Goal: Ask a question: Seek information or help from site administrators or community

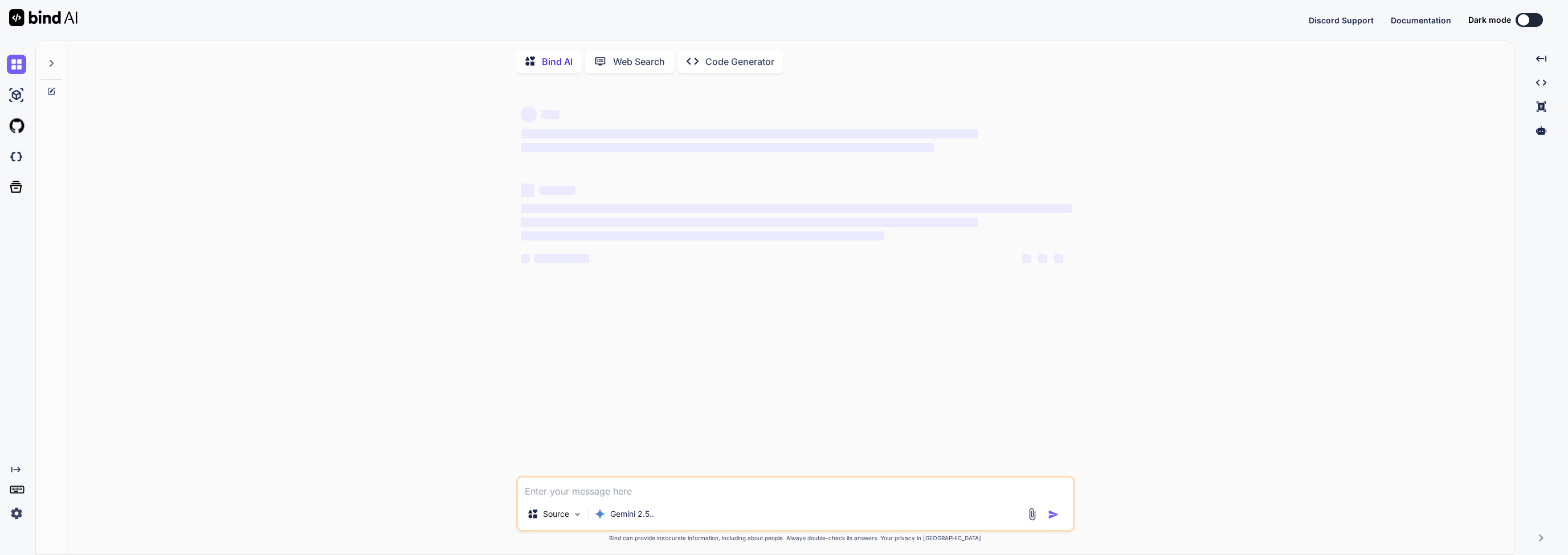
click at [19, 513] on img at bounding box center [17, 514] width 20 height 20
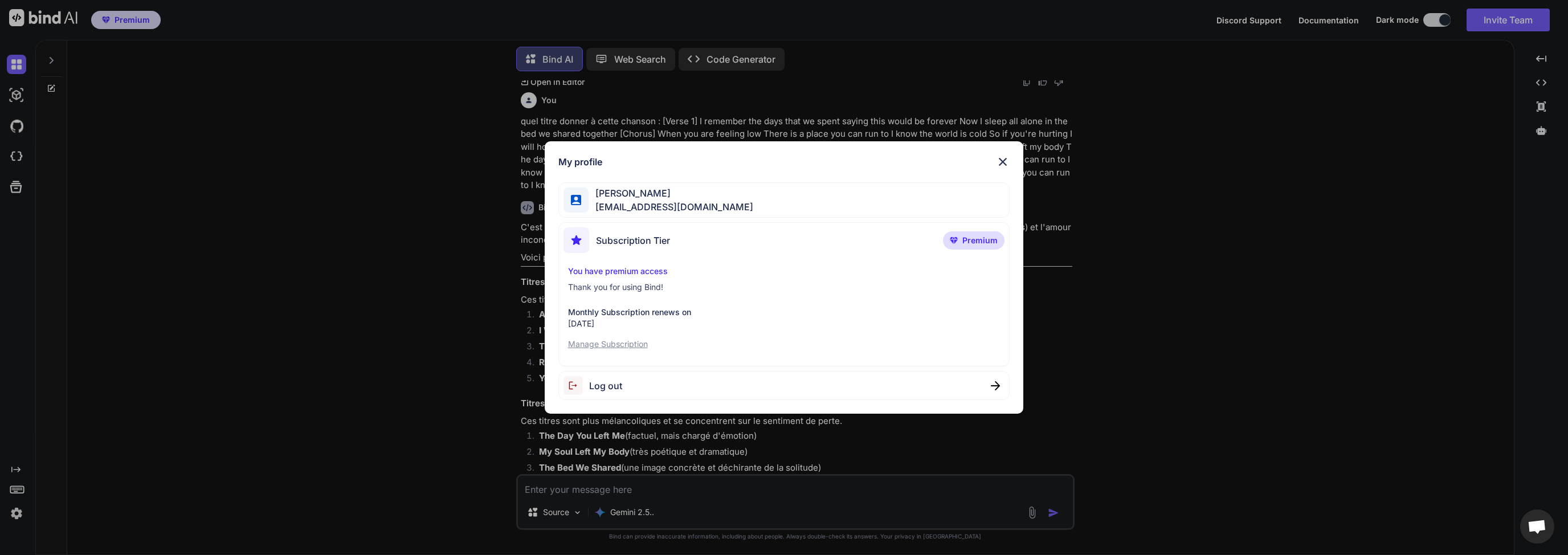
scroll to position [1464, 0]
click at [1005, 163] on img at bounding box center [1003, 161] width 14 height 14
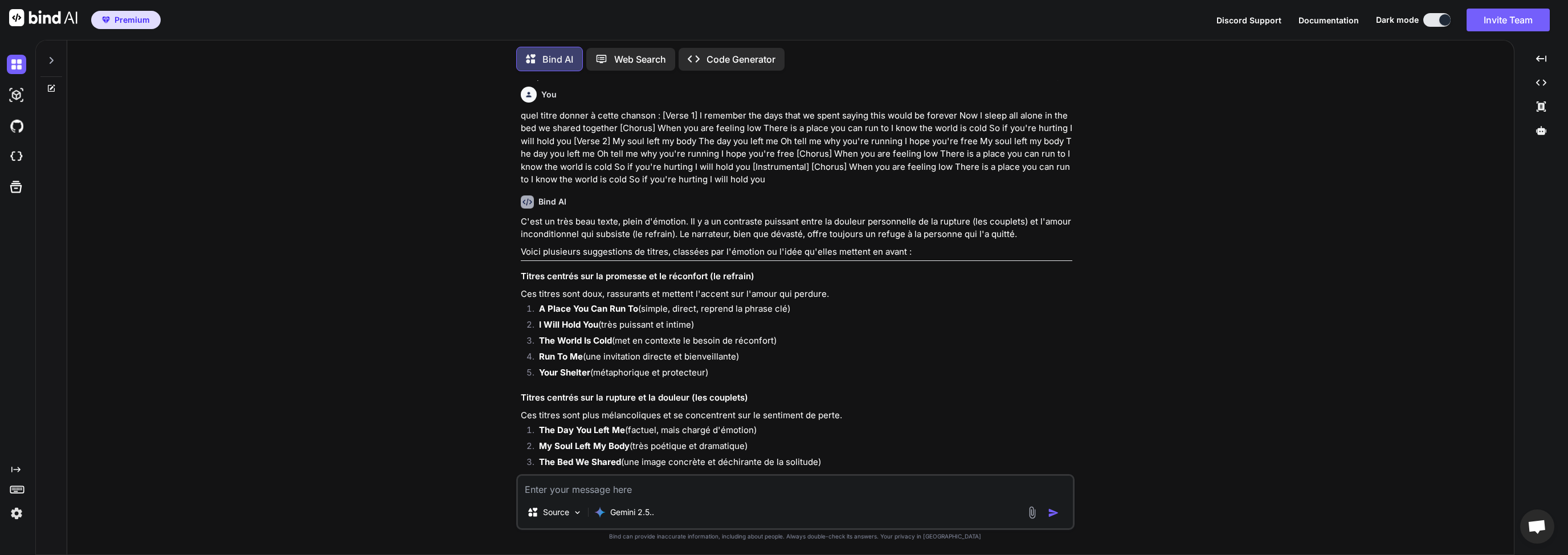
click at [19, 522] on img at bounding box center [17, 514] width 20 height 20
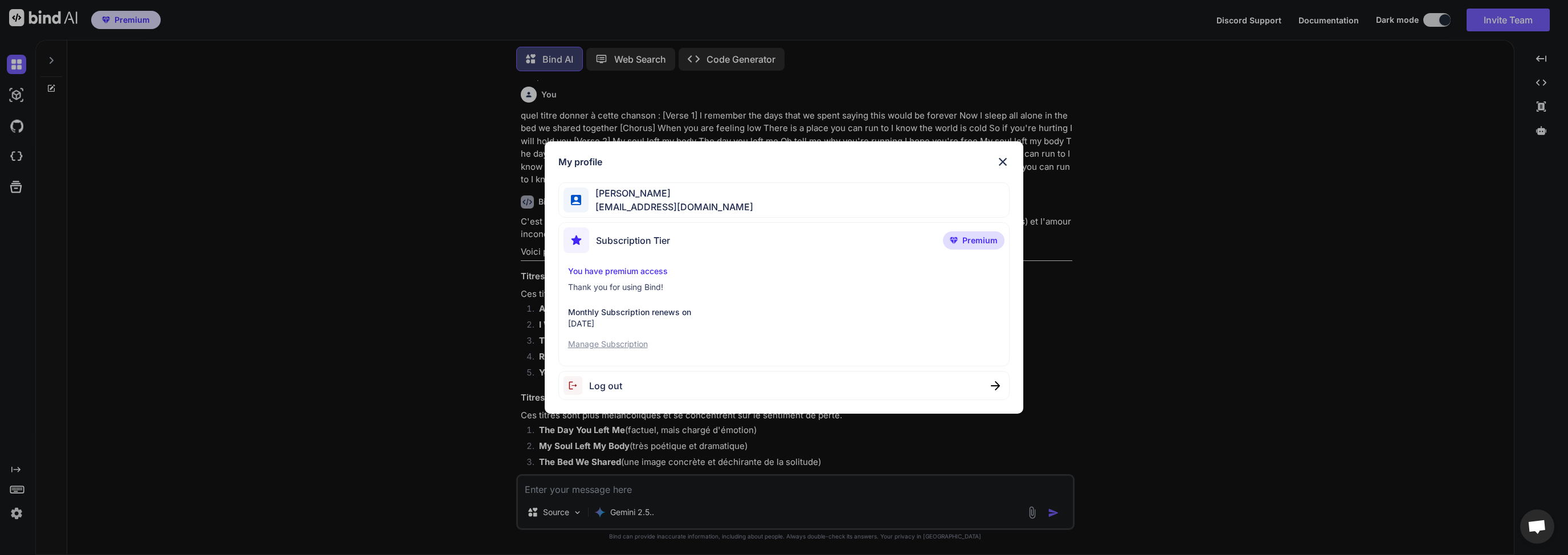
click at [1006, 164] on img at bounding box center [1003, 161] width 14 height 14
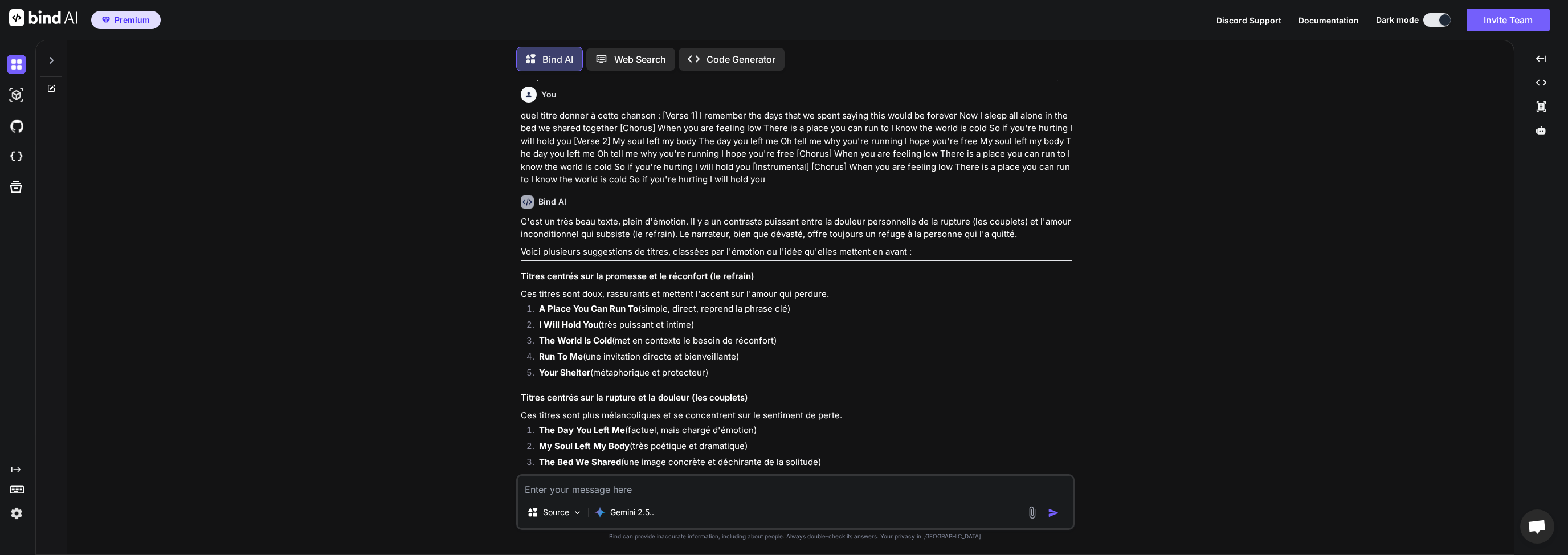
click at [71, 196] on div "Bind AI Web Search Created with Pixso. Code Generator You Quel style de musique…" at bounding box center [790, 298] width 1447 height 513
type textarea "x"
click at [294, 408] on div "You Quel style de musique mélodique existe en musique Electronique ? Bind AI Bo…" at bounding box center [795, 318] width 1438 height 474
click at [367, 224] on div "You Quel style de musique mélodique existe en musique Electronique ? Bind AI Bo…" at bounding box center [795, 318] width 1438 height 474
click at [20, 513] on img at bounding box center [17, 514] width 20 height 20
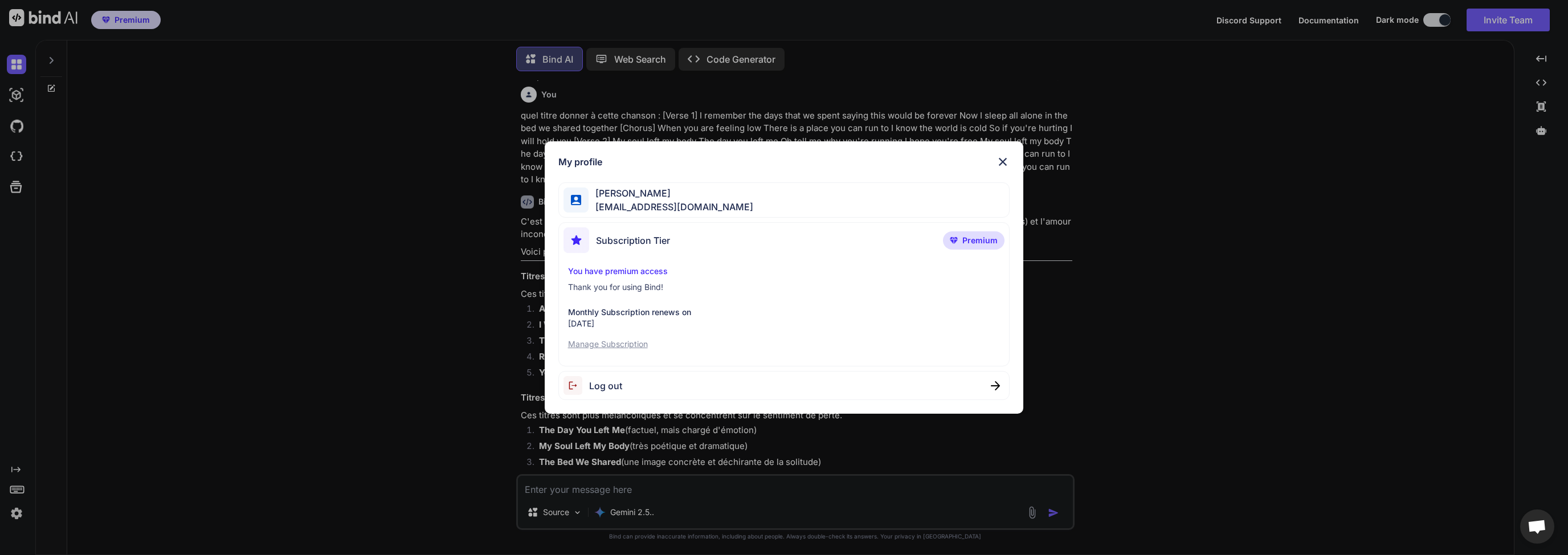
click at [1006, 167] on img at bounding box center [1003, 161] width 14 height 14
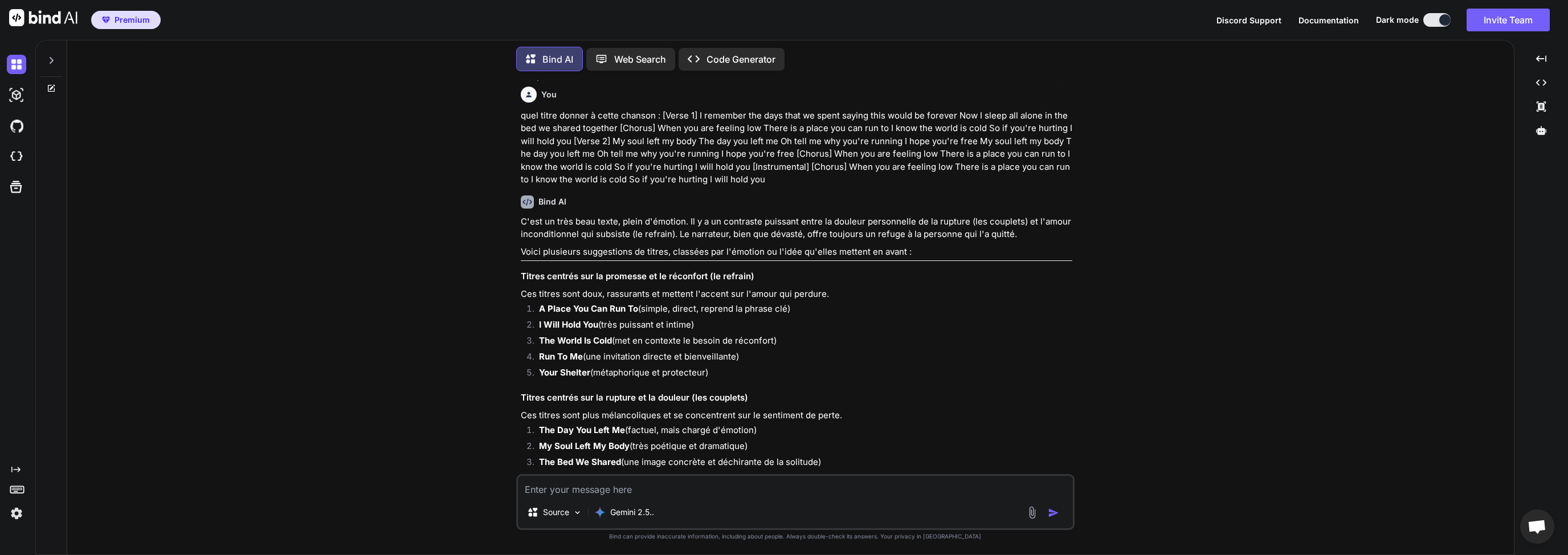
click at [615, 495] on textarea at bounding box center [795, 485] width 555 height 21
type textarea "Q"
type textarea "x"
type textarea "Qu"
type textarea "x"
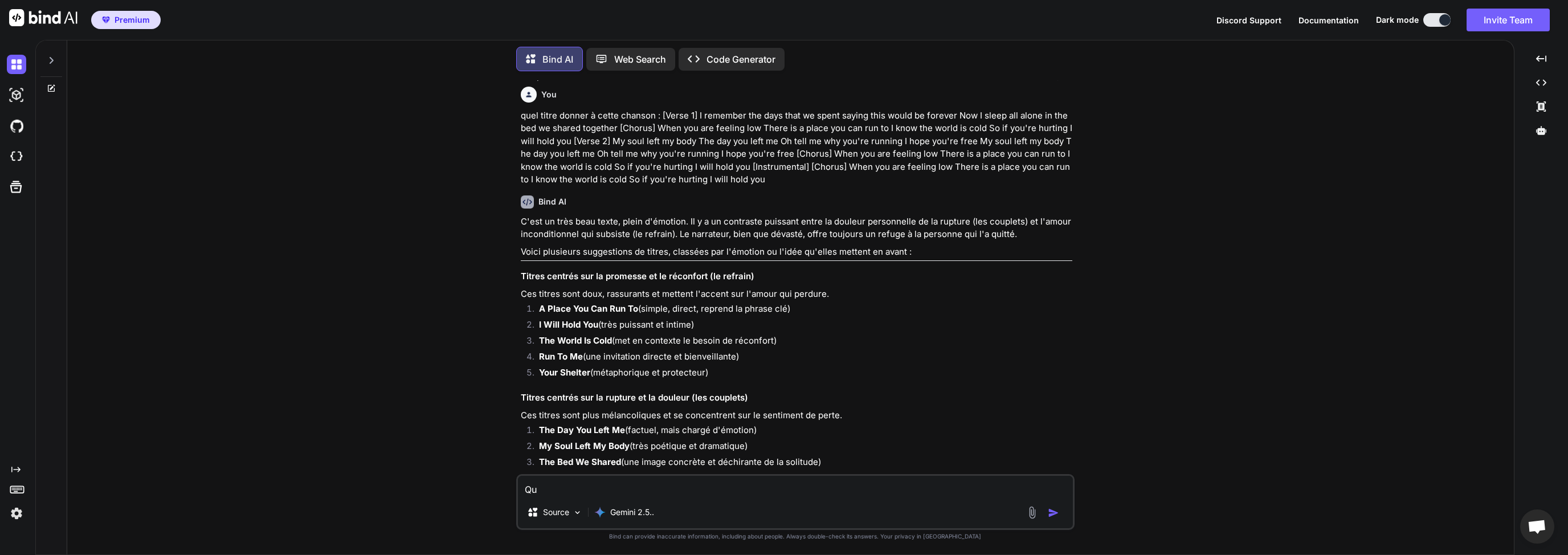
type textarea "Que"
type textarea "x"
type textarea "Quel"
type textarea "x"
type textarea "Quell"
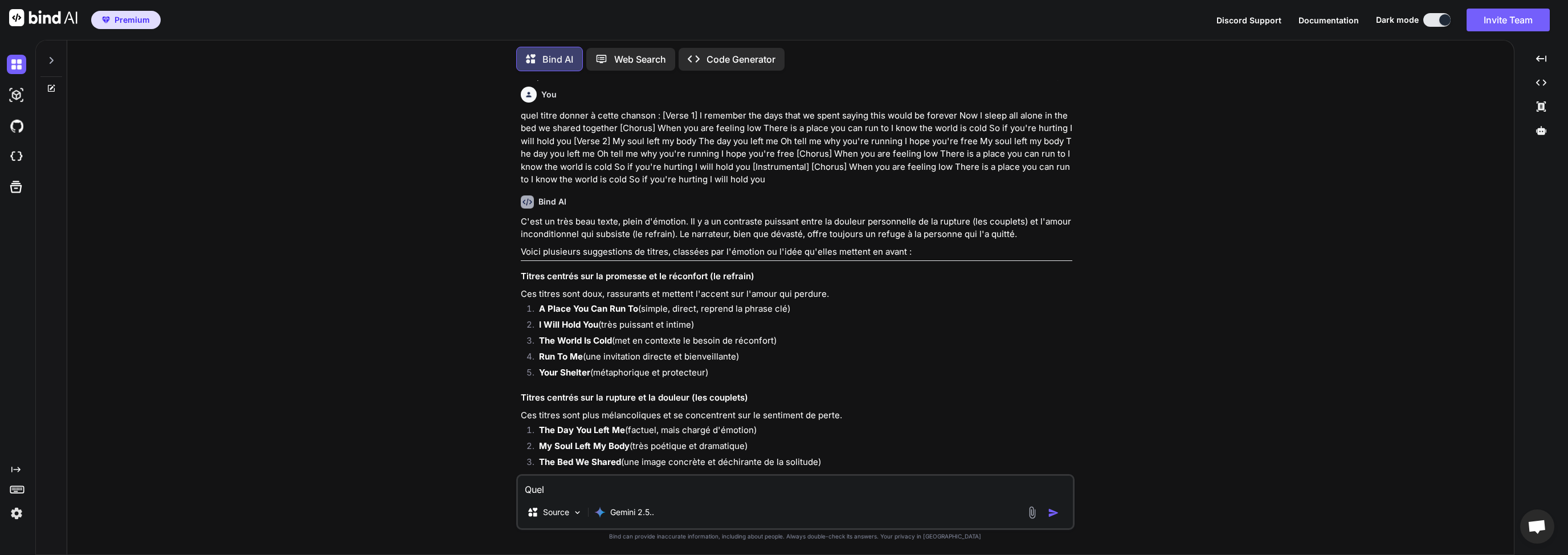
type textarea "x"
type textarea "Quelle"
type textarea "x"
type textarea "Quelle"
type textarea "x"
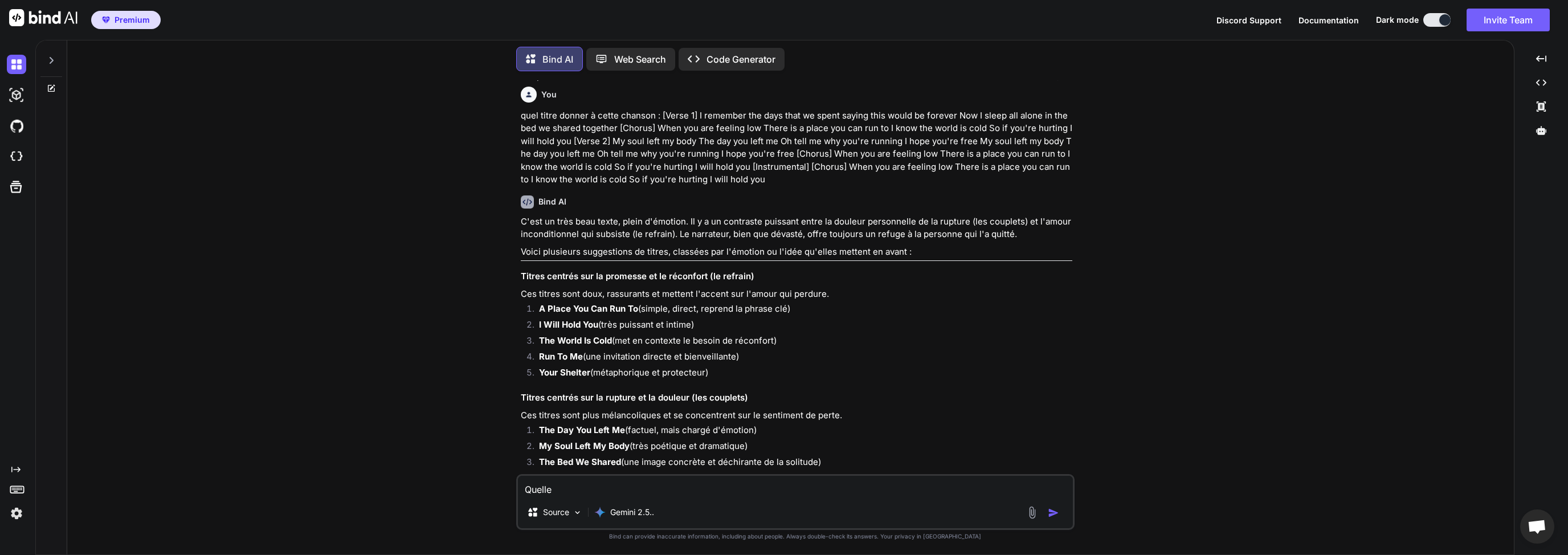
type textarea "Quelle d"
type textarea "x"
type textarea "Quelle de"
type textarea "x"
type textarea "Quelle d"
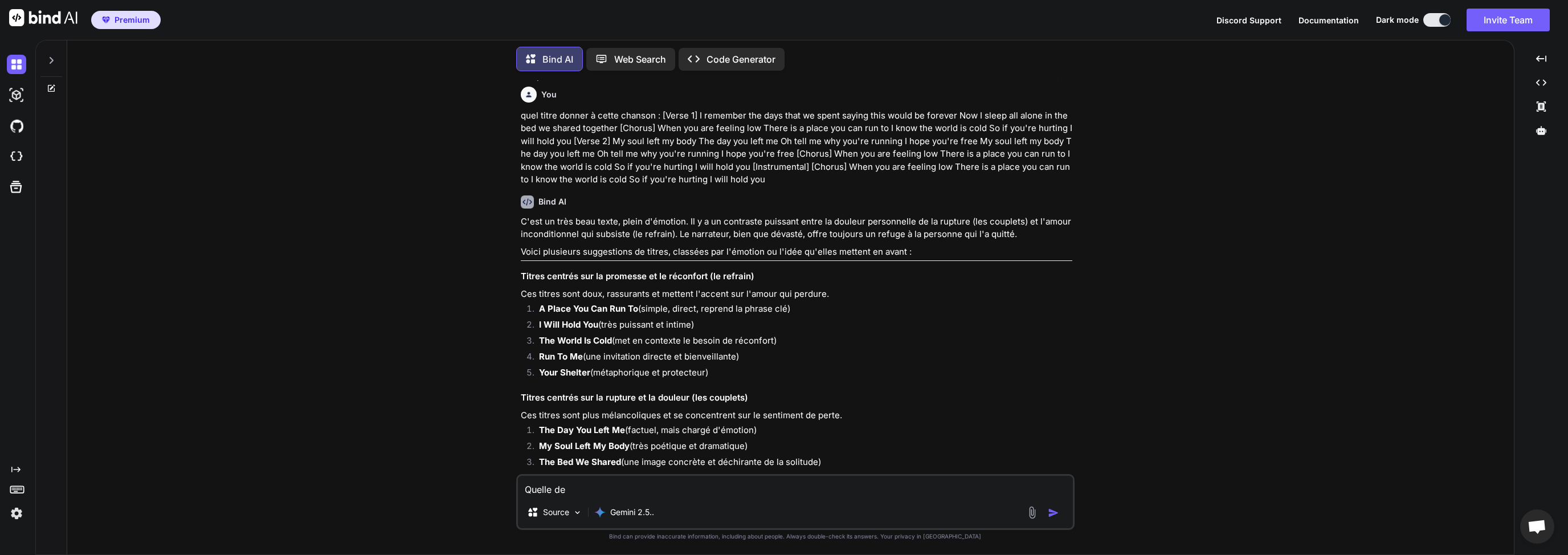
type textarea "x"
type textarea "Quelle"
type textarea "x"
type textarea "Quelle i"
type textarea "x"
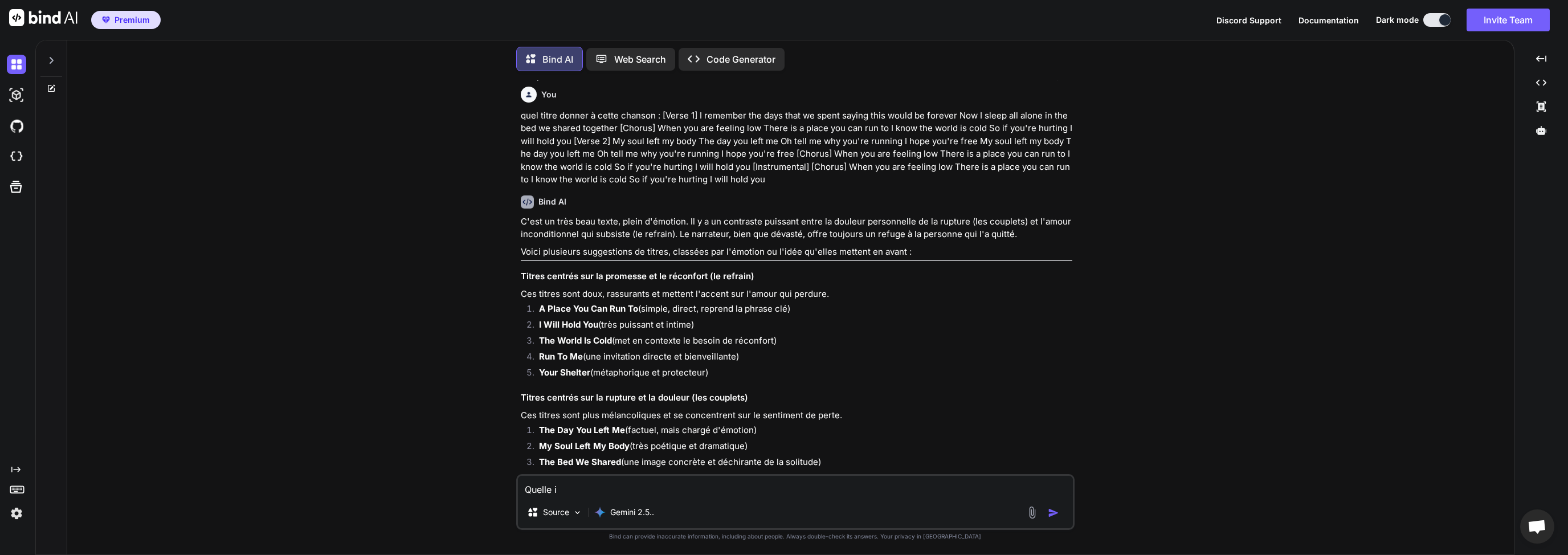
type textarea "Quelle in"
type textarea "x"
type textarea "Quelle ins"
type textarea "x"
type textarea "Quelle inst"
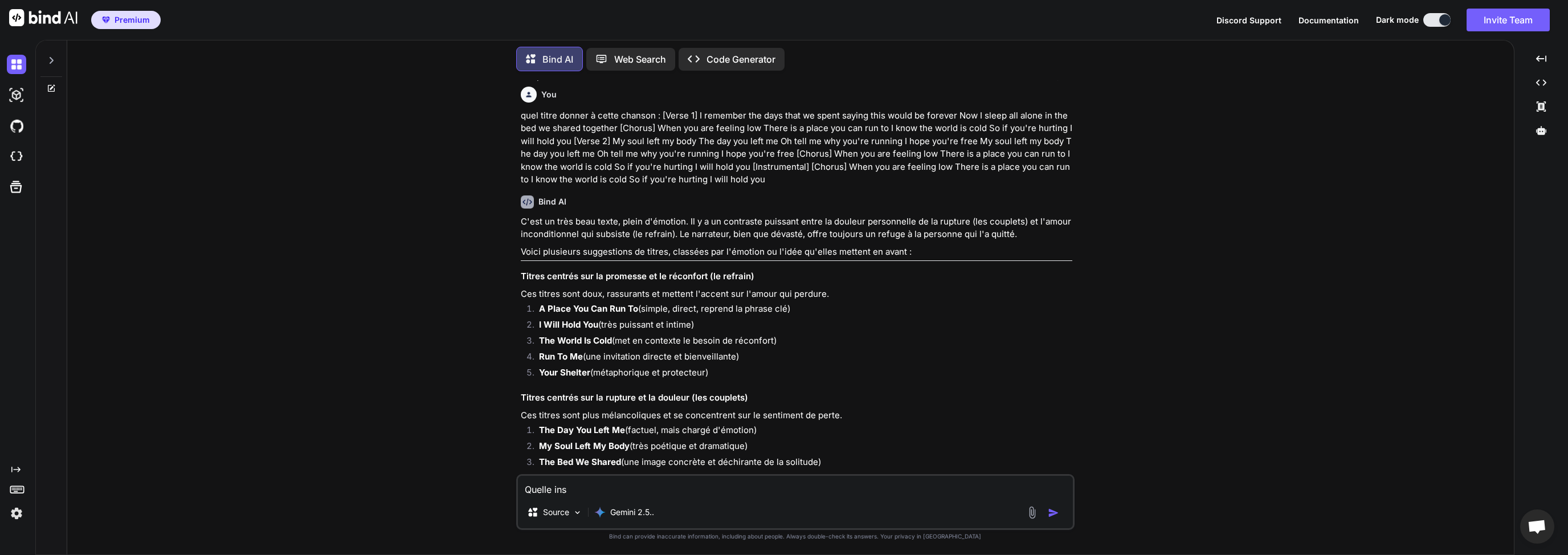
type textarea "x"
type textarea "Quelle instr"
type textarea "x"
type textarea "Quelle instru"
type textarea "x"
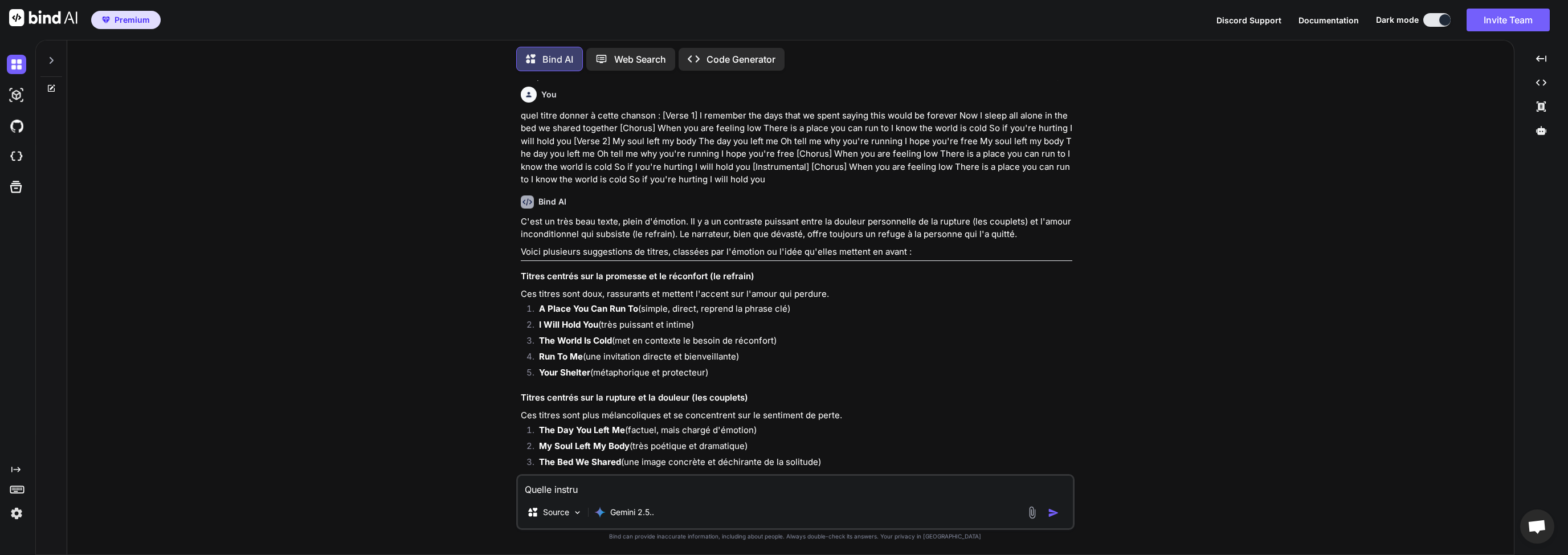
type textarea "Quelle instrum"
type textarea "x"
type textarea "Quelle instrume"
type textarea "x"
type textarea "Quelle instrumen"
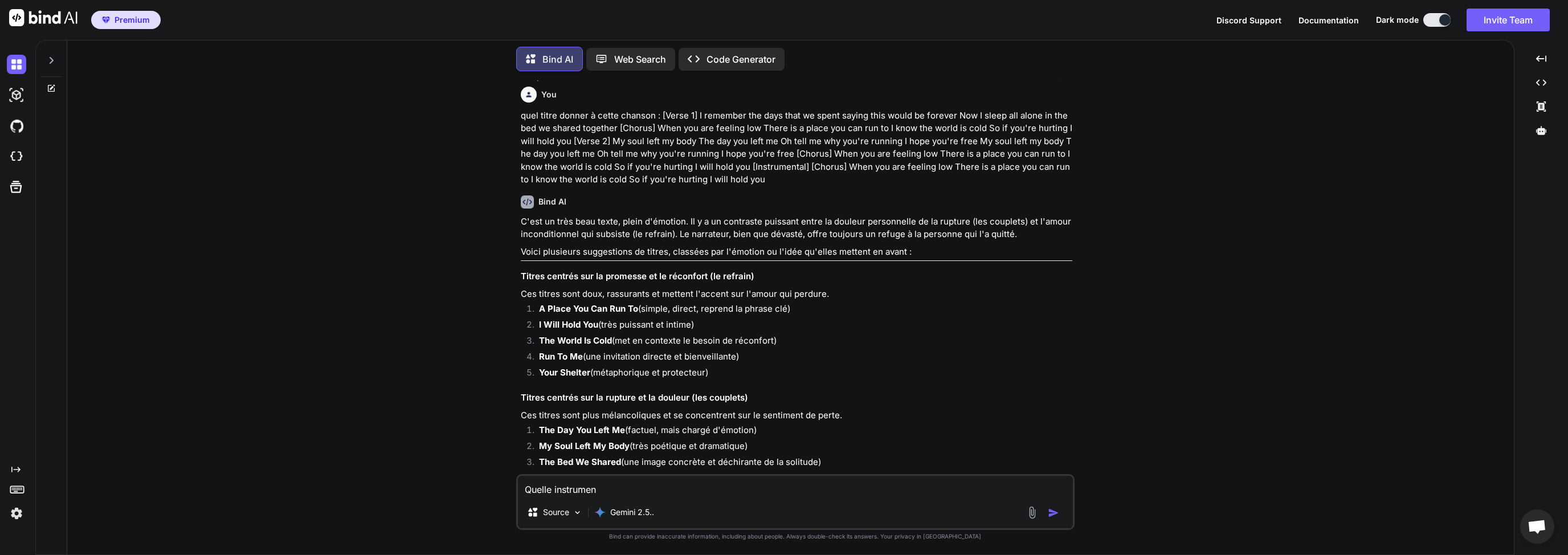
type textarea "x"
type textarea "Quelle instrument"
type textarea "x"
type textarea "Quelle instrument"
type textarea "x"
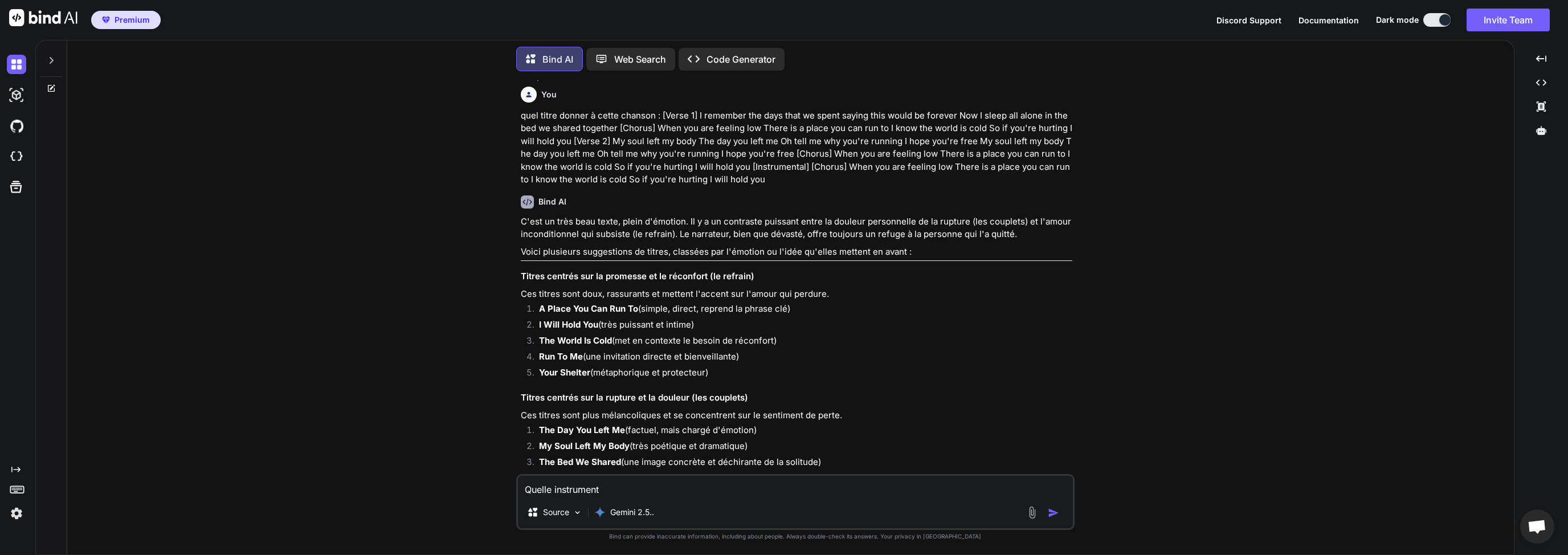
type textarea "Quelle instrument d"
type textarea "x"
type textarea "Quelle instrument de"
type textarea "x"
type textarea "Quelle instrument d"
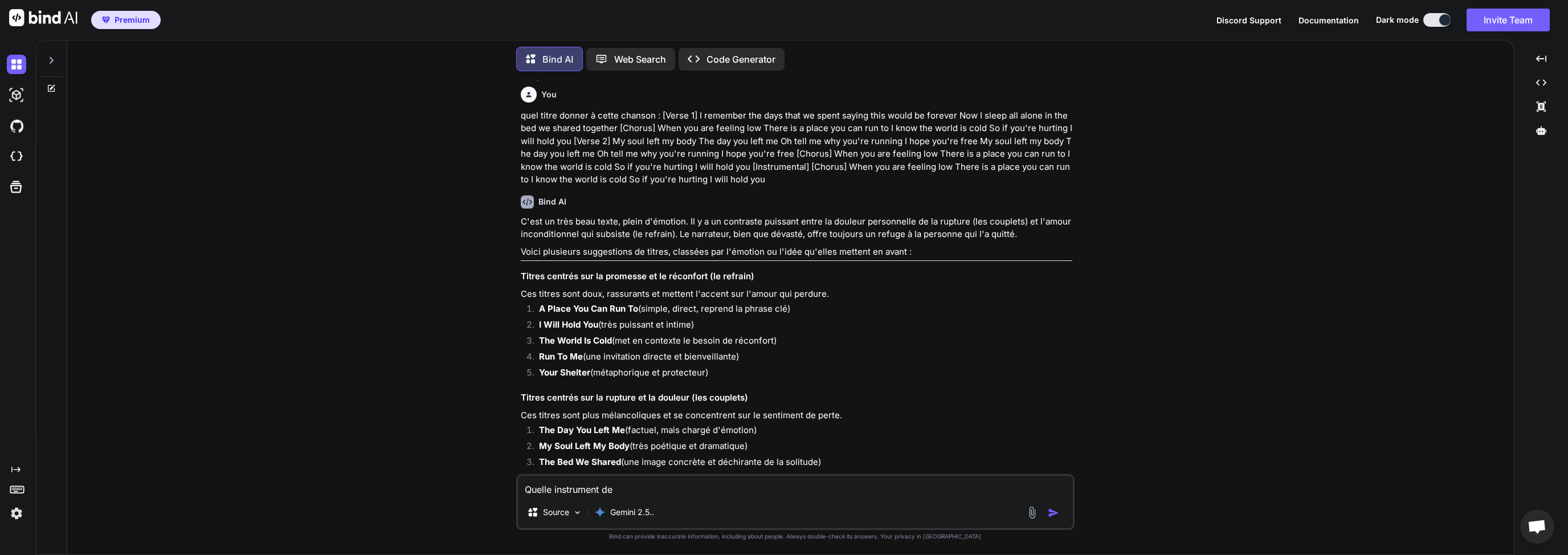
type textarea "x"
type textarea "Quelle instrument"
type textarea "x"
type textarea "Quelle instrument e"
type textarea "x"
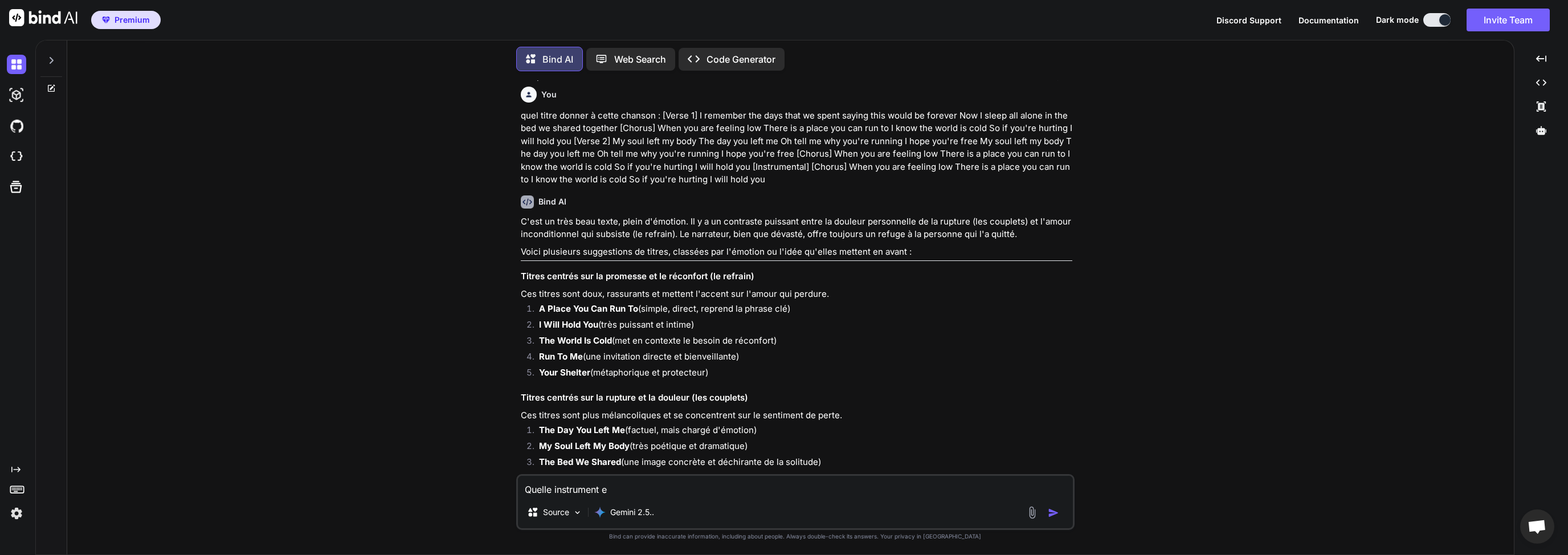
type textarea "Quelle instrument et"
type textarea "x"
type textarea "Quelle instrument et"
type textarea "x"
type textarea "Quelle instrument et s"
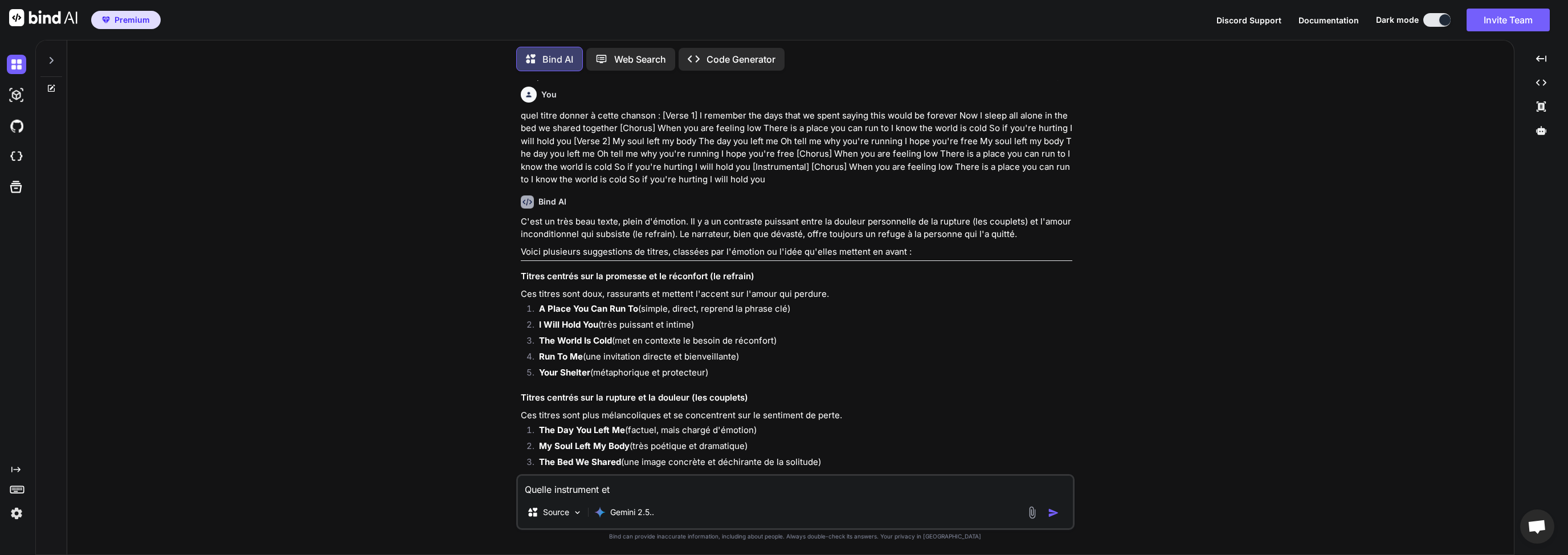
type textarea "x"
type textarea "Quelle instrument et st"
type textarea "x"
type textarea "Quelle instrument et sty"
type textarea "x"
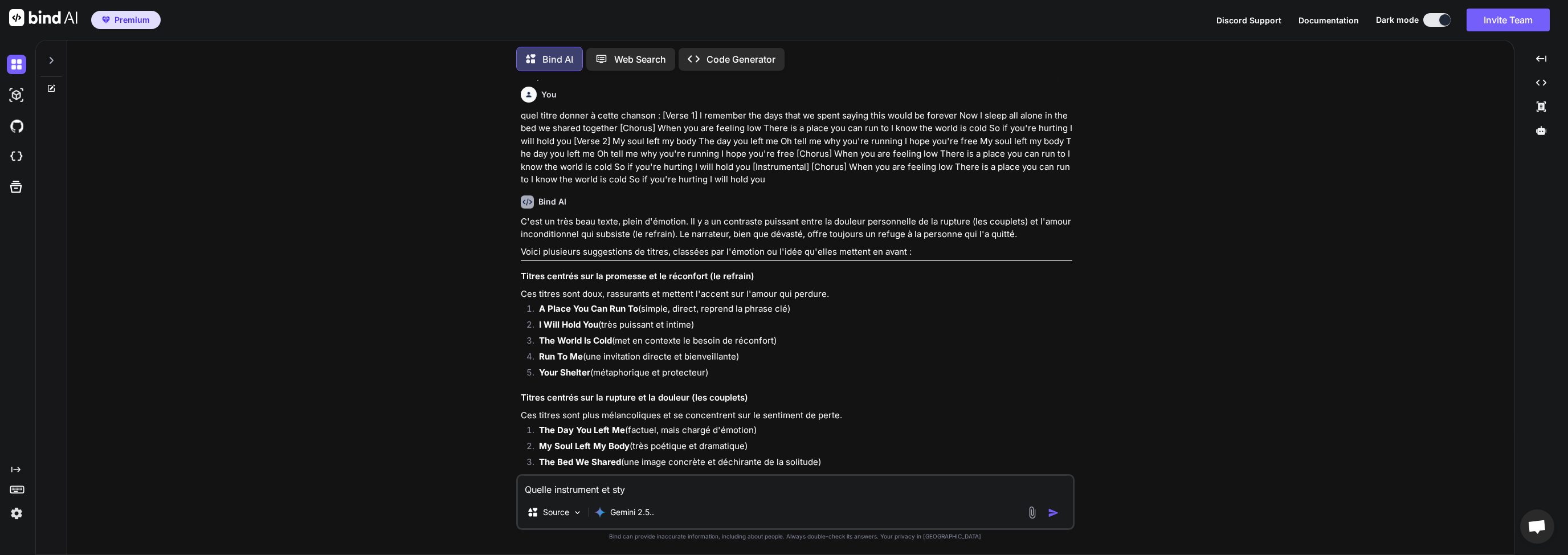
type textarea "Quelle instrument et styl"
type textarea "x"
type textarea "Quelle instrument et style"
type textarea "x"
type textarea "Quelle instrument et style"
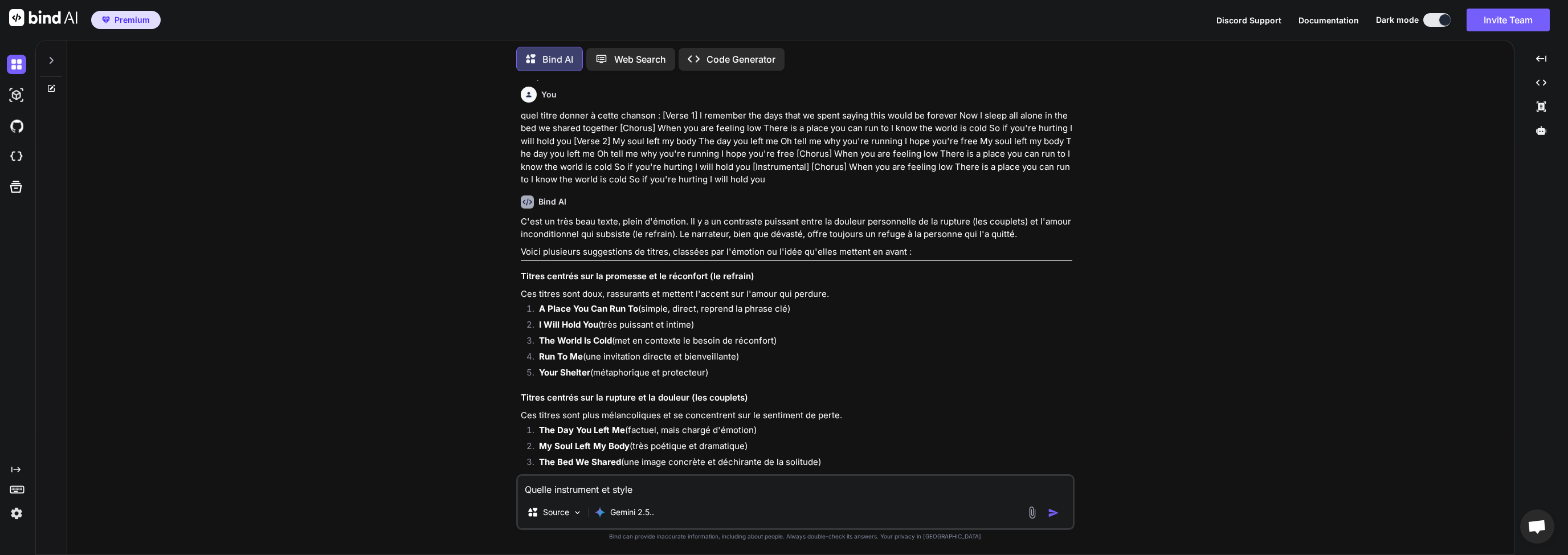
type textarea "x"
type textarea "Quelle instrument et style c"
type textarea "x"
type textarea "Quelle instrument et style ca"
type textarea "x"
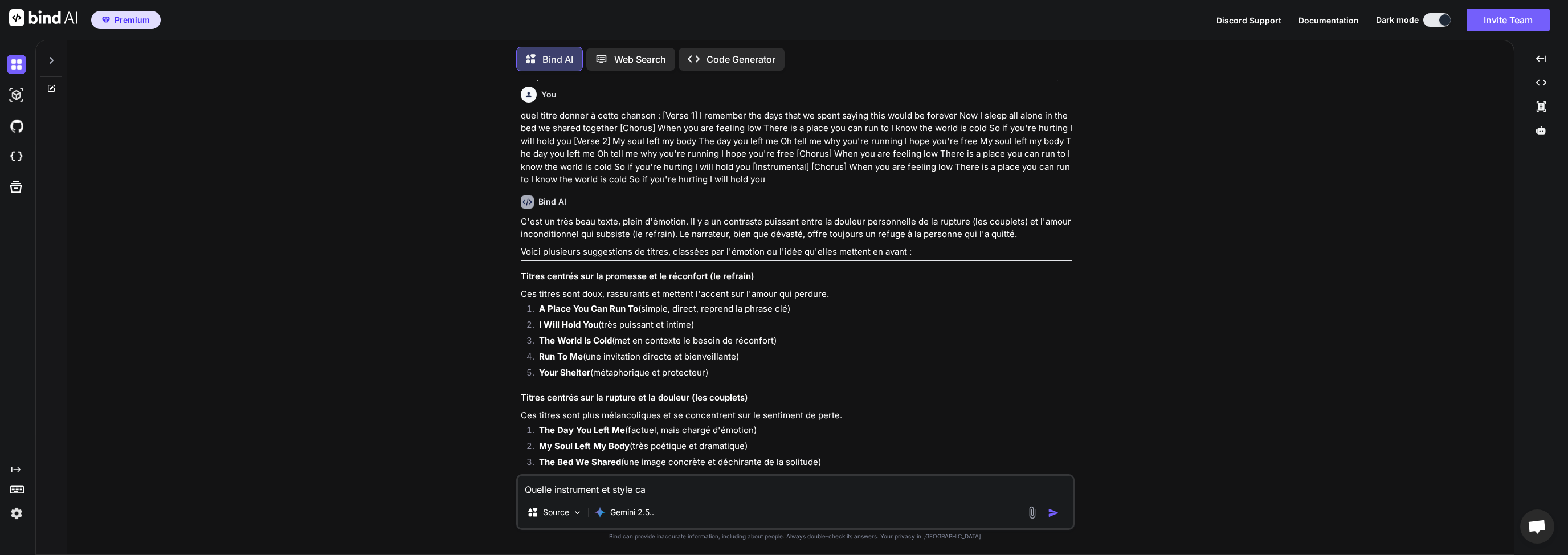
type textarea "Quelle instrument et style car"
type textarea "x"
type textarea "Quelle instrument et style cara"
type textarea "x"
type textarea "Quelle instrument et style [MEDICAL_DATA]"
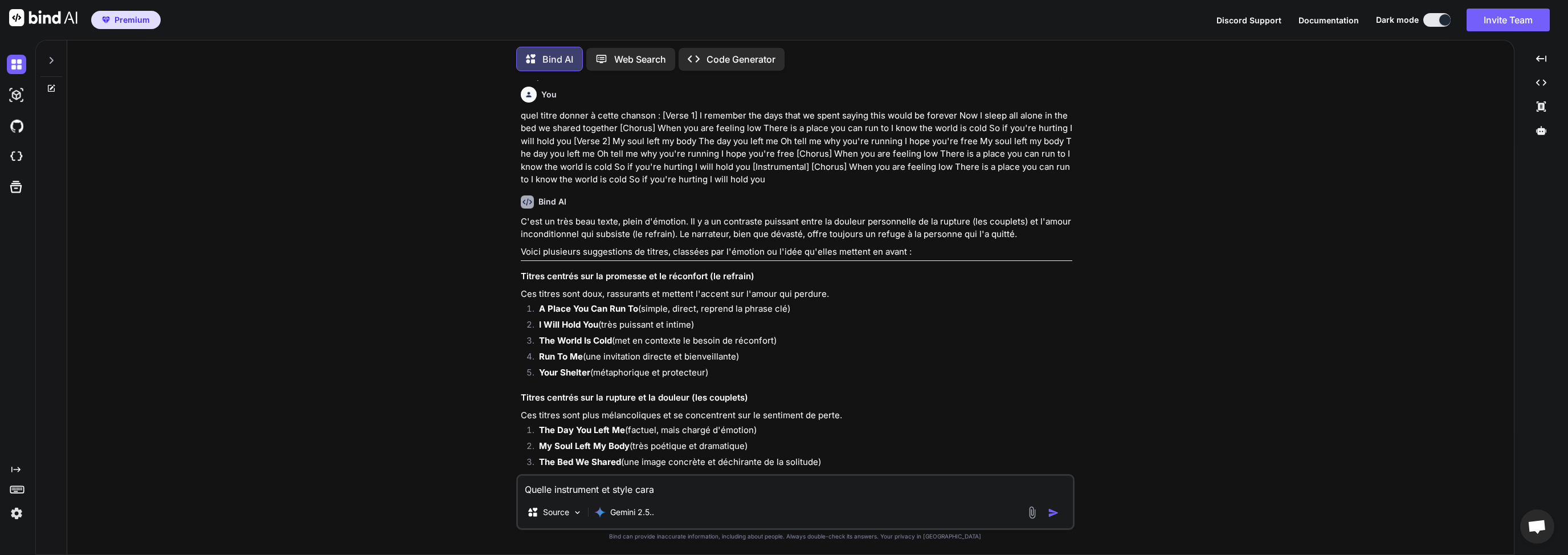
type textarea "x"
type textarea "Quelle instrument et style caract"
type textarea "x"
type textarea "Quelle instrument et style caracté"
type textarea "x"
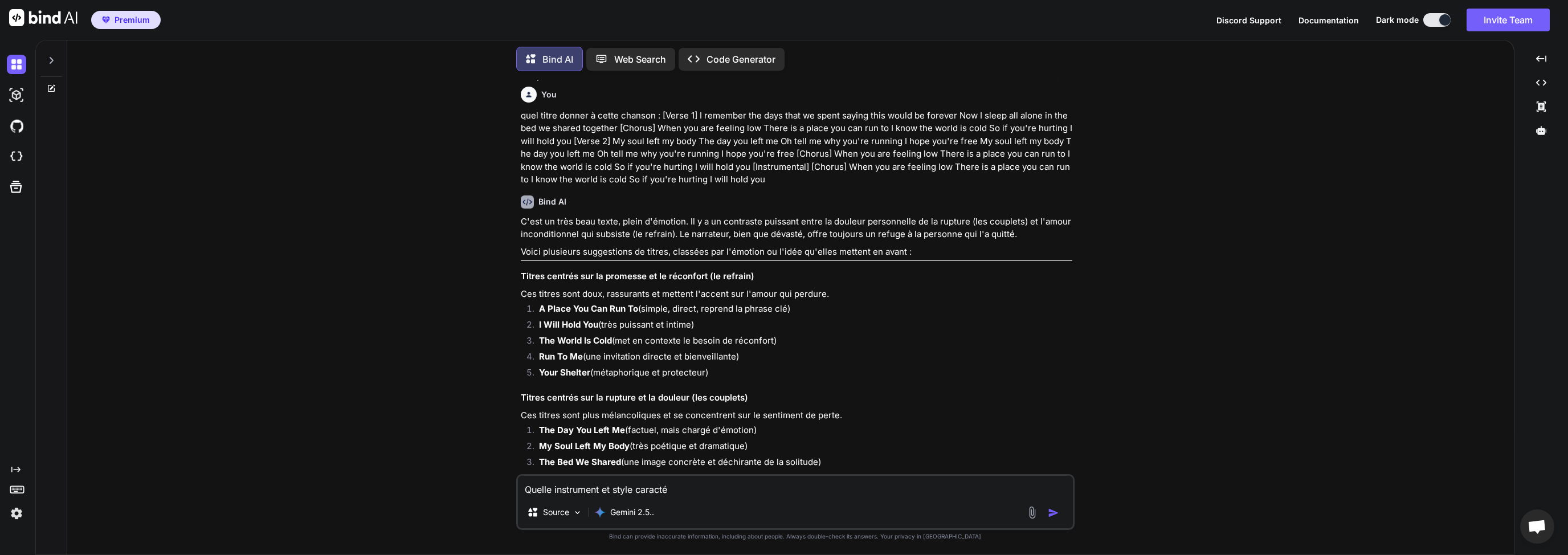
type textarea "Quelle instrument et style caractér"
type textarea "x"
type textarea "Quelle instrument et style caractéri"
type textarea "x"
type textarea "Quelle instrument et style caractéris"
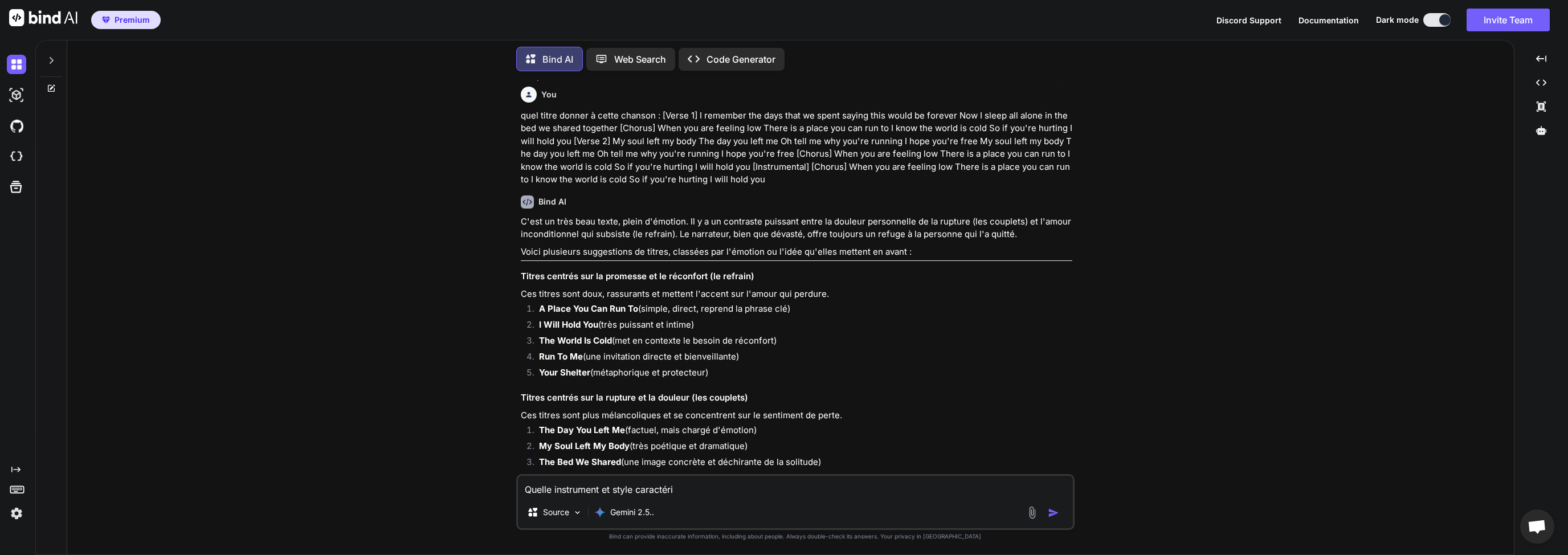
type textarea "x"
type textarea "Quelle instrument et style caractérise"
type textarea "x"
type textarea "Quelle instrument et style caractérise"
type textarea "x"
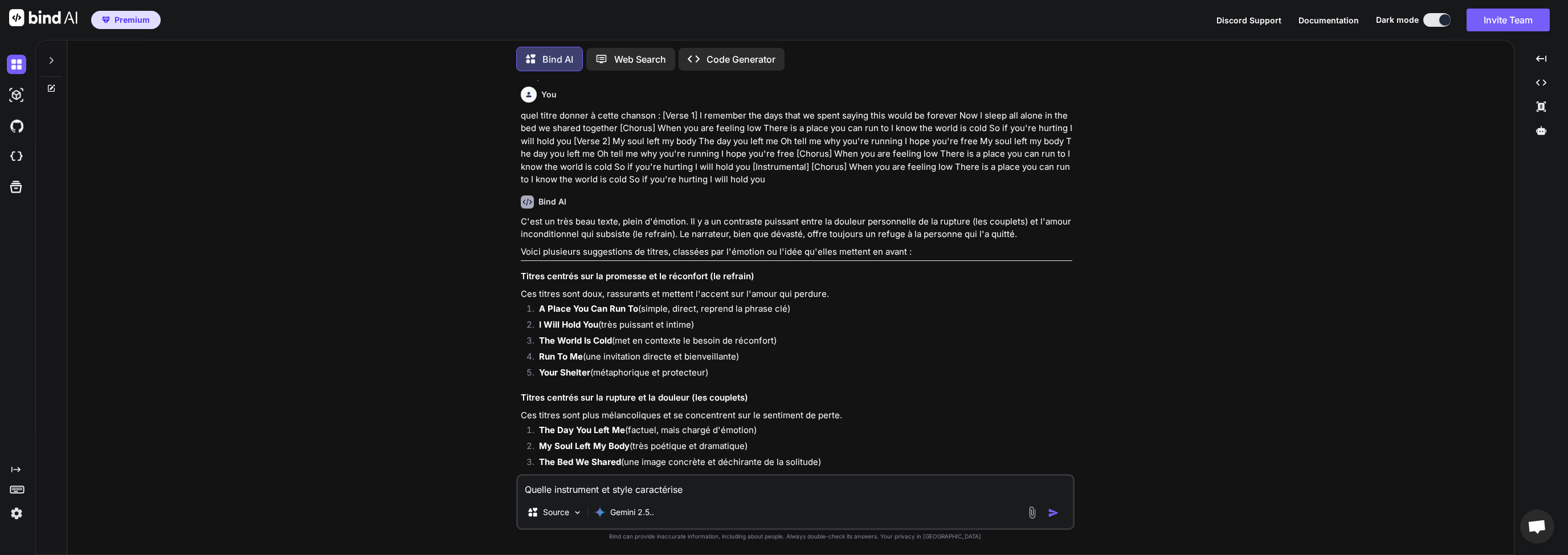
type textarea "Quelle instrument et style caractérise l"
type textarea "x"
type textarea "Quelle instrument et style caractérise l'"
type textarea "x"
type textarea "Quelle instrument et style caractérise l'a"
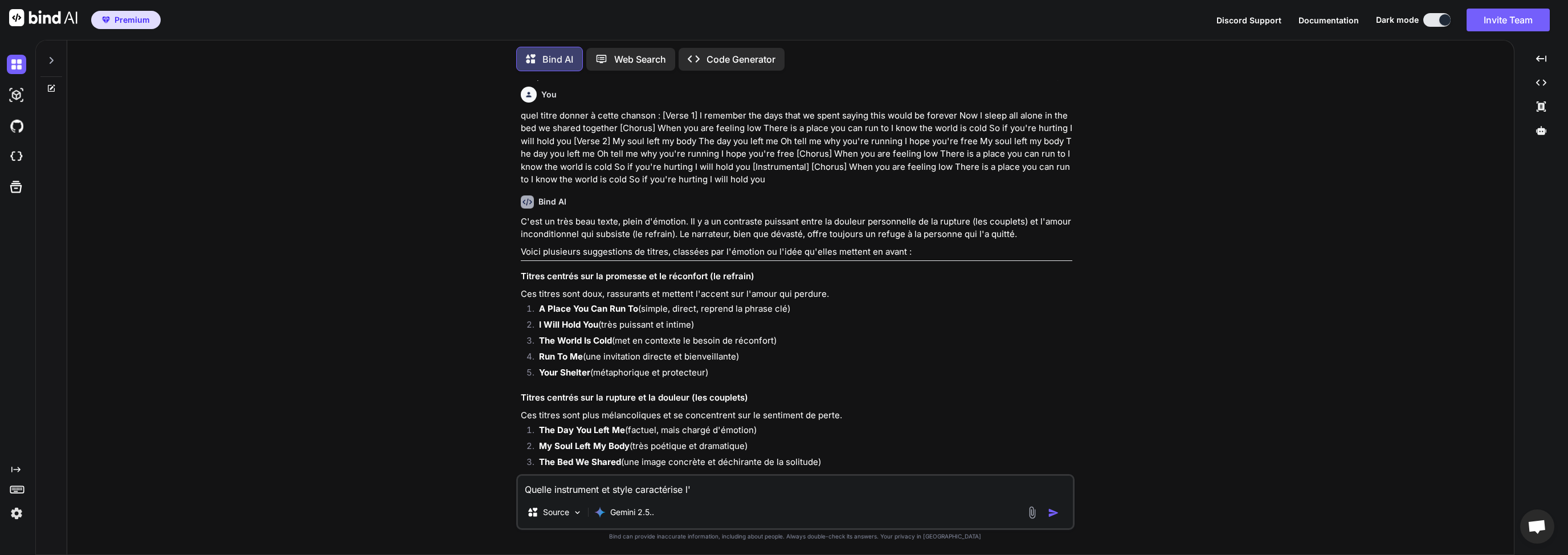
type textarea "x"
type textarea "Quelle instrument et style caractérise l'ar"
type textarea "x"
type textarea "Quelle instrument et style caractérise l'art"
type textarea "x"
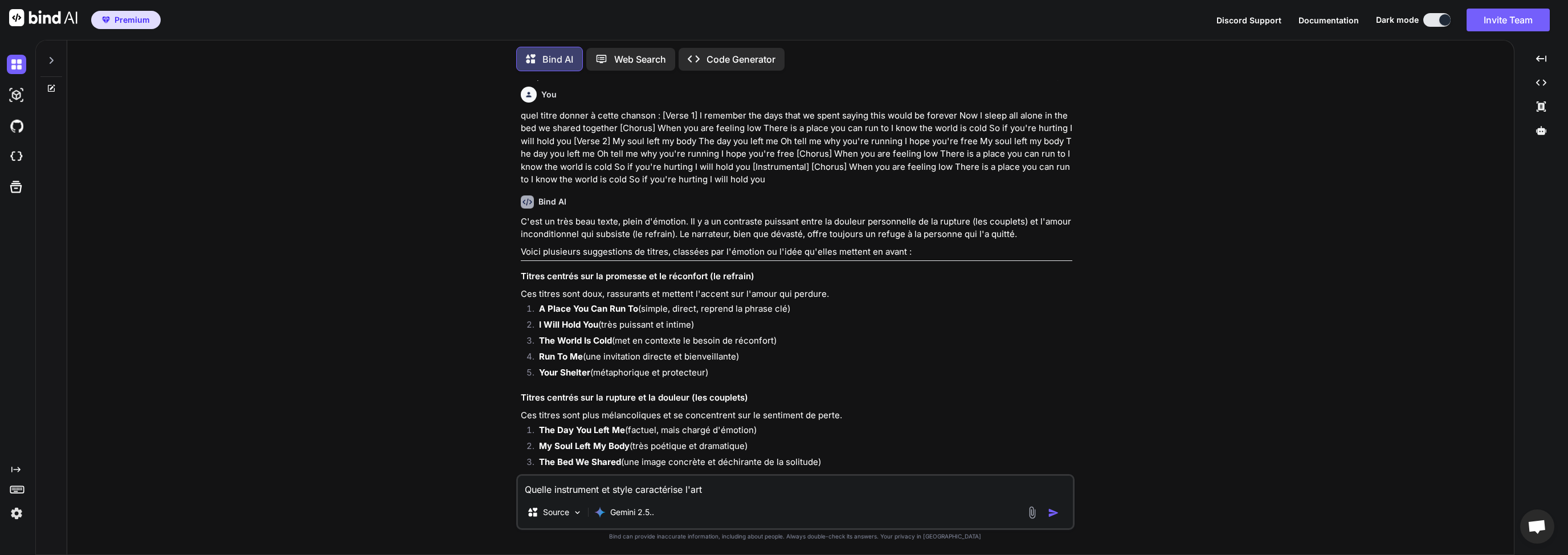
type textarea "Quelle instrument et style caractérise l'arti"
type textarea "x"
type textarea "Quelle instrument et style caractérise l'artis"
type textarea "x"
type textarea "Quelle instrument et style caractérise l'artise"
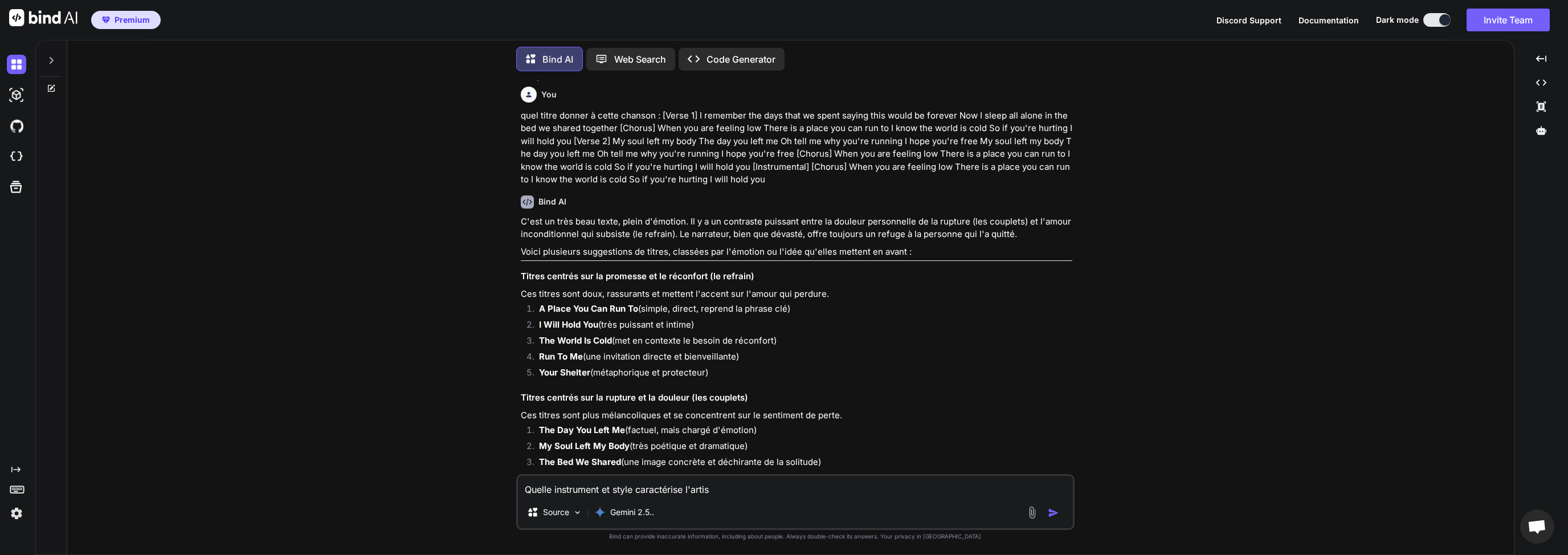
type textarea "x"
type textarea "Quelle instrument et style caractérise l'artise"
type textarea "x"
type textarea "Quelle instrument et style caractérise l'artise d"
type textarea "x"
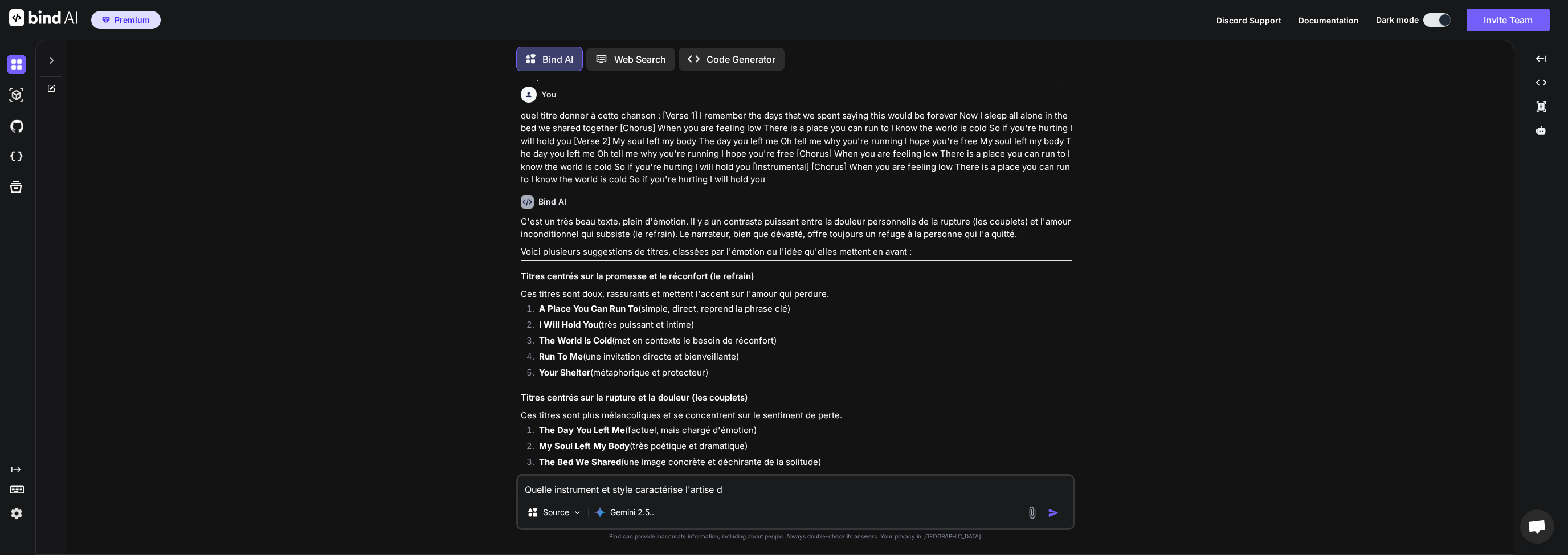
type textarea "Quelle instrument et style caractérise l'artise de"
type textarea "x"
type textarea "Quelle instrument et style caractérise l'artise d"
type textarea "x"
type textarea "Quelle instrument et style caractérise l'artise"
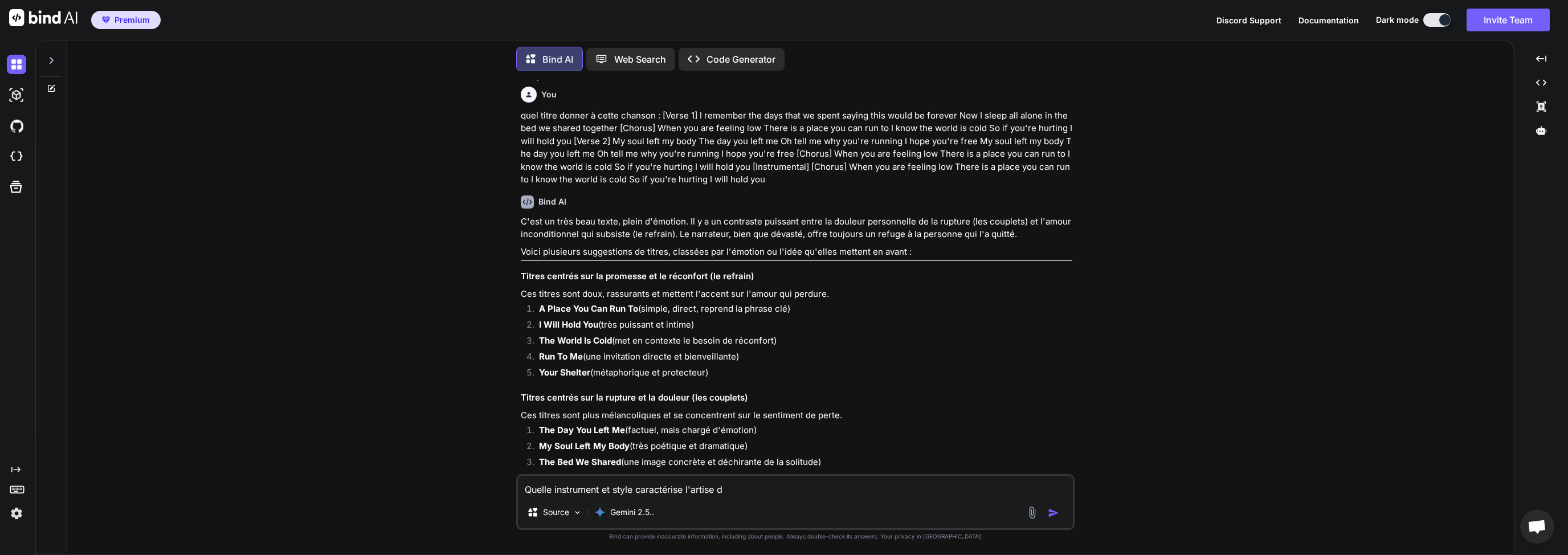
type textarea "x"
type textarea "Quelle instrument et style caractérise l'artise c"
type textarea "x"
type textarea "Quelle instrument et style caractérise l'artise"
type textarea "x"
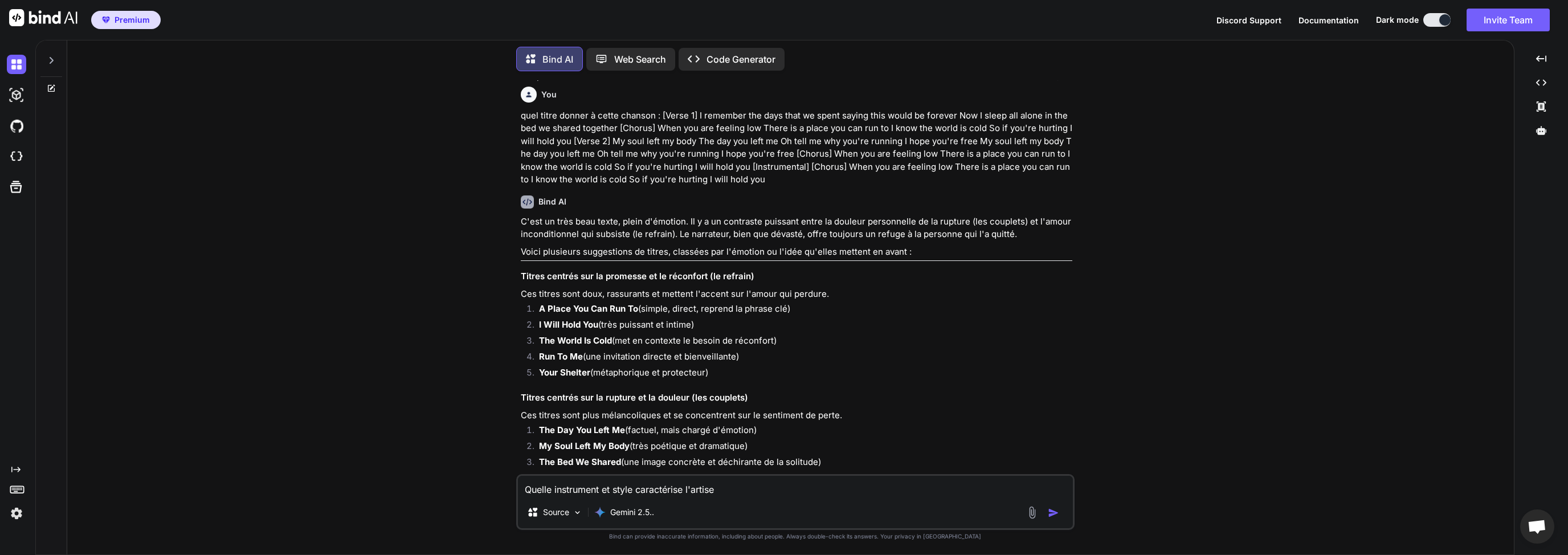
type textarea "Quelle instrument et style caractérise l'artise"
type textarea "x"
type textarea "Quelle instrument et style caractérise l'artise"
type textarea "x"
type textarea "Quelle instrument et style caractérise l'artise d"
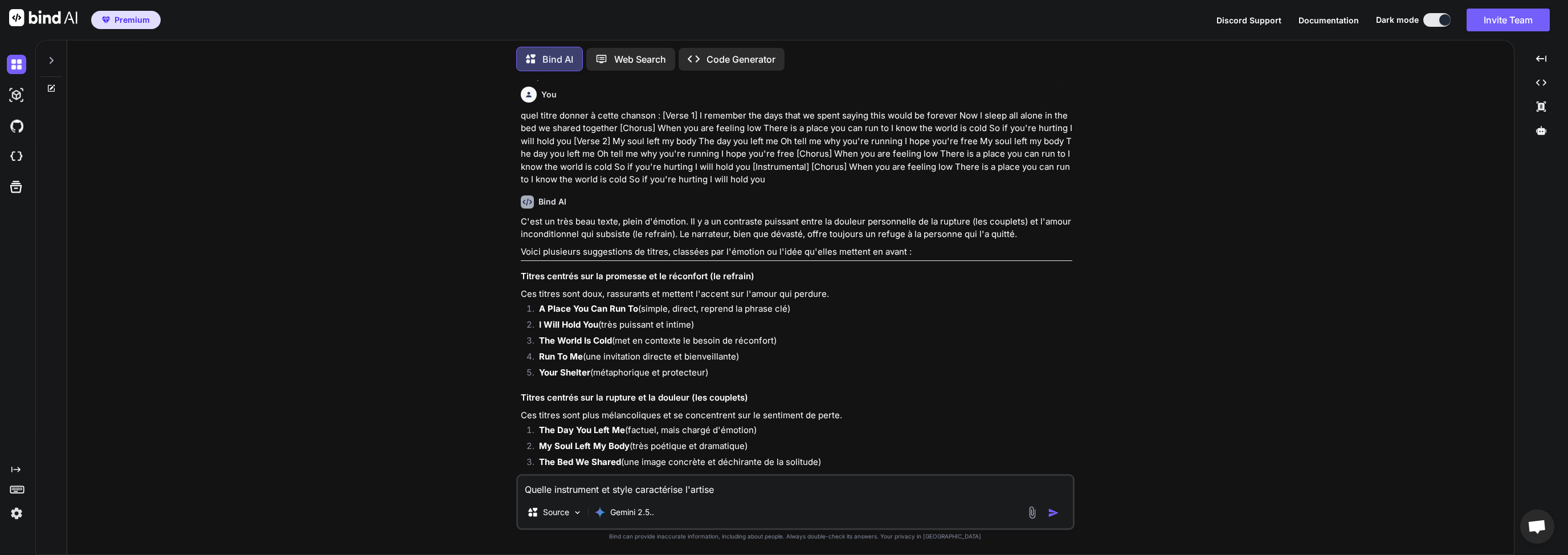
type textarea "x"
type textarea "Quelle instrument et style caractérise l'artise dé"
type textarea "x"
type textarea "Quelle instrument et style caractérise l'artise déc"
type textarea "x"
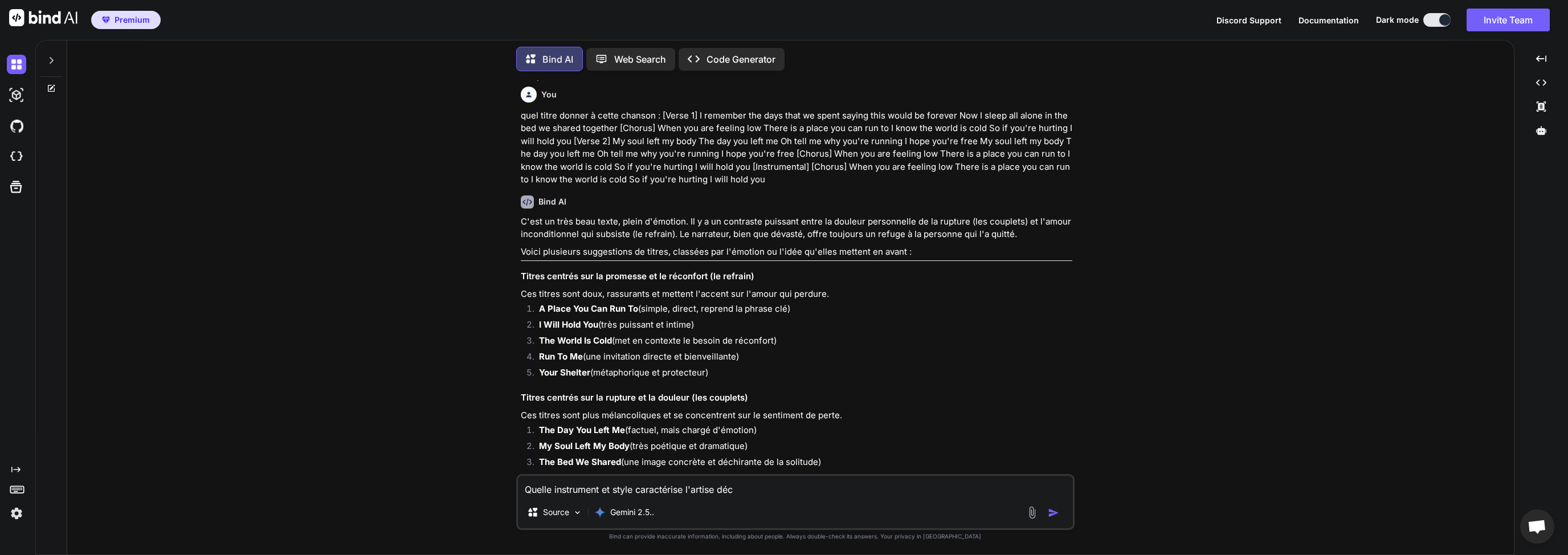
type textarea "Quelle instrument et style caractérise l'artise décé"
type textarea "x"
type textarea "Quelle instrument et style caractérise l'artise décéd"
type textarea "x"
type textarea "Quelle instrument et style caractérise l'artise décédé"
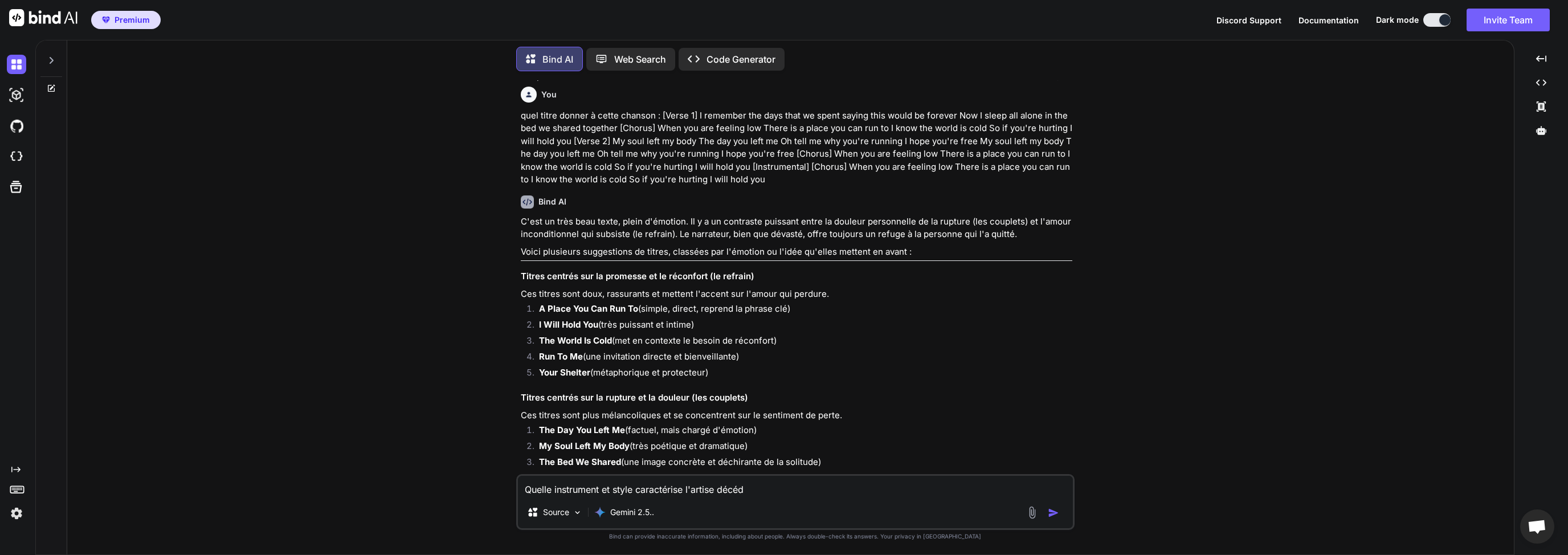
type textarea "x"
type textarea "Quelle instrument et style caractérise l'artise décédé"
type textarea "x"
type textarea "Quelle instrument et style caractérise l'artise décédé d"
type textarea "x"
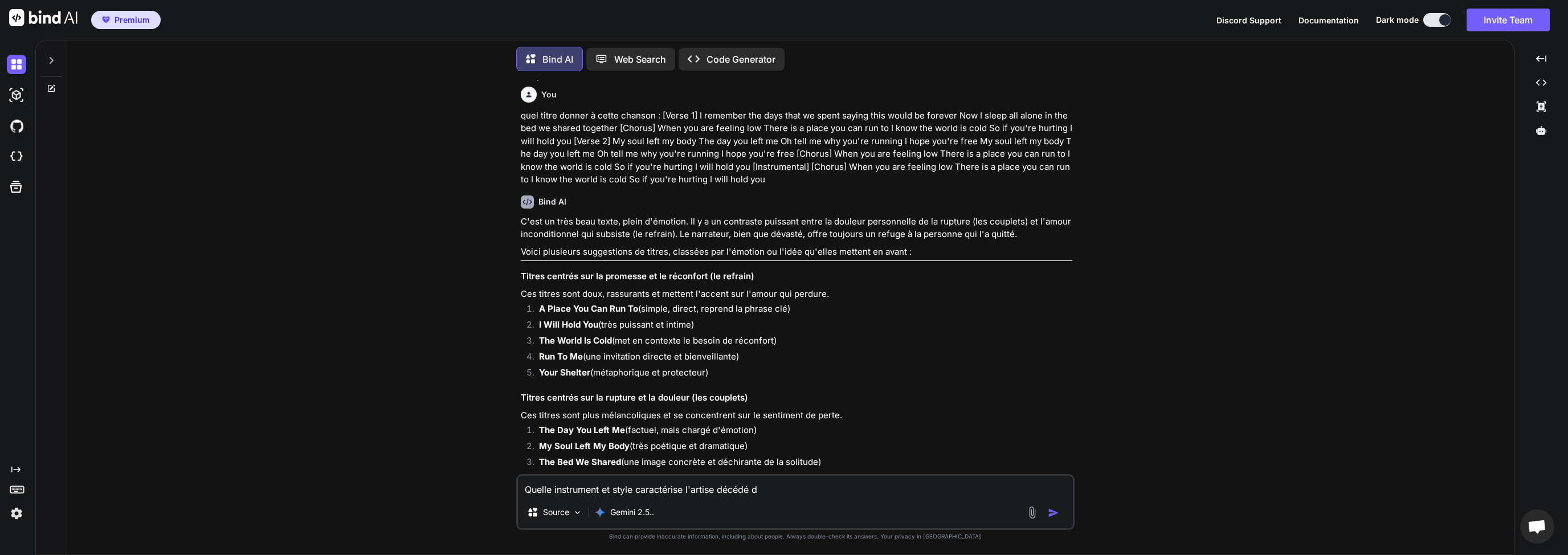
type textarea "Quelle instrument et style caractérise l'artise décédé de"
type textarea "x"
type textarea "Quelle instrument et style caractérise l'artise décédé d"
type textarea "x"
type textarea "Quelle instrument et style caractérise l'artise décédé"
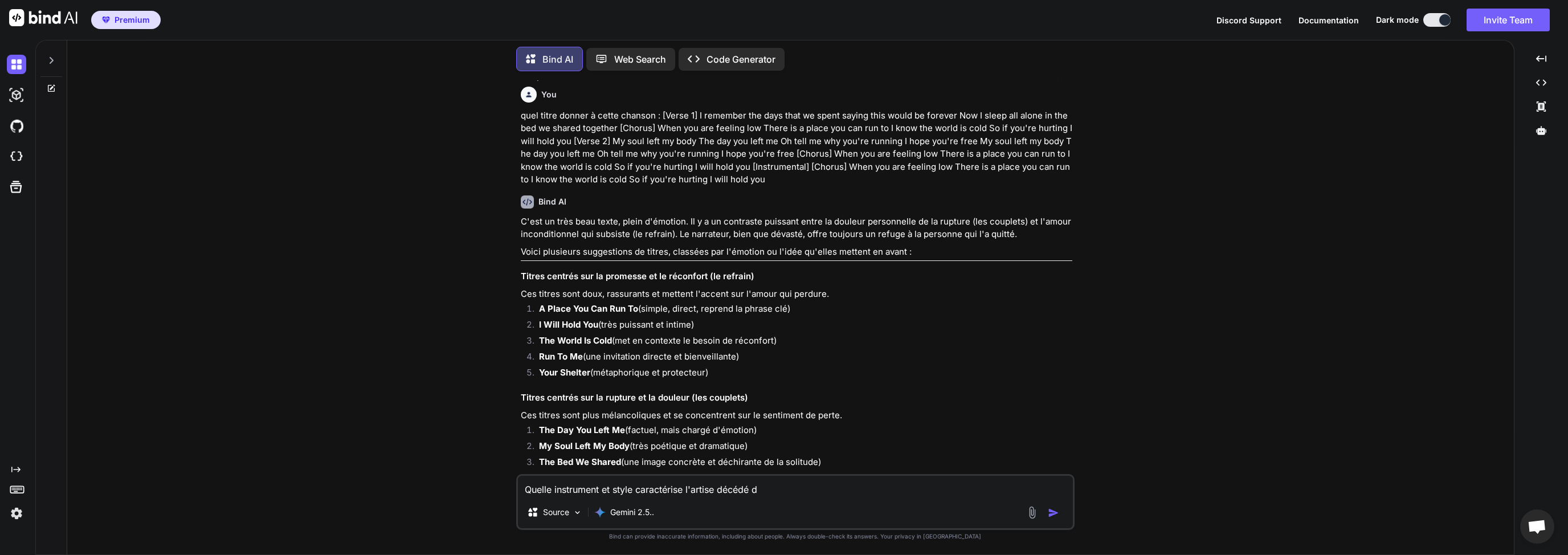
type textarea "x"
type textarea "Quelle instrument et style caractérise l'artise décédé A"
type textarea "x"
type textarea "Quelle instrument et style caractérise l'artise décédé Av"
type textarea "x"
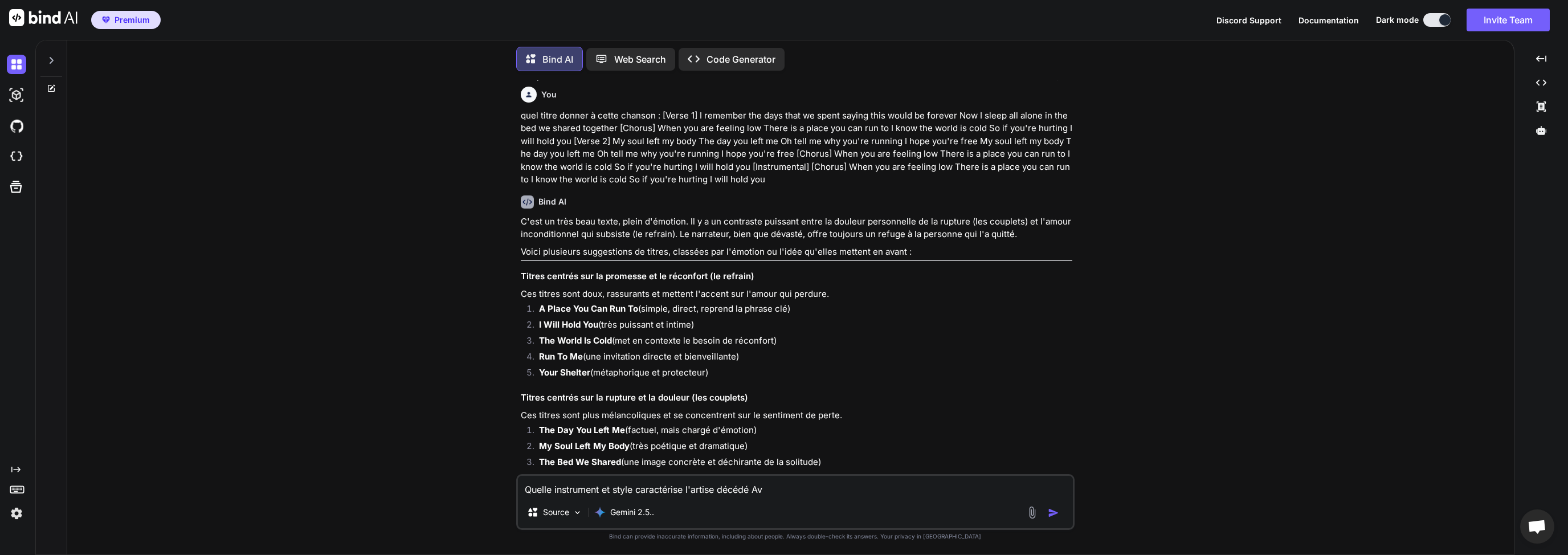
type textarea "Quelle instrument et style caractérise l'artise décédé [PERSON_NAME]"
type textarea "x"
type textarea "Quelle instrument et style caractérise l'artise décédé [PERSON_NAME]"
type textarea "x"
type textarea "Quelle instrument et style caractérise l'artise décédé [PERSON_NAME]"
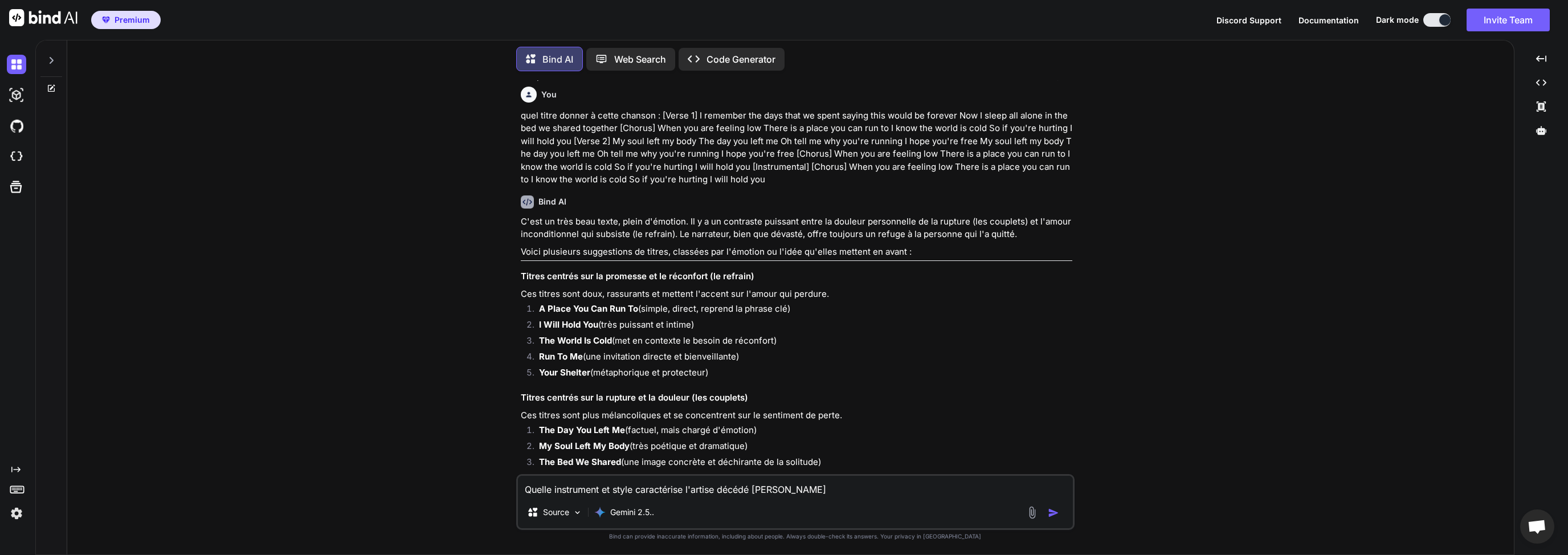
type textarea "x"
type textarea "Quelle instrument et style caractérise l'artise décédé [PERSON_NAME]"
type textarea "x"
type textarea "Quelle instrument et style caractérise l'artise décédé [PERSON_NAME]"
type textarea "x"
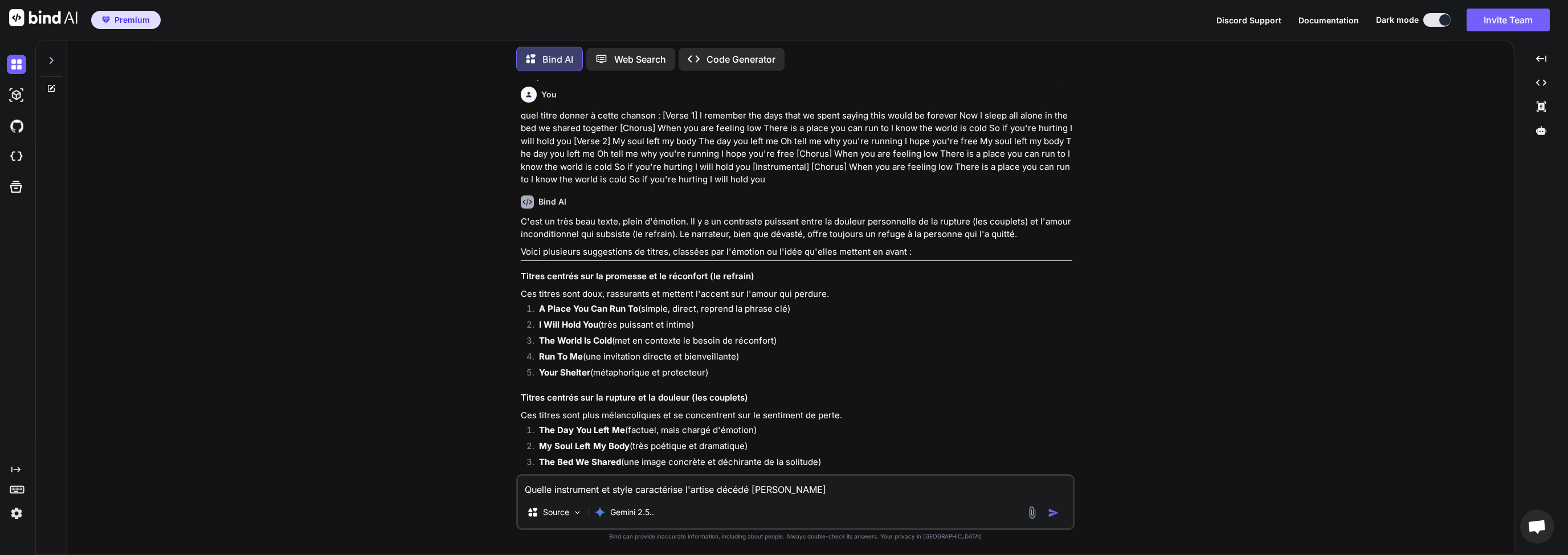
type textarea "Quelle instrument et style caractérise l'artise décédé [PERSON_NAME] d"
type textarea "x"
type textarea "Quelle instrument et style caractérise l'artise décédé [PERSON_NAME] de"
type textarea "x"
type textarea "Quelle instrument et style caractérise l'artise décédé [PERSON_NAME] d"
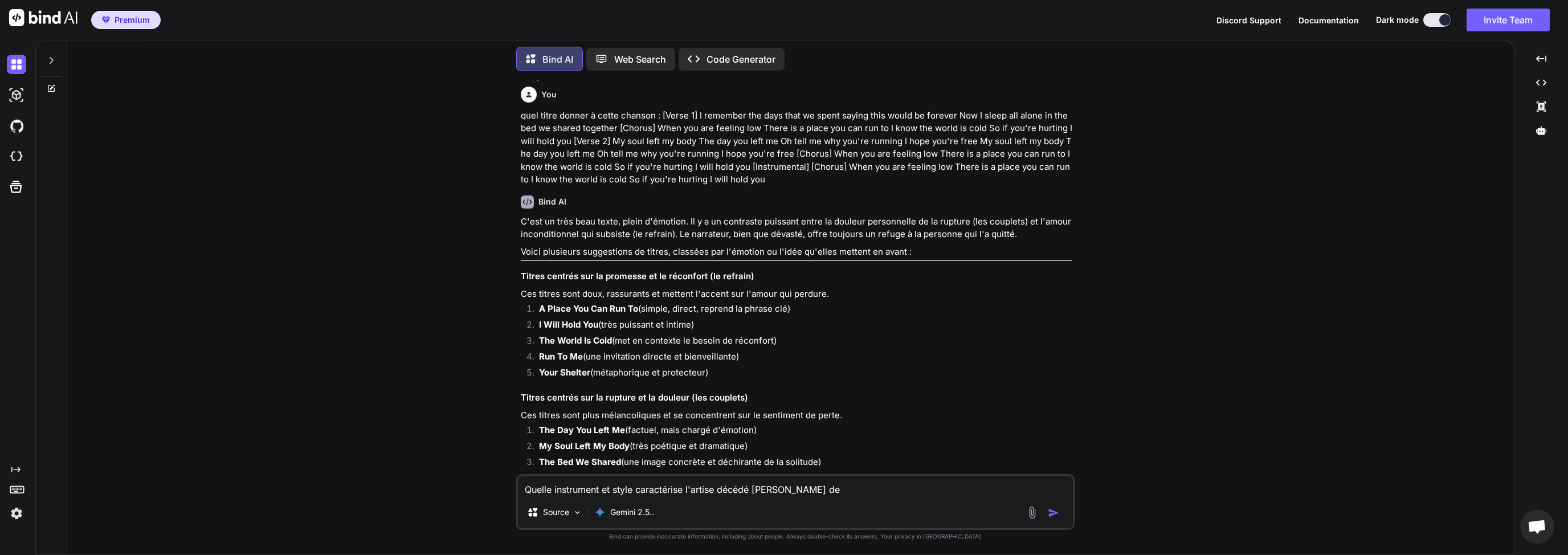
type textarea "x"
type textarea "Quelle instrument et style caractérise l'artise décédé [PERSON_NAME]"
type textarea "x"
drag, startPoint x: 700, startPoint y: 488, endPoint x: 725, endPoint y: 500, distance: 27.7
click at [725, 500] on div "Quelle instrument et style caractérise l'artise décédé [PERSON_NAME] Source Gem…" at bounding box center [795, 502] width 558 height 56
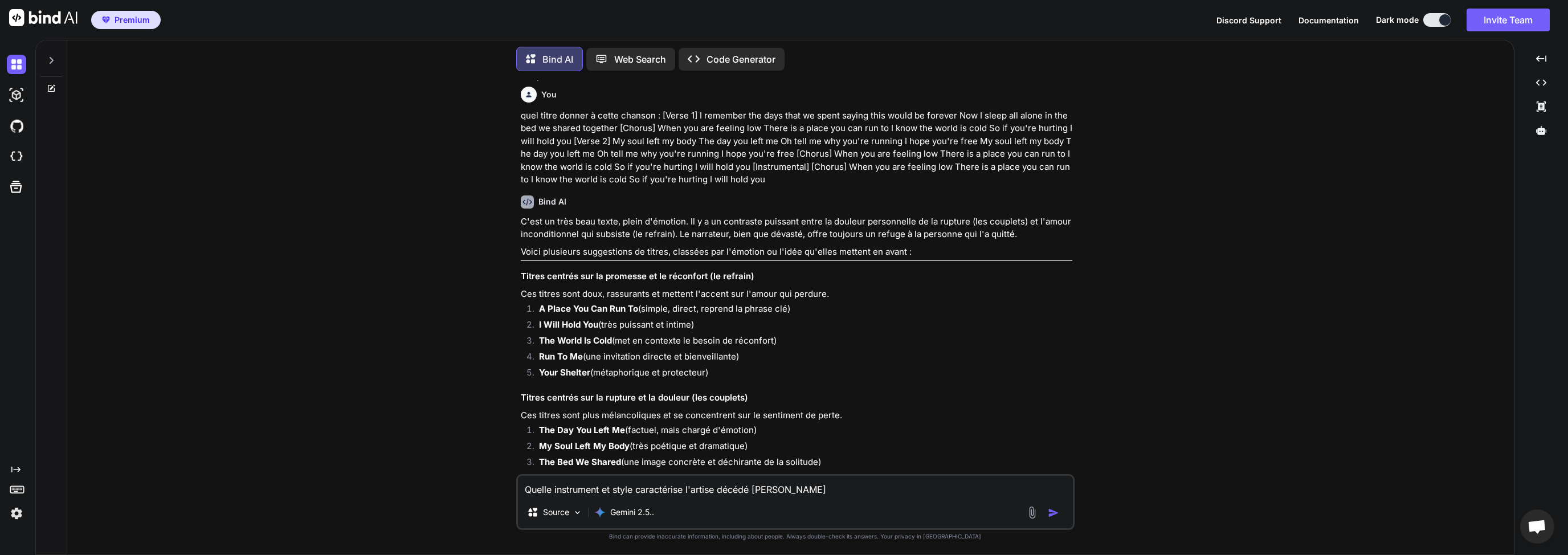
click at [707, 489] on textarea "Quelle instrument et style caractérise l'artise décédé [PERSON_NAME]" at bounding box center [795, 485] width 555 height 21
click at [615, 489] on textarea "Quelle instrument et style caractérise l'artise décédé [PERSON_NAME]" at bounding box center [795, 485] width 555 height 21
click at [575, 495] on textarea "Quelle instrument et style caractérise l'artise décédé [PERSON_NAME]" at bounding box center [795, 485] width 555 height 21
click at [597, 489] on textarea "Quelle instrument et style caractérise l'artise décédé [PERSON_NAME]" at bounding box center [795, 485] width 555 height 21
click at [602, 488] on textarea "Quelle instrument et style caractérise l'artise décédé [PERSON_NAME]" at bounding box center [795, 485] width 555 height 21
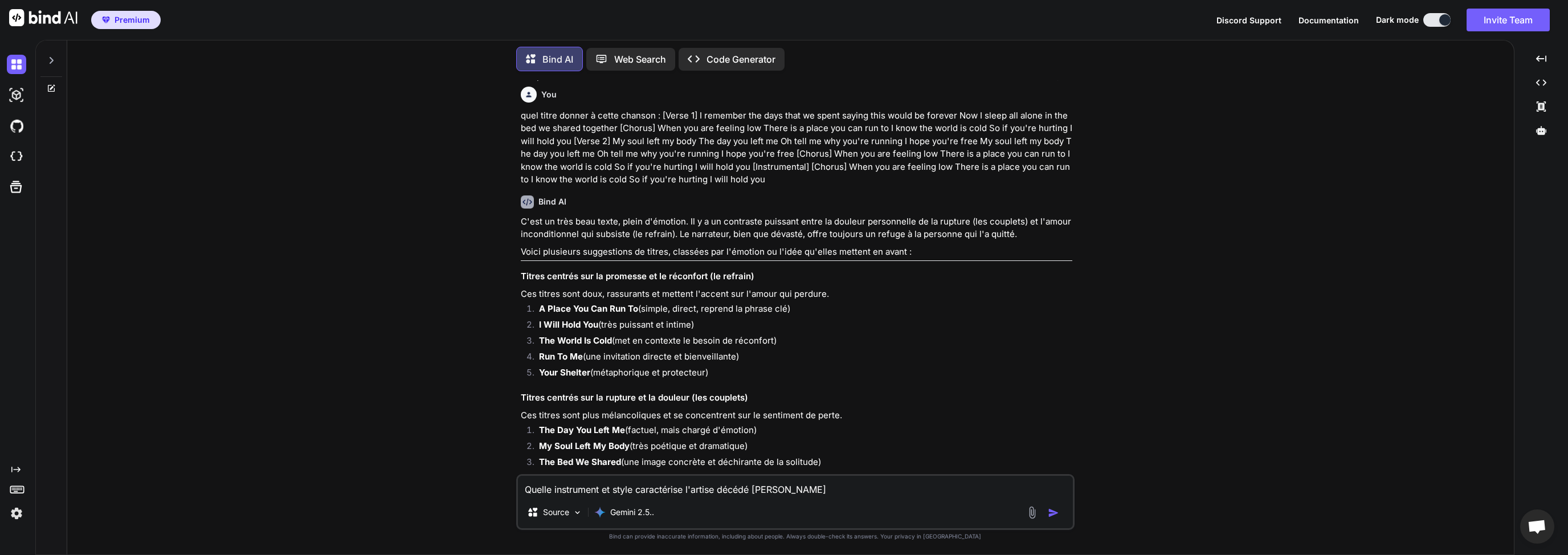
type textarea "Quelle instrumentet style caractérise l'artise décédé [PERSON_NAME]"
type textarea "x"
type textarea "Quelle instrumentset style caractérise l'artise décédé [PERSON_NAME]"
type textarea "x"
type textarea "Quelle instruments et style caractérise l'artise décédé [PERSON_NAME]"
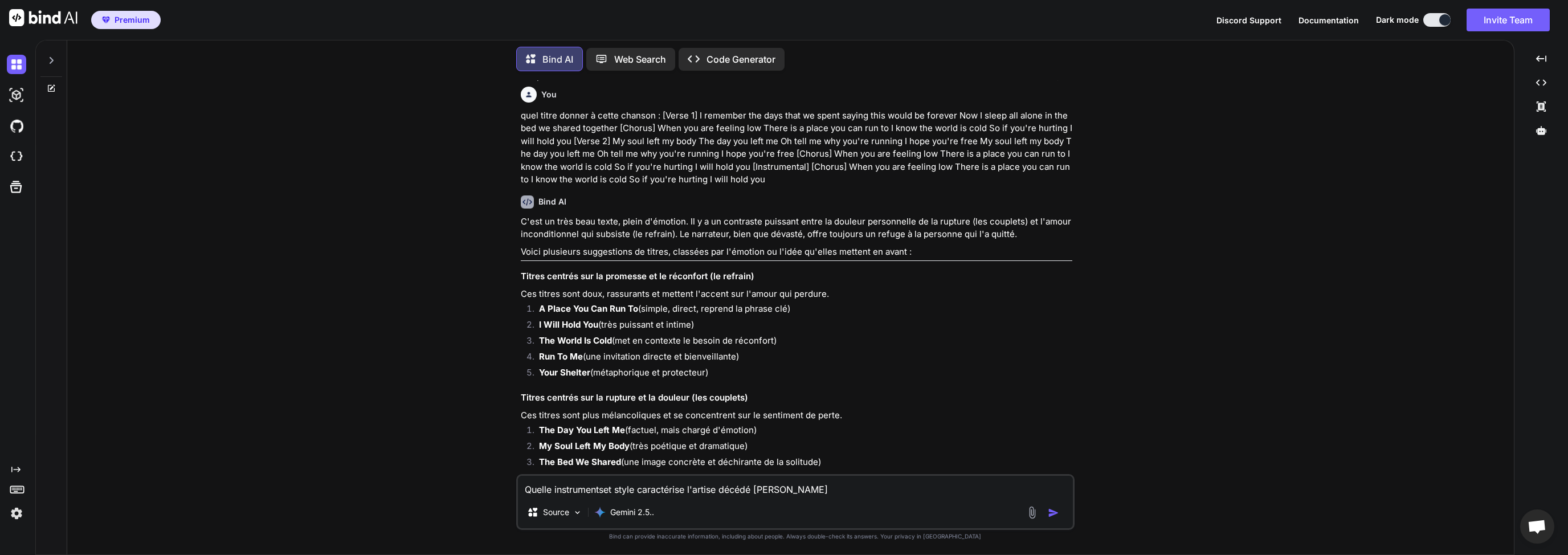
type textarea "x"
click at [644, 488] on textarea "Quelle instruments et style caractérise l'artise décédé [PERSON_NAME]" at bounding box center [795, 485] width 555 height 21
click at [827, 493] on textarea "Quelle instruments et style caractérise l'artise décédé [PERSON_NAME]" at bounding box center [795, 485] width 555 height 21
drag, startPoint x: 713, startPoint y: 491, endPoint x: 705, endPoint y: 492, distance: 8.1
click at [705, 492] on textarea "Quelle instruments et style caractérise l'artise décédé [PERSON_NAME]" at bounding box center [795, 485] width 555 height 21
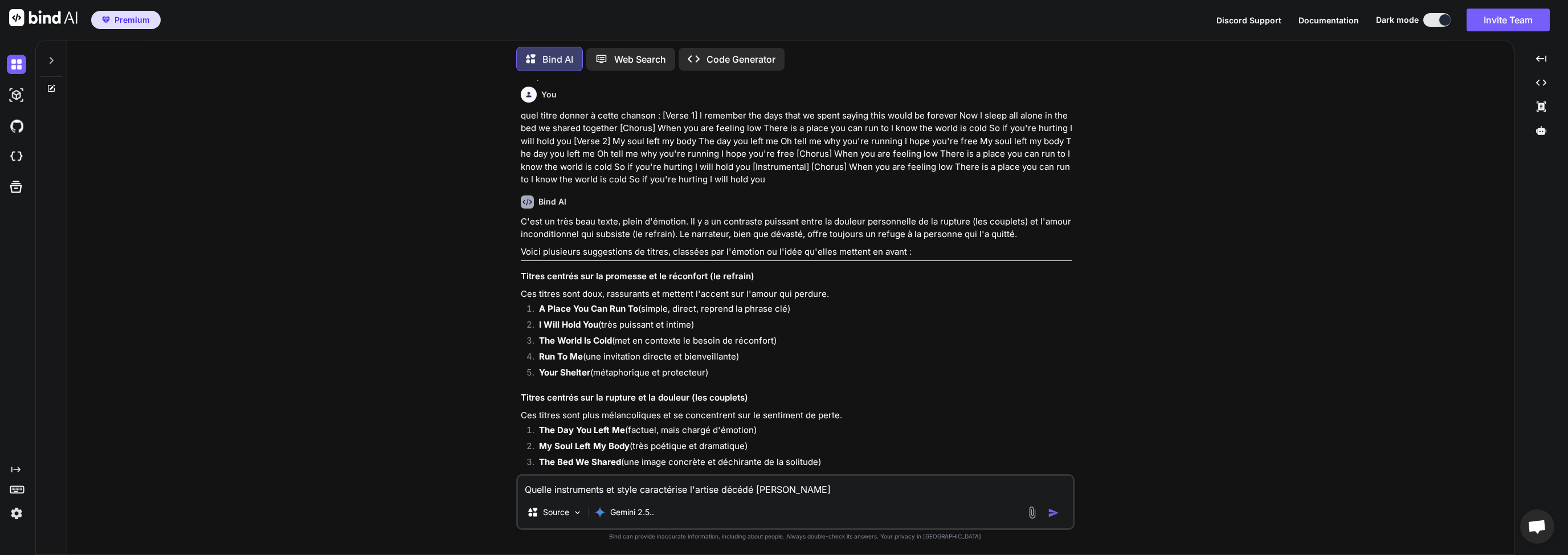
click at [705, 492] on textarea "Quelle instruments et style caractérise l'artise décédé [PERSON_NAME]" at bounding box center [795, 485] width 555 height 21
type textarea "Quelle instruments et style caractérise l décédé [PERSON_NAME]"
type textarea "x"
type textarea "Quelle instruments et style caractérise l' décédé [PERSON_NAME]"
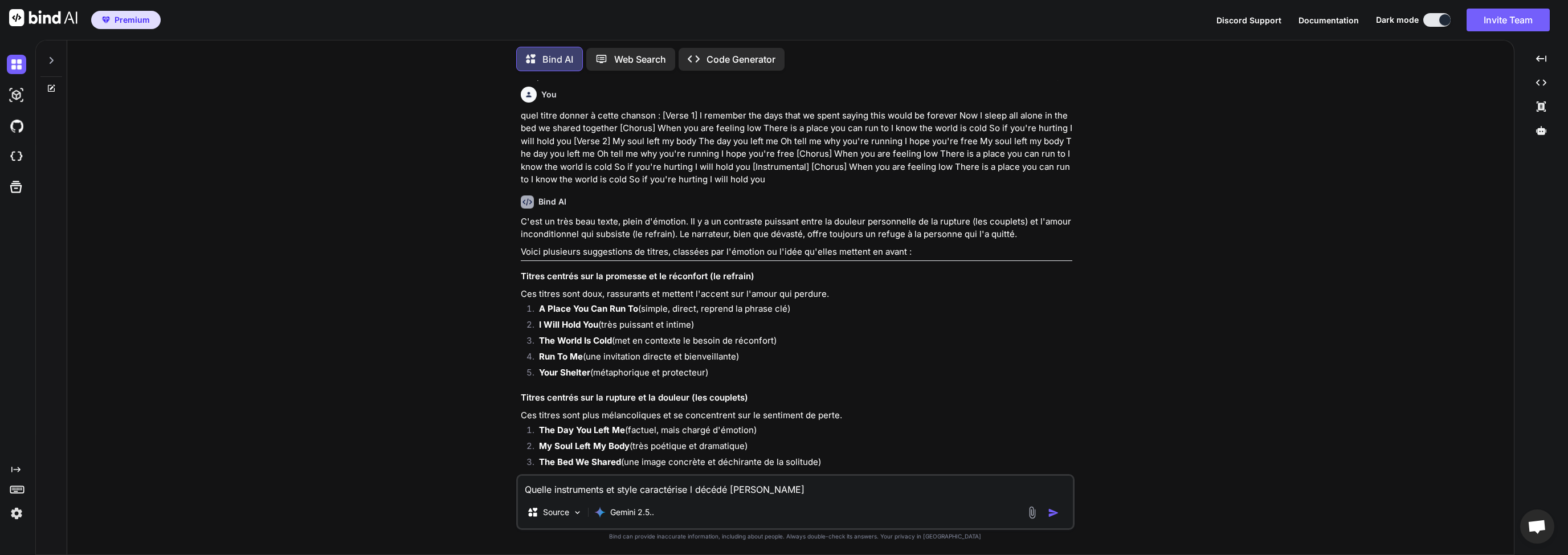
type textarea "x"
type textarea "Quelle instruments et style caractérise l'a décédé [PERSON_NAME]"
type textarea "x"
type textarea "Quelle instruments et style caractérise l'ar décédé [PERSON_NAME]"
type textarea "x"
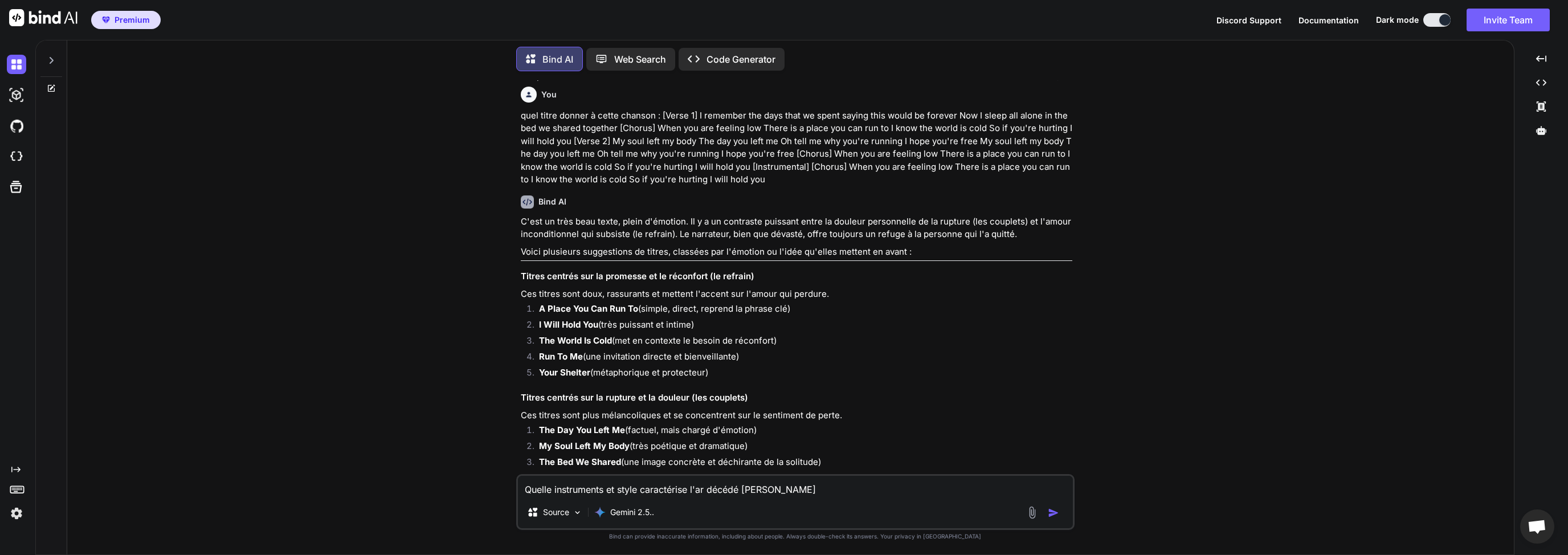
type textarea "Quelle instruments et style caractérise l'art décédé [PERSON_NAME]"
type textarea "x"
type textarea "Quelle instruments et style caractérise l'arti décédé [PERSON_NAME]"
type textarea "x"
type textarea "Quelle instruments et style caractérise l'artis décédé [PERSON_NAME]"
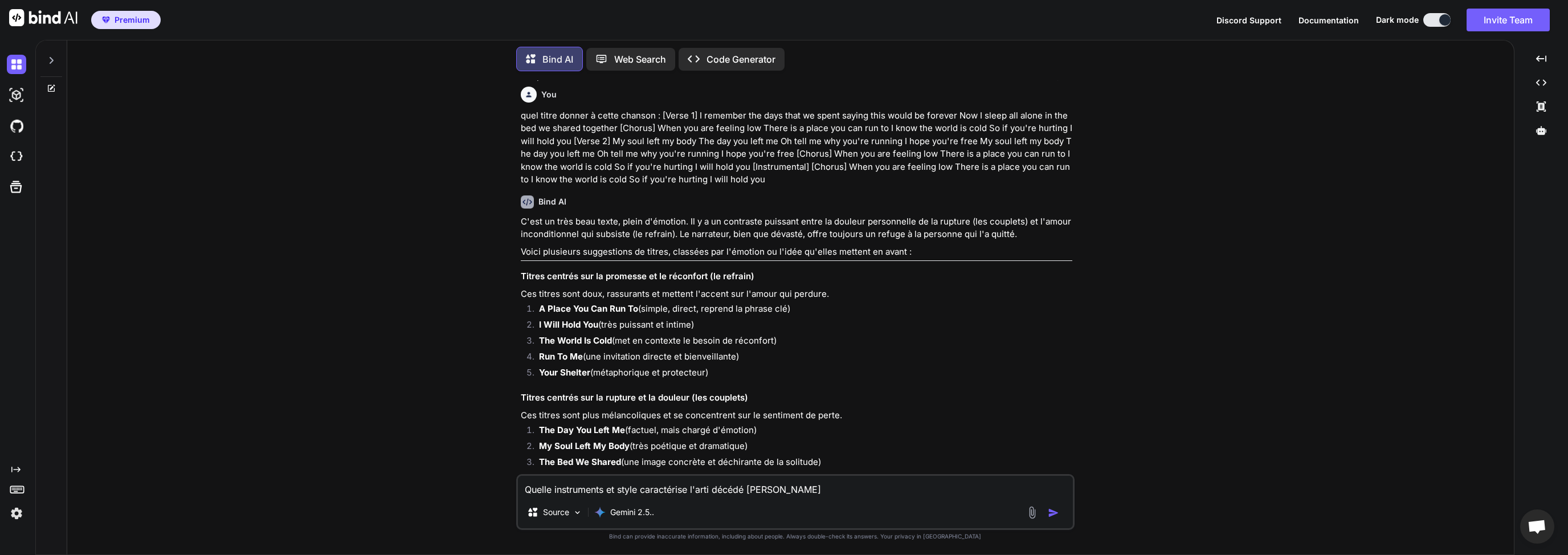
type textarea "x"
type textarea "Quelle instruments et style caractérise l'artist décédé [PERSON_NAME]"
type textarea "x"
type textarea "Quelle instruments et style caractérise l'artiste décédé [PERSON_NAME]"
type textarea "x"
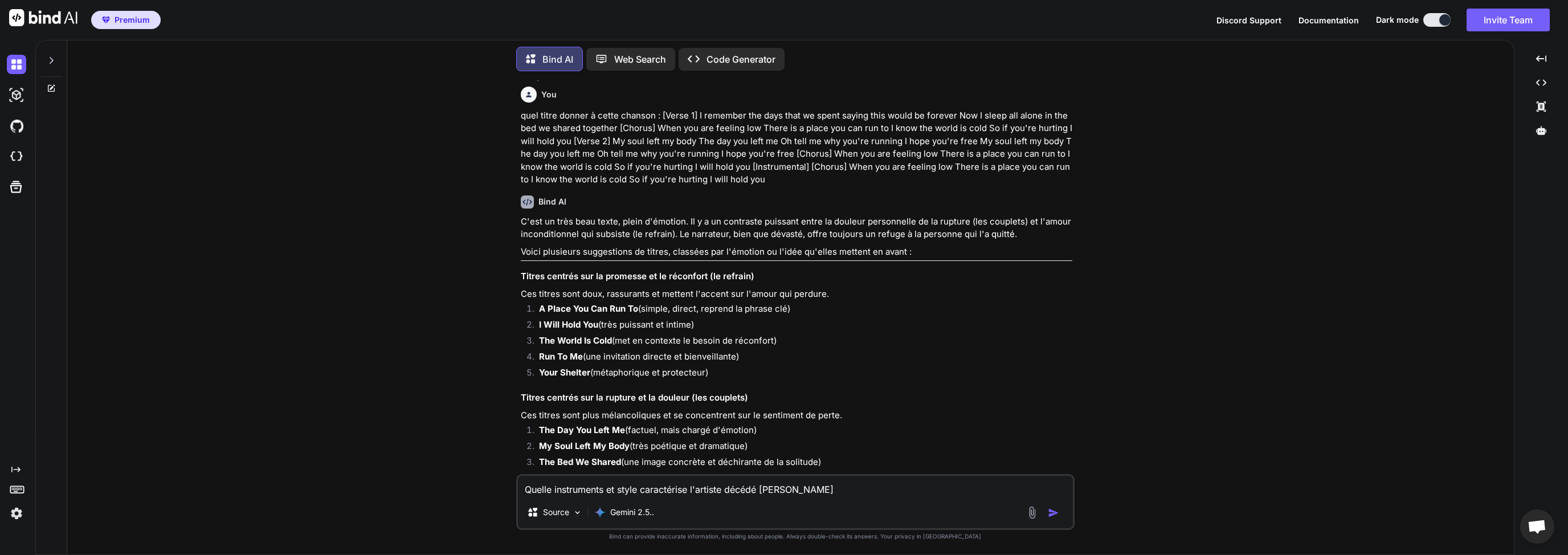
type textarea "Quelle instruments et style caractérise l'artiste décédé [PERSON_NAME]"
type textarea "x"
click at [828, 491] on textarea "Quelle instruments et style caractérise l'artiste décédé [PERSON_NAME]" at bounding box center [795, 485] width 555 height 21
type textarea "Quelle instruments et style caractérise l'artiste décédé [PERSON_NAME]"
click at [1053, 513] on img "button" at bounding box center [1054, 513] width 12 height 12
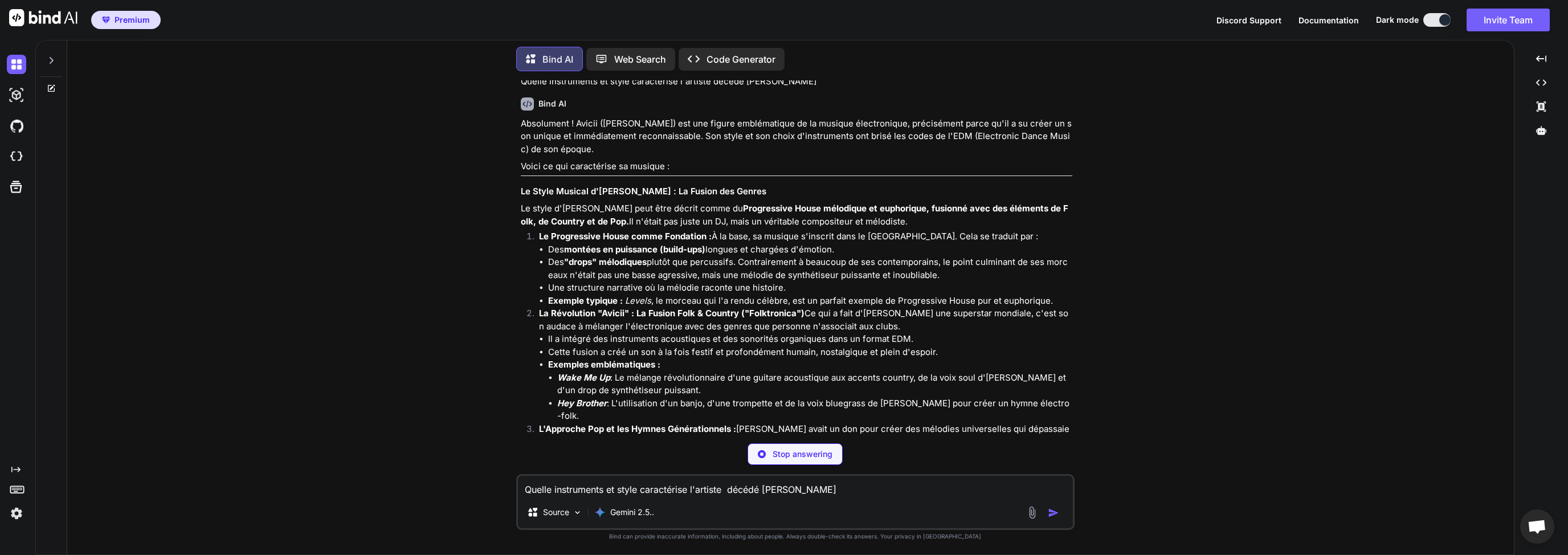
scroll to position [2213, 0]
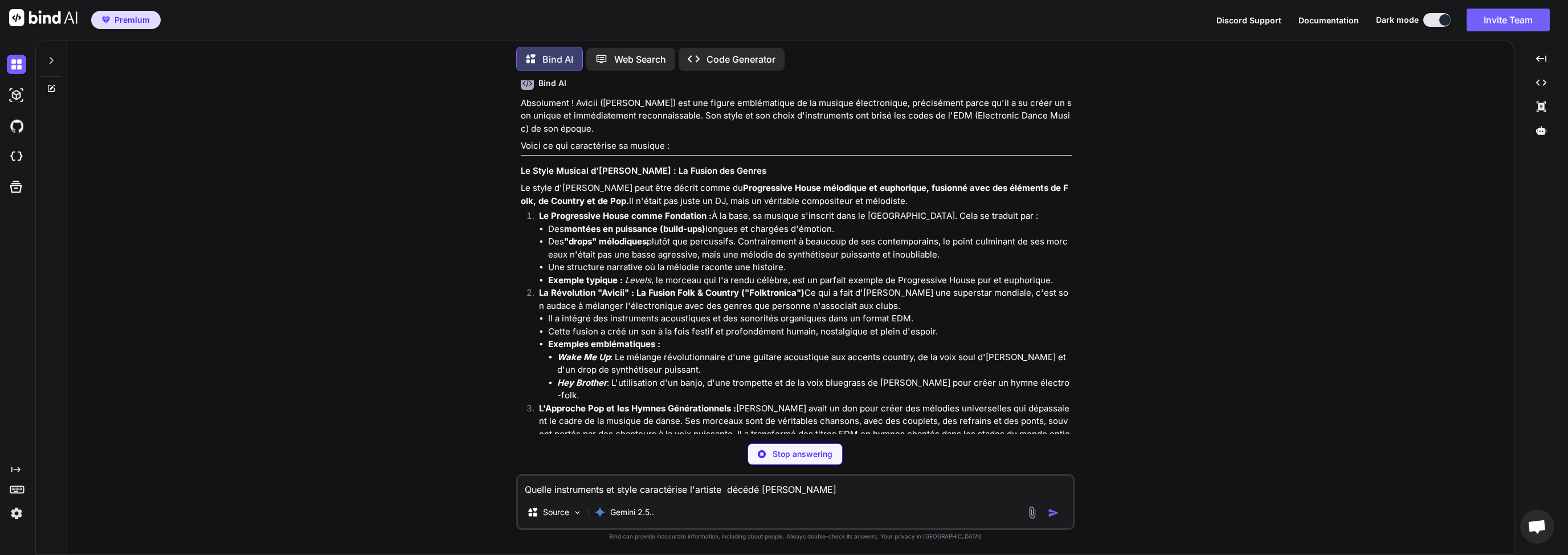
click at [595, 247] on strong ""drops" mélodiques" at bounding box center [605, 241] width 83 height 11
drag, startPoint x: 586, startPoint y: 244, endPoint x: 623, endPoint y: 242, distance: 37.1
click at [599, 234] on strong "montées en puissance (build-ups)" at bounding box center [635, 228] width 142 height 11
click at [687, 234] on strong "montées en puissance (build-ups)" at bounding box center [635, 228] width 142 height 11
drag, startPoint x: 675, startPoint y: 240, endPoint x: 706, endPoint y: 239, distance: 31.0
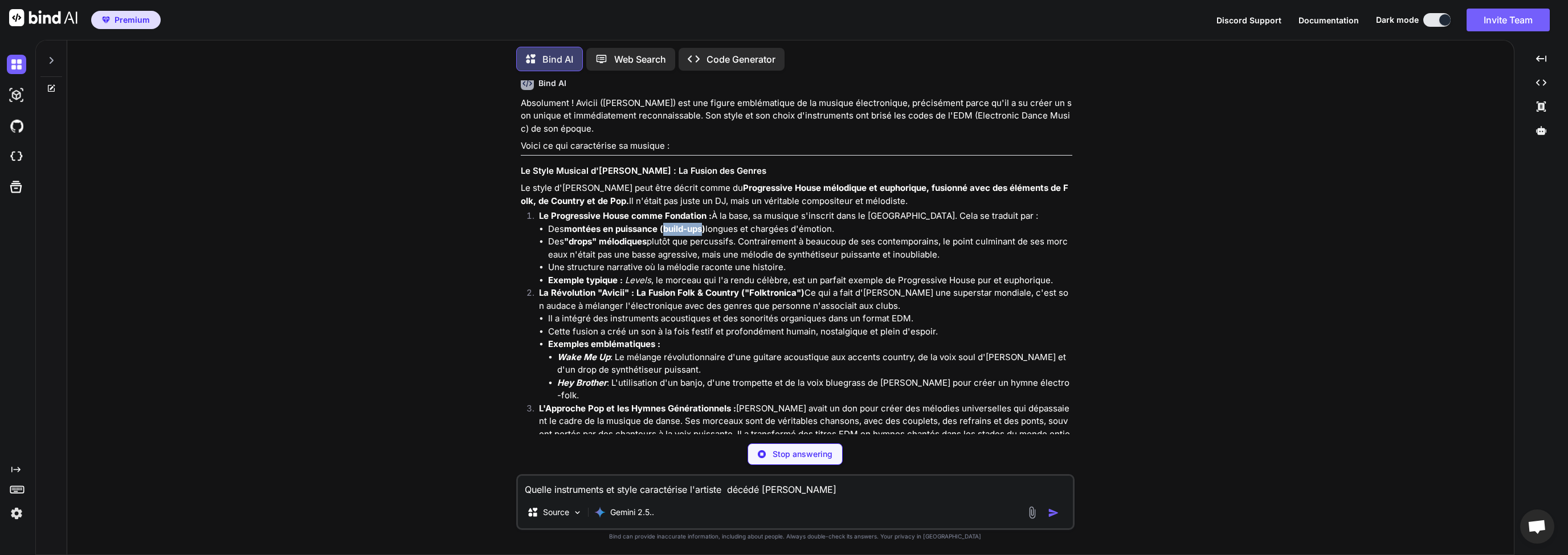
click at [706, 234] on strong "montées en puissance (build-ups)" at bounding box center [635, 228] width 142 height 11
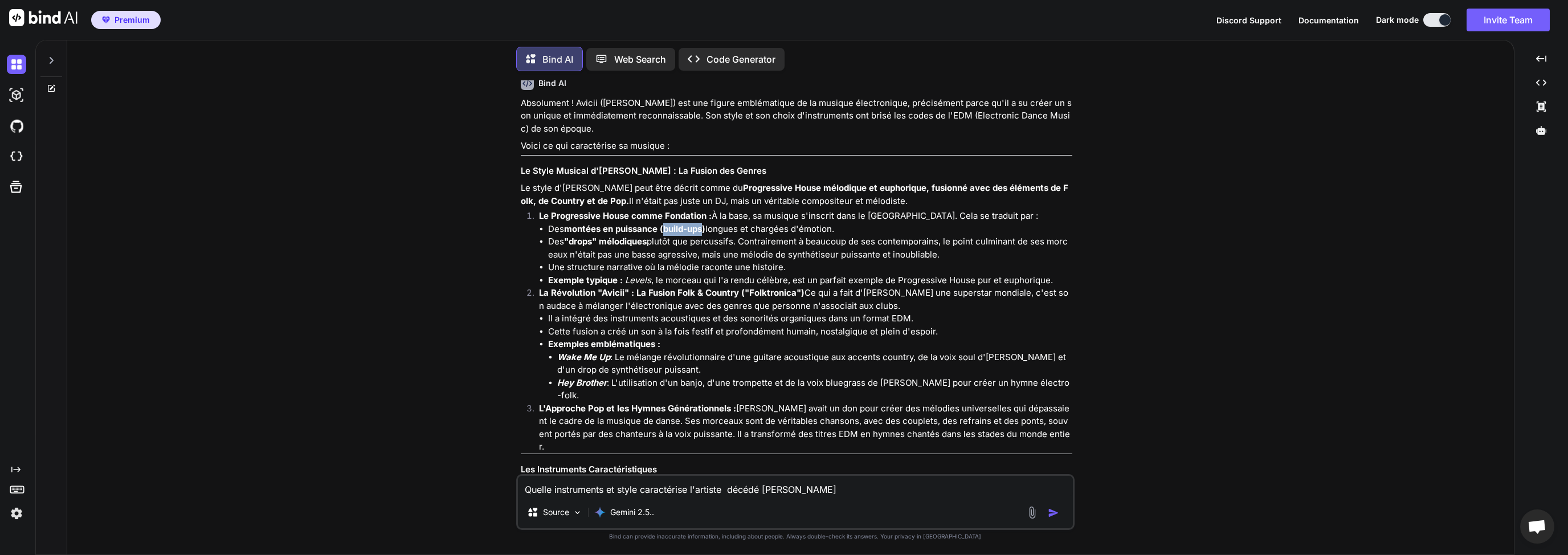
copy strong "build-ups"
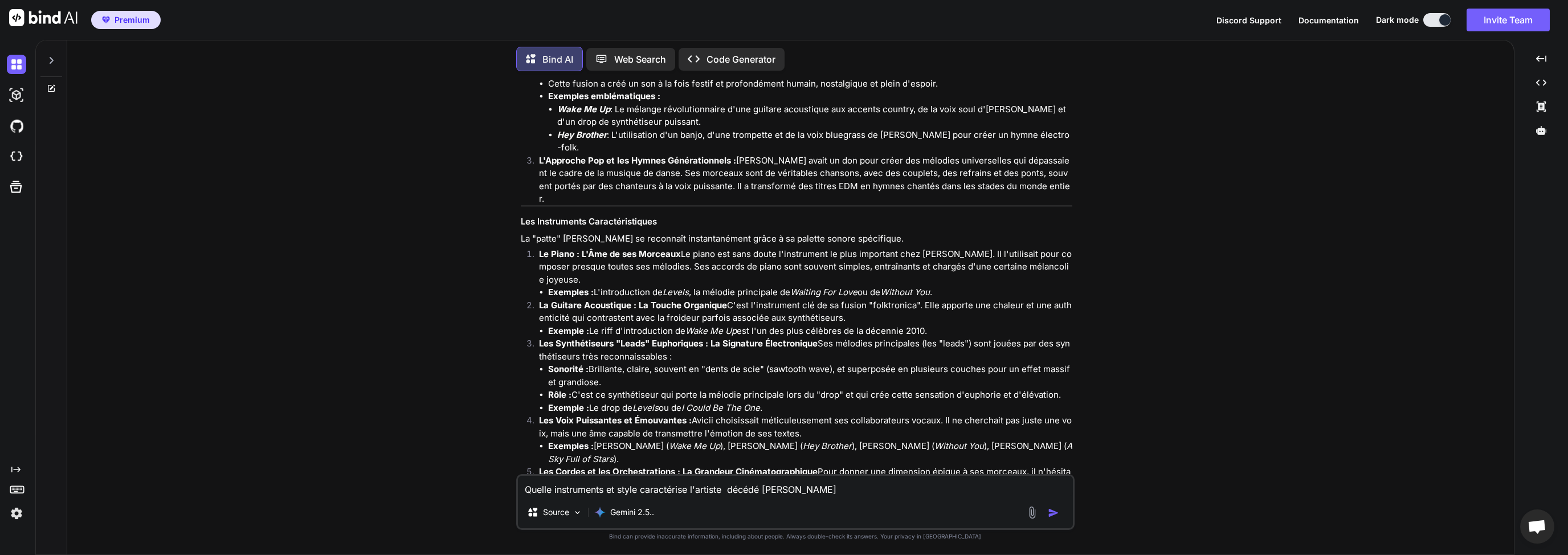
scroll to position [2541, 0]
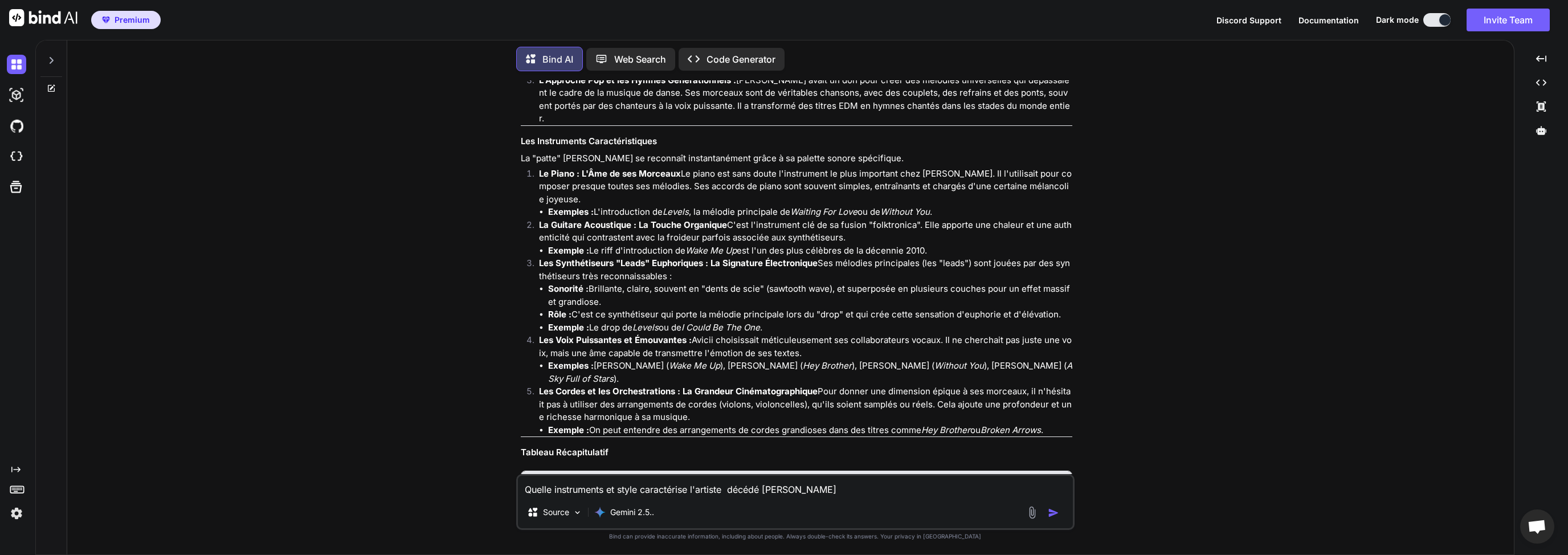
click at [679, 269] on strong "Les Synthétiseurs "Leads" Euphoriques : La Signature Électronique" at bounding box center [678, 263] width 279 height 11
click at [753, 308] on li "Sonorité : Brillante, claire, souvent en "dents de scie" (sawtooth wave), et su…" at bounding box center [810, 295] width 525 height 26
click at [636, 269] on strong "Les Synthétiseurs "Leads" Euphoriques : La Signature Électronique" at bounding box center [678, 263] width 279 height 11
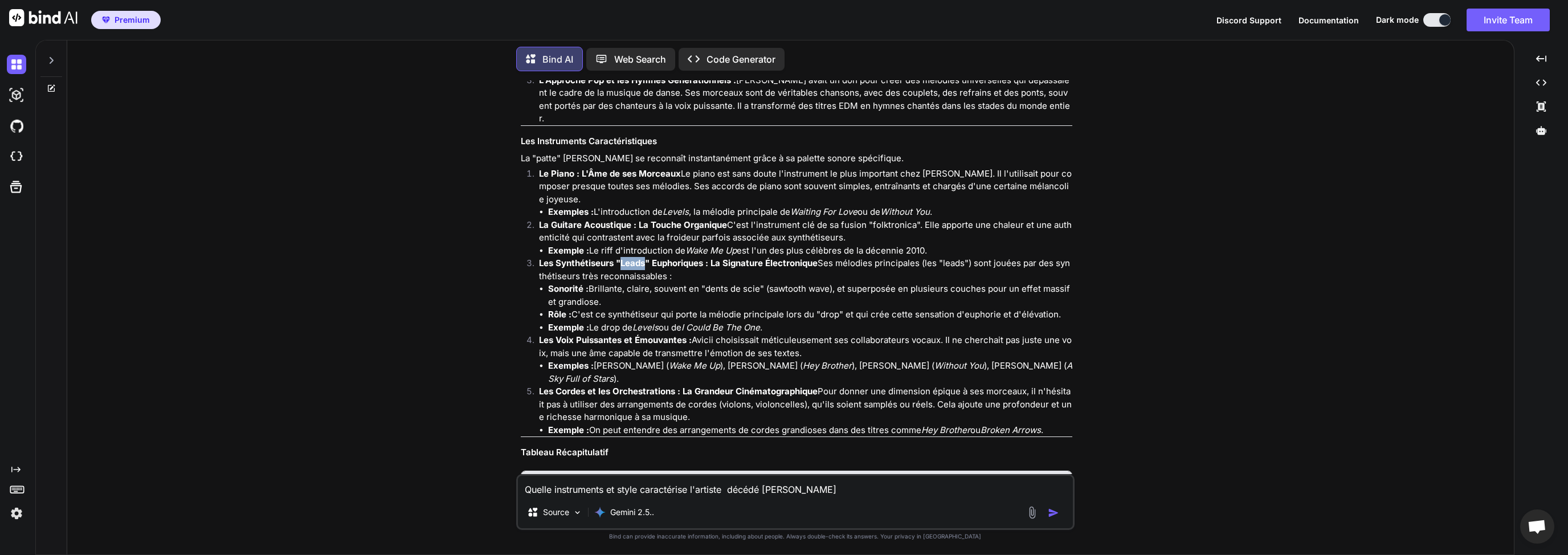
copy strong "Leads"
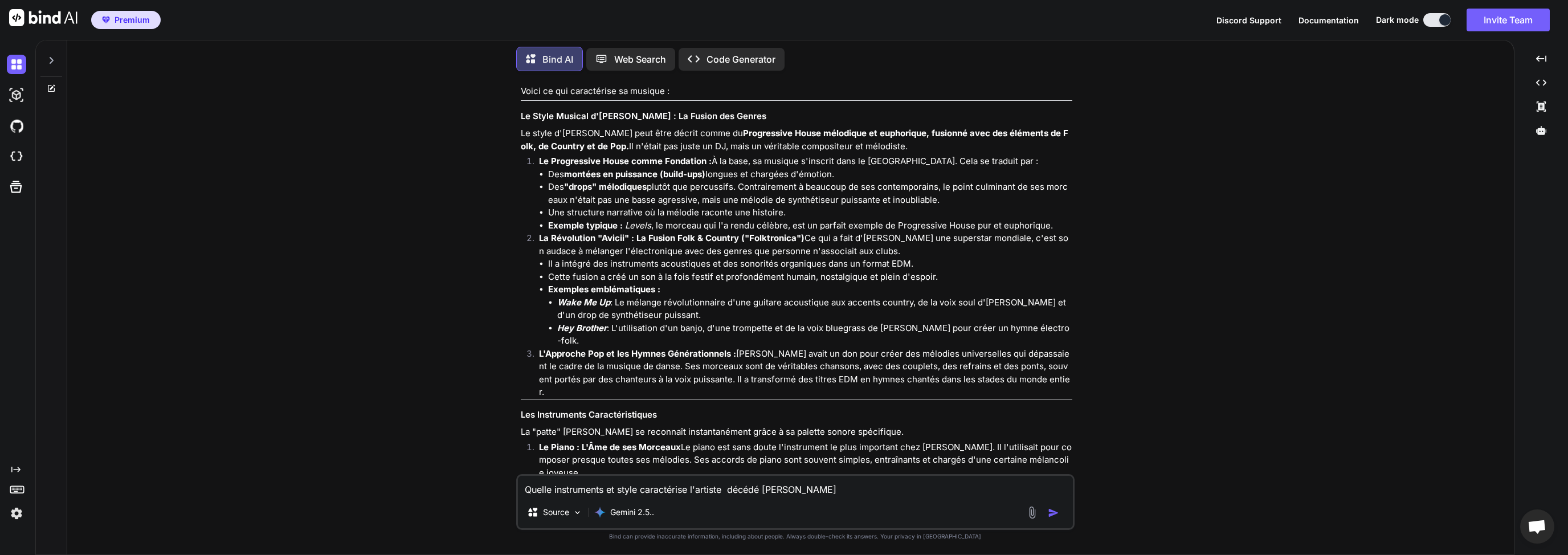
scroll to position [2267, 0]
click at [622, 192] on strong ""drops" mélodiques" at bounding box center [605, 186] width 83 height 11
click at [686, 491] on textarea "Quelle instruments et style caractérise l'artiste décédé [PERSON_NAME]" at bounding box center [795, 485] width 555 height 21
click at [1051, 518] on img "button" at bounding box center [1054, 513] width 12 height 12
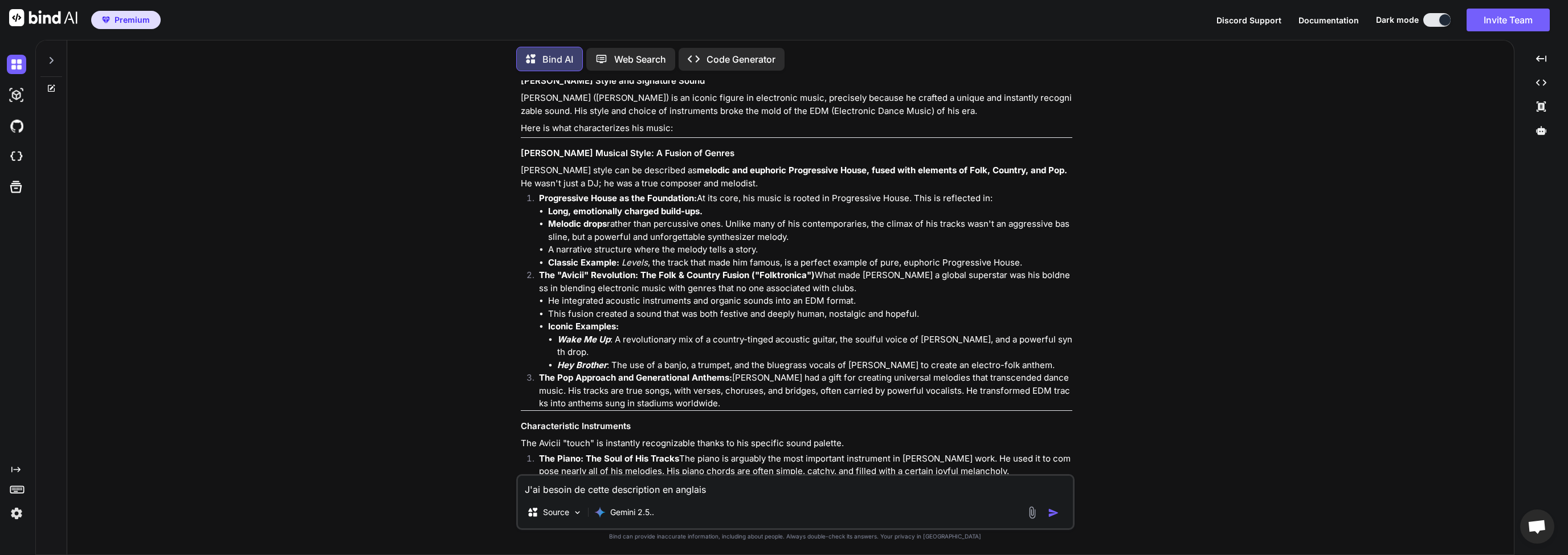
scroll to position [3260, 0]
click at [578, 215] on strong "Long, emotionally charged build-ups." at bounding box center [625, 209] width 155 height 11
drag, startPoint x: 561, startPoint y: 271, endPoint x: 630, endPoint y: 282, distance: 69.9
click at [630, 215] on strong "Long, emotionally charged build-ups." at bounding box center [625, 209] width 155 height 11
click at [630, 241] on li "Melodic drops rather than percussive ones. Unlike many of his contemporaries, t…" at bounding box center [810, 228] width 525 height 26
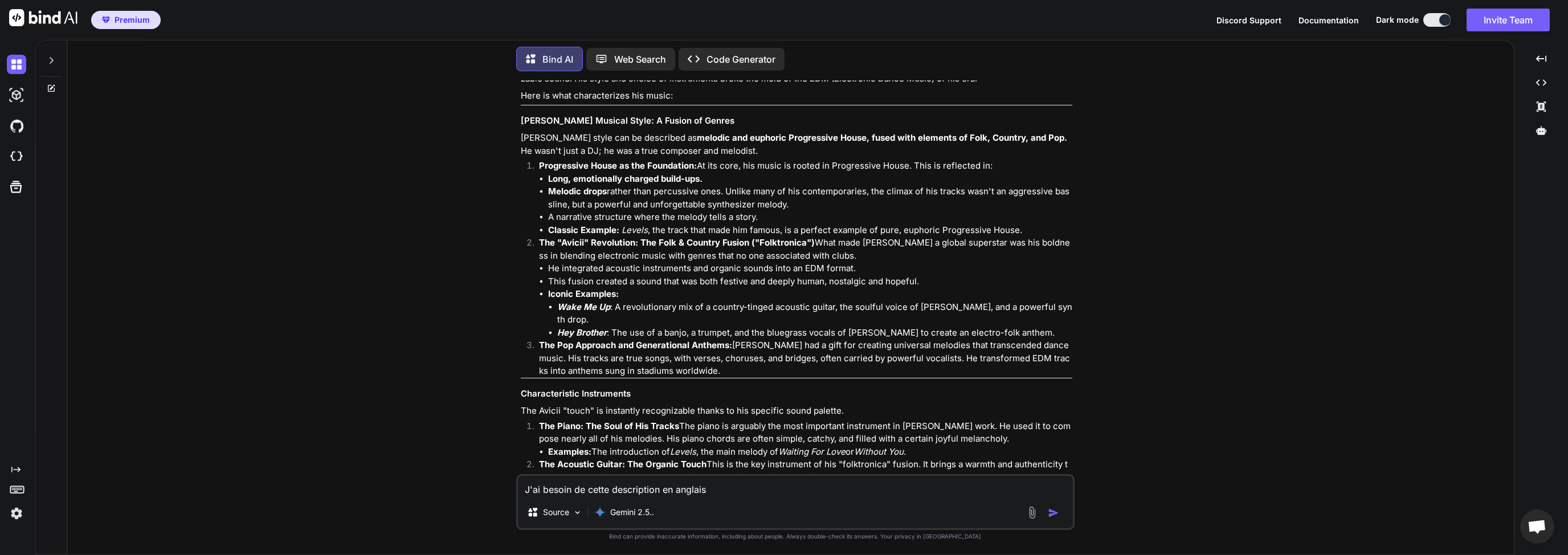
scroll to position [3314, 0]
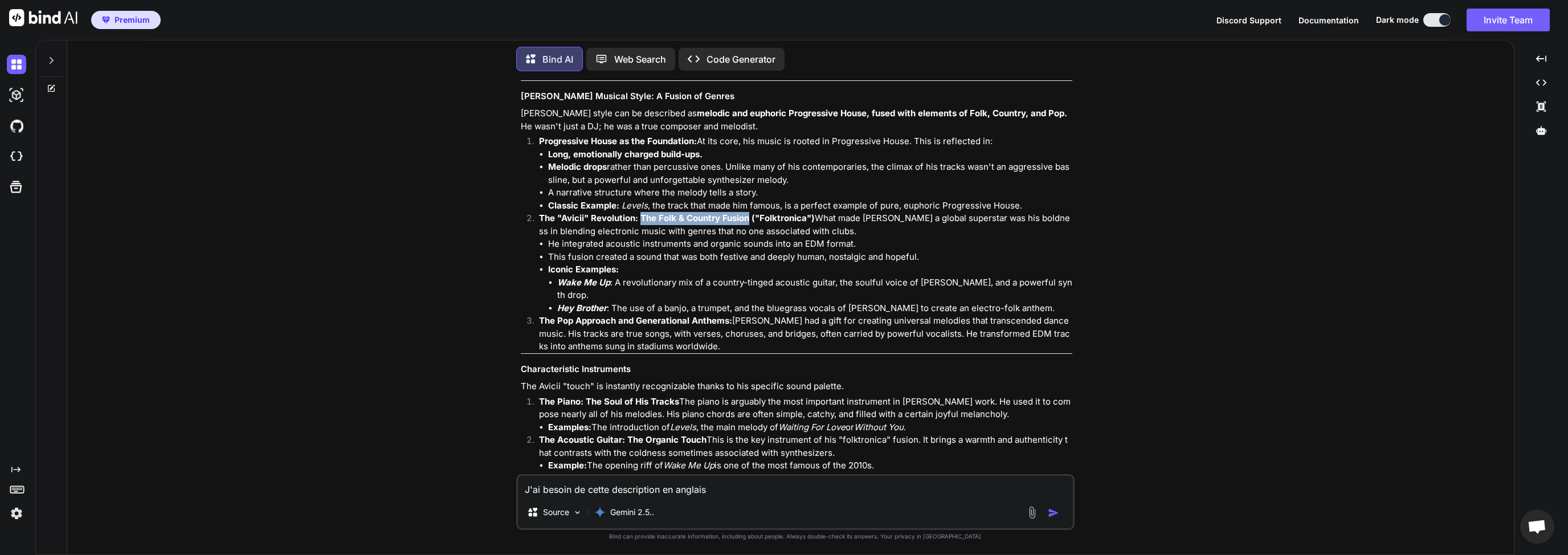
drag, startPoint x: 640, startPoint y: 279, endPoint x: 748, endPoint y: 280, distance: 108.0
click at [748, 223] on strong "The "Avicii" Revolution: The Folk & Country Fusion ("Folktronica")" at bounding box center [677, 217] width 276 height 11
drag, startPoint x: 724, startPoint y: 278, endPoint x: 693, endPoint y: 282, distance: 31.3
click at [693, 223] on strong "The "Avicii" Revolution: The Folk & Country Fusion ("Folktronica")" at bounding box center [677, 217] width 276 height 11
click at [649, 223] on strong "The "Avicii" Revolution: The Folk & Country Fusion ("Folktronica")" at bounding box center [677, 217] width 276 height 11
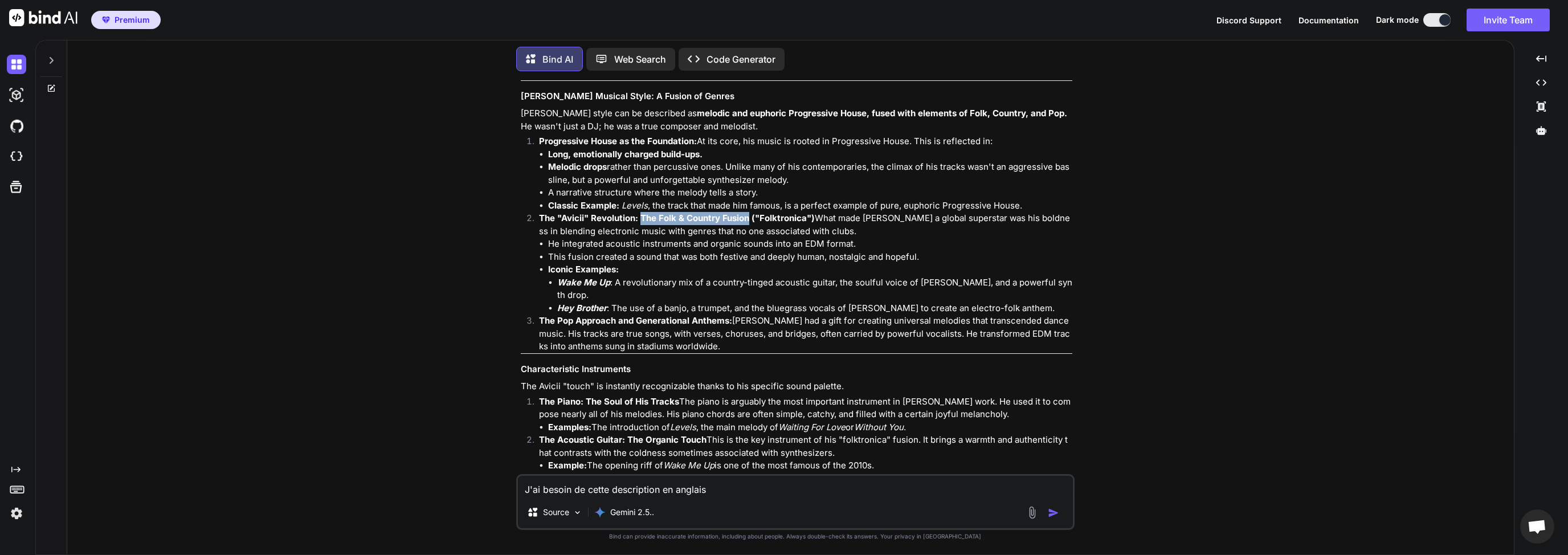
click at [639, 223] on strong "The "Avicii" Revolution: The Folk & Country Fusion ("Folktronica")" at bounding box center [677, 217] width 276 height 11
drag, startPoint x: 641, startPoint y: 278, endPoint x: 744, endPoint y: 279, distance: 103.0
click at [749, 223] on strong "The "Avicii" Revolution: The Folk & Country Fusion ("Folktronica")" at bounding box center [677, 217] width 276 height 11
copy strong "The Folk & Country Fusion"
click at [680, 237] on p "The "Avicii" Revolution: The Folk & Country Fusion ("Folktronica") What made [P…" at bounding box center [806, 224] width 533 height 26
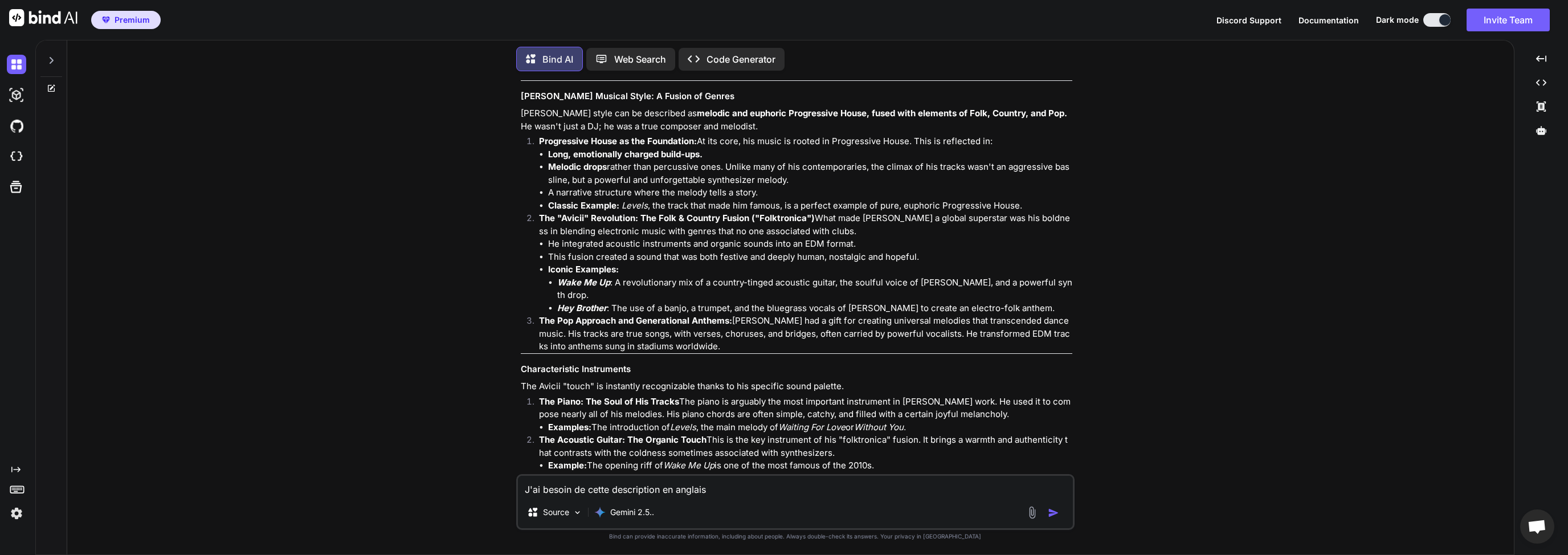
click at [787, 223] on strong "The "Avicii" Revolution: The Folk & Country Fusion ("Folktronica")" at bounding box center [677, 217] width 276 height 11
copy strong "Folktronica"
drag, startPoint x: 551, startPoint y: 217, endPoint x: 702, endPoint y: 216, distance: 151.0
click at [702, 159] on strong "Long, emotionally charged build-ups." at bounding box center [625, 154] width 155 height 11
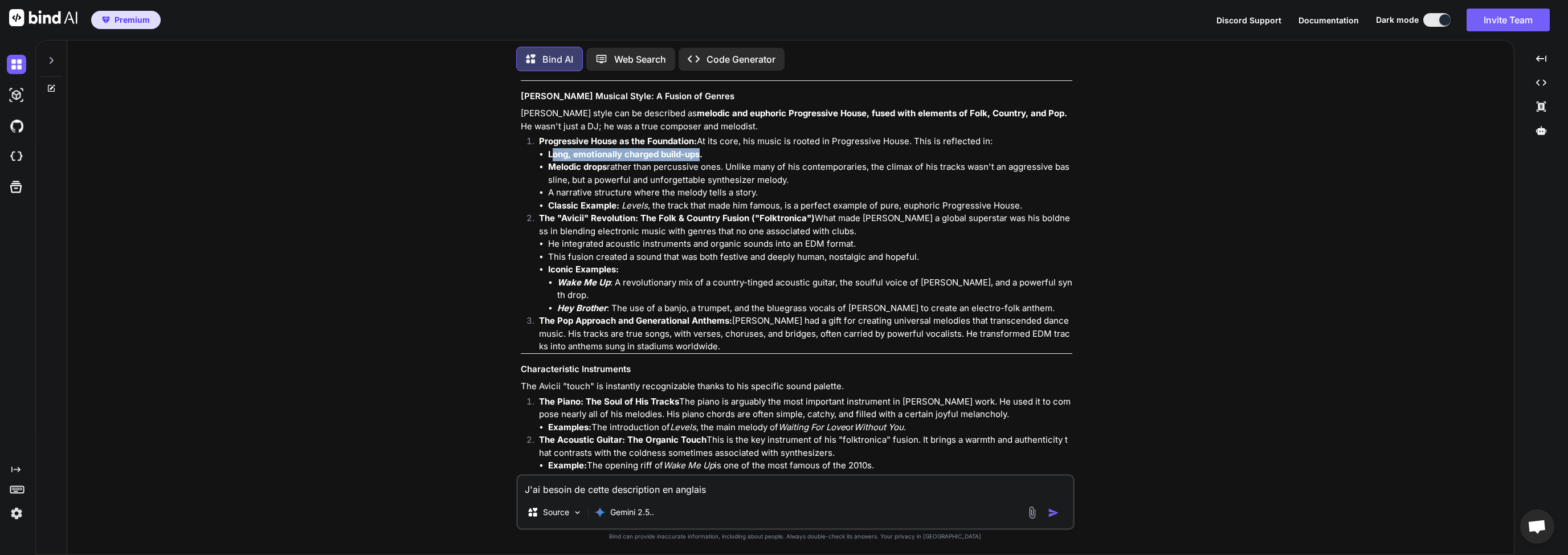
copy strong "ong, emotionally charged build-ups"
click at [557, 186] on li "Melodic drops rather than percussive ones. Unlike many of his contemporaries, t…" at bounding box center [810, 173] width 525 height 26
drag, startPoint x: 548, startPoint y: 212, endPoint x: 702, endPoint y: 215, distance: 154.0
click at [702, 159] on strong "Long, emotionally charged build-ups." at bounding box center [625, 154] width 155 height 11
copy strong "Long, emotionally charged build-ups"
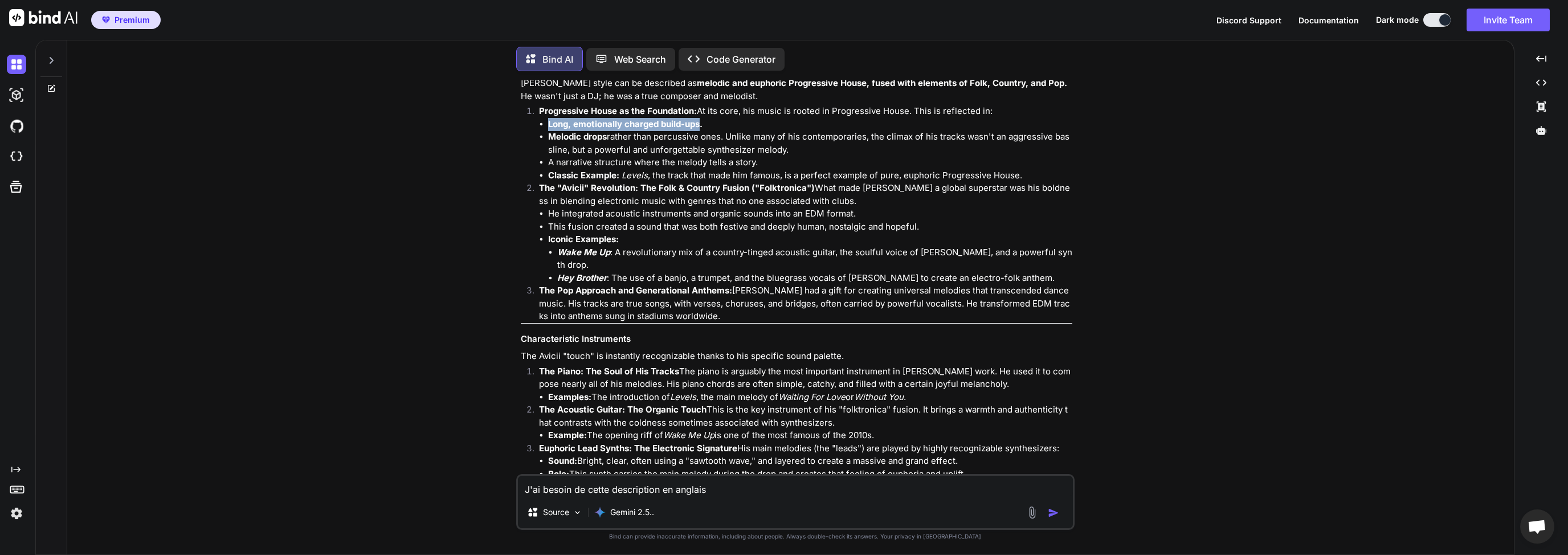
scroll to position [3369, 0]
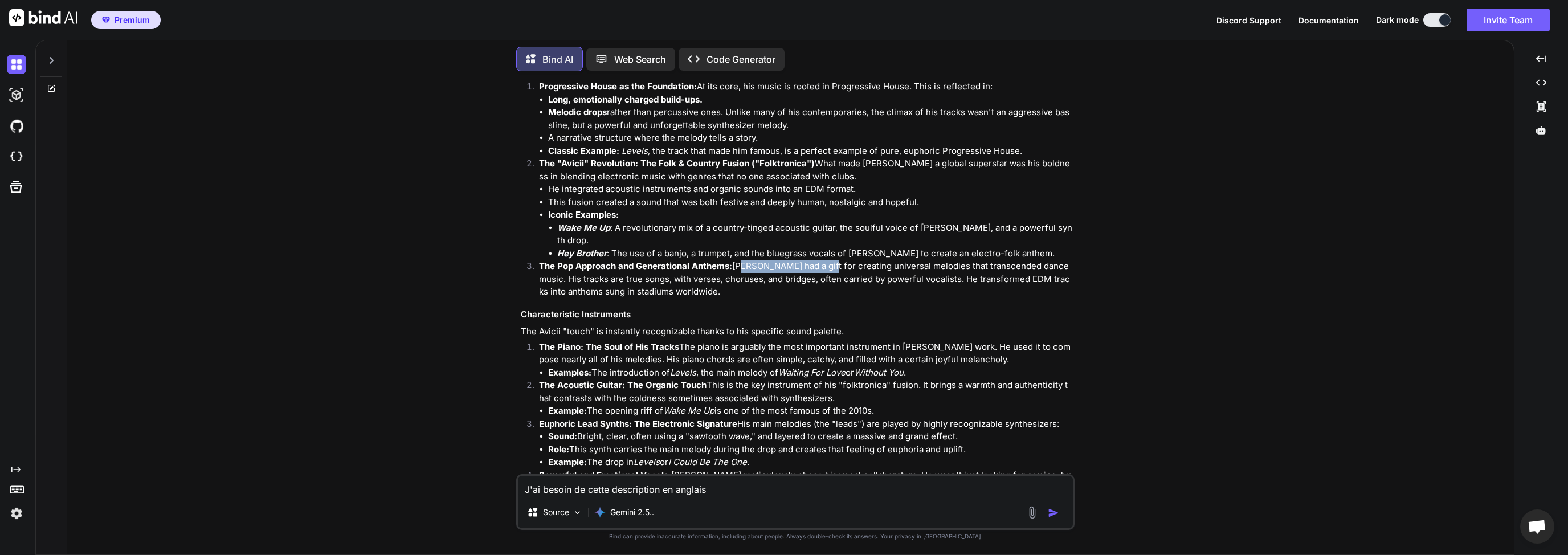
drag, startPoint x: 542, startPoint y: 339, endPoint x: 624, endPoint y: 341, distance: 82.0
click at [622, 298] on p "The Pop Approach and Generational Anthems: [PERSON_NAME] had a gift for creatin…" at bounding box center [806, 278] width 533 height 38
click at [637, 298] on p "The Pop Approach and Generational Anthems: [PERSON_NAME] had a gift for creatin…" at bounding box center [806, 278] width 533 height 38
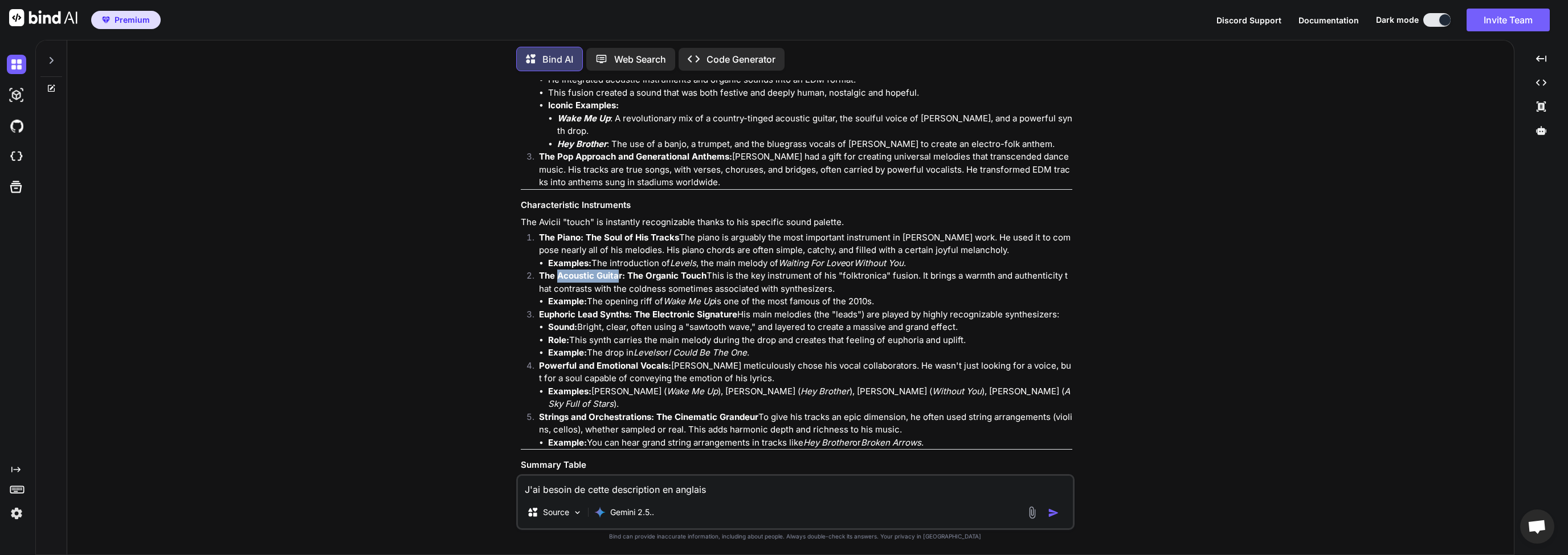
drag, startPoint x: 558, startPoint y: 350, endPoint x: 616, endPoint y: 351, distance: 58.0
click at [616, 280] on strong "The Acoustic Guitar: The Organic Touch" at bounding box center [623, 275] width 167 height 11
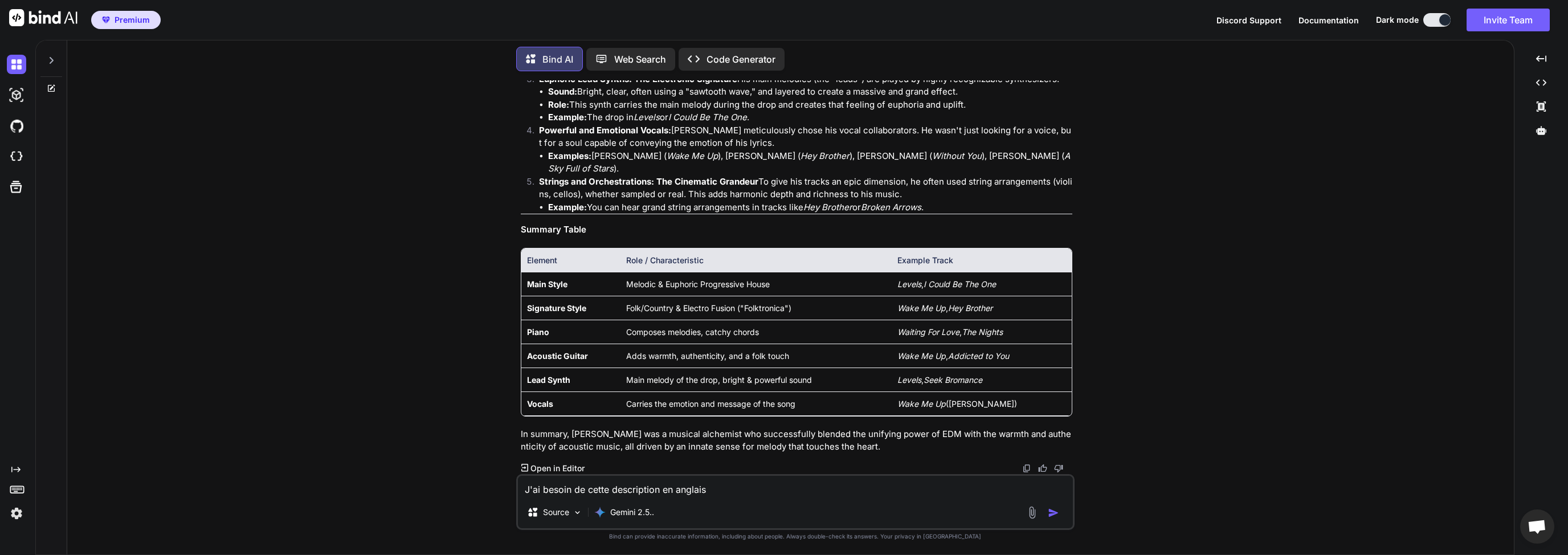
scroll to position [3836, 0]
click at [582, 491] on textarea "J'ai besoin de cette description en anglais" at bounding box center [795, 485] width 555 height 21
click at [670, 489] on textarea "Wish type of saw synth used Avicci in is song ?" at bounding box center [795, 485] width 555 height 21
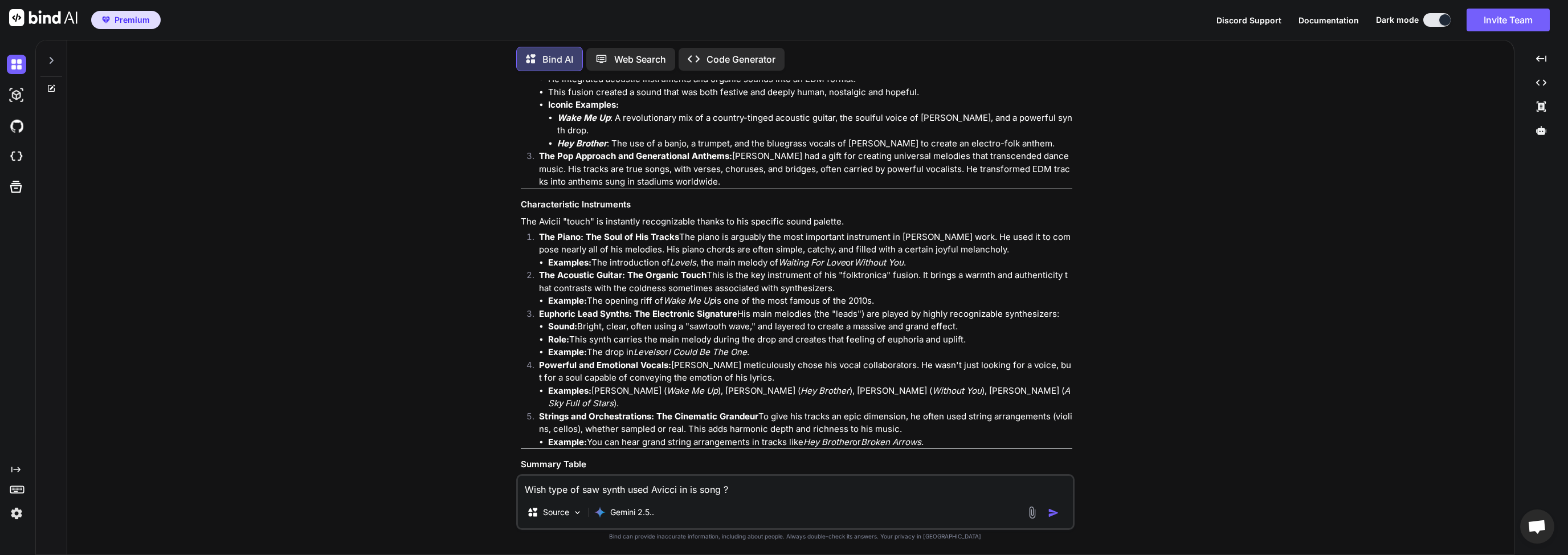
scroll to position [3453, 0]
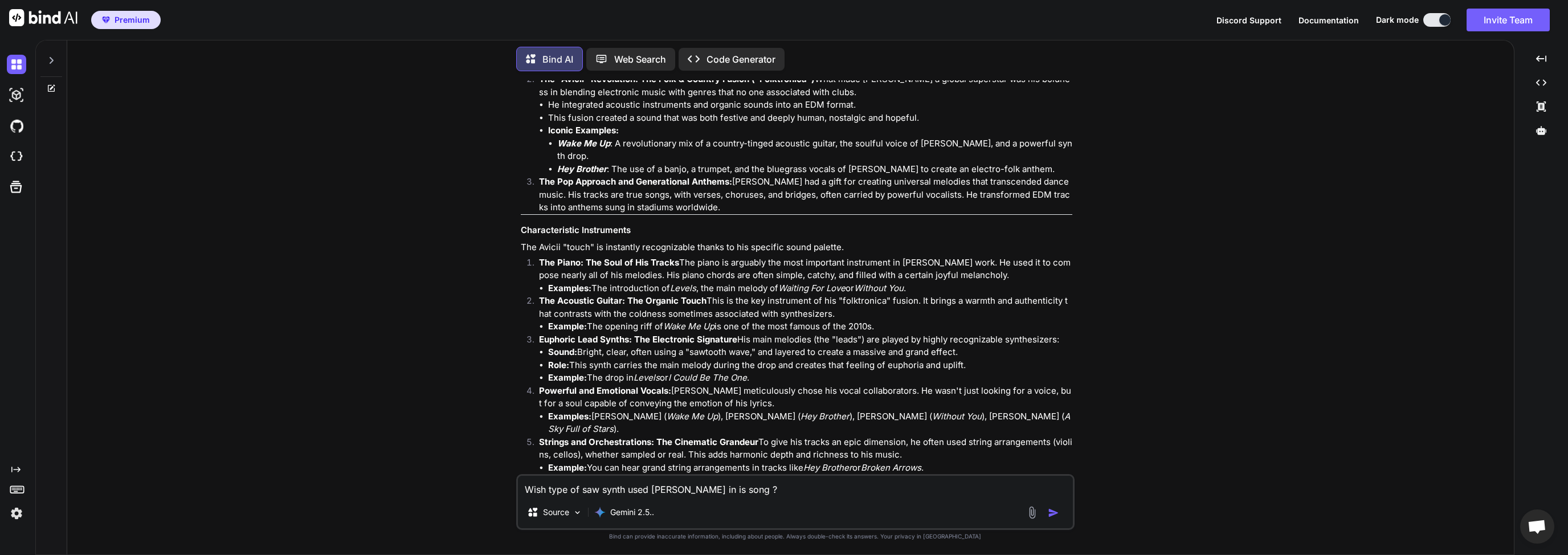
drag, startPoint x: 778, startPoint y: 492, endPoint x: 798, endPoint y: 495, distance: 20.2
click at [778, 492] on textarea "Wish type of saw synth used [PERSON_NAME] in is song ?" at bounding box center [795, 485] width 555 height 21
click at [1052, 513] on img "button" at bounding box center [1054, 513] width 12 height 12
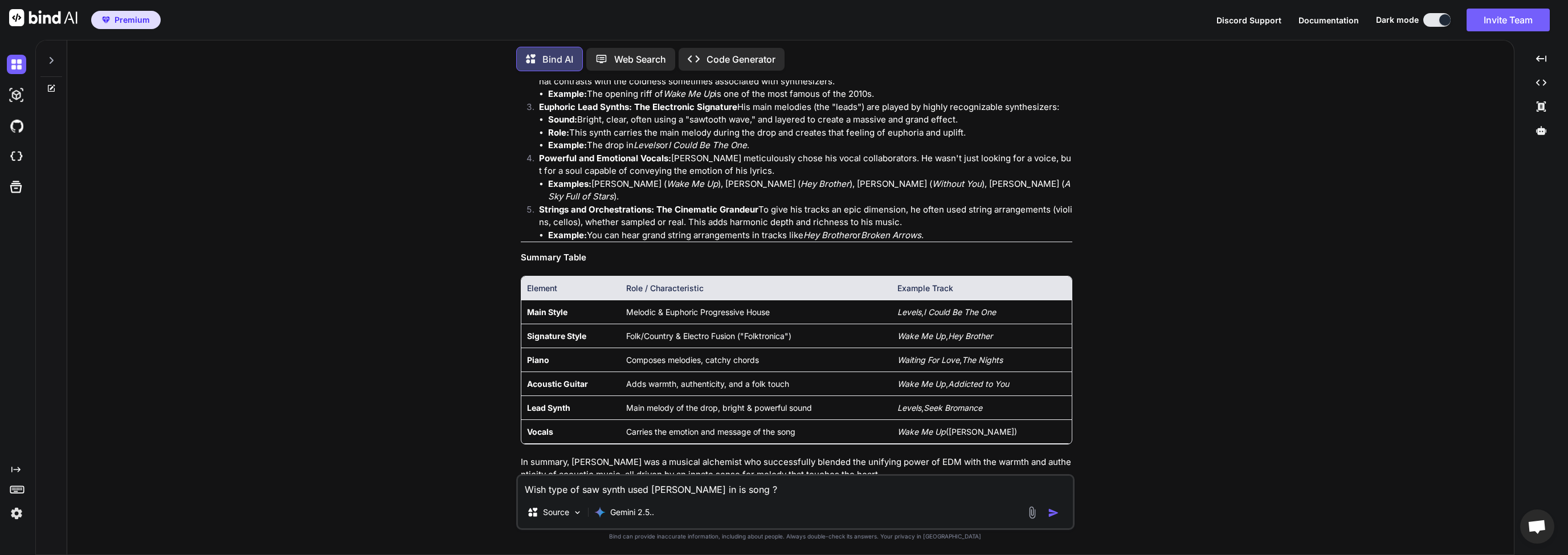
scroll to position [3683, 0]
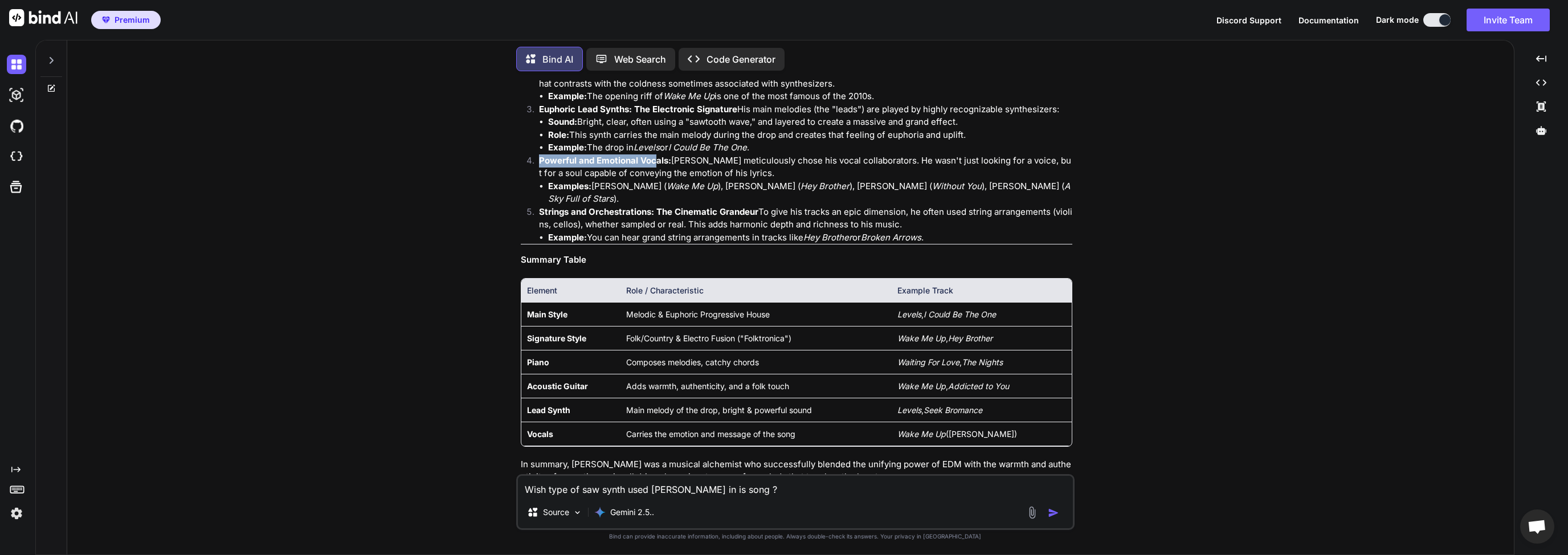
drag, startPoint x: 539, startPoint y: 262, endPoint x: 655, endPoint y: 261, distance: 116.0
click at [655, 165] on strong "Powerful and Emotional Vocals:" at bounding box center [605, 159] width 132 height 11
click at [549, 114] on strong "Euphoric Lead Synths: The Electronic Signature" at bounding box center [638, 108] width 198 height 11
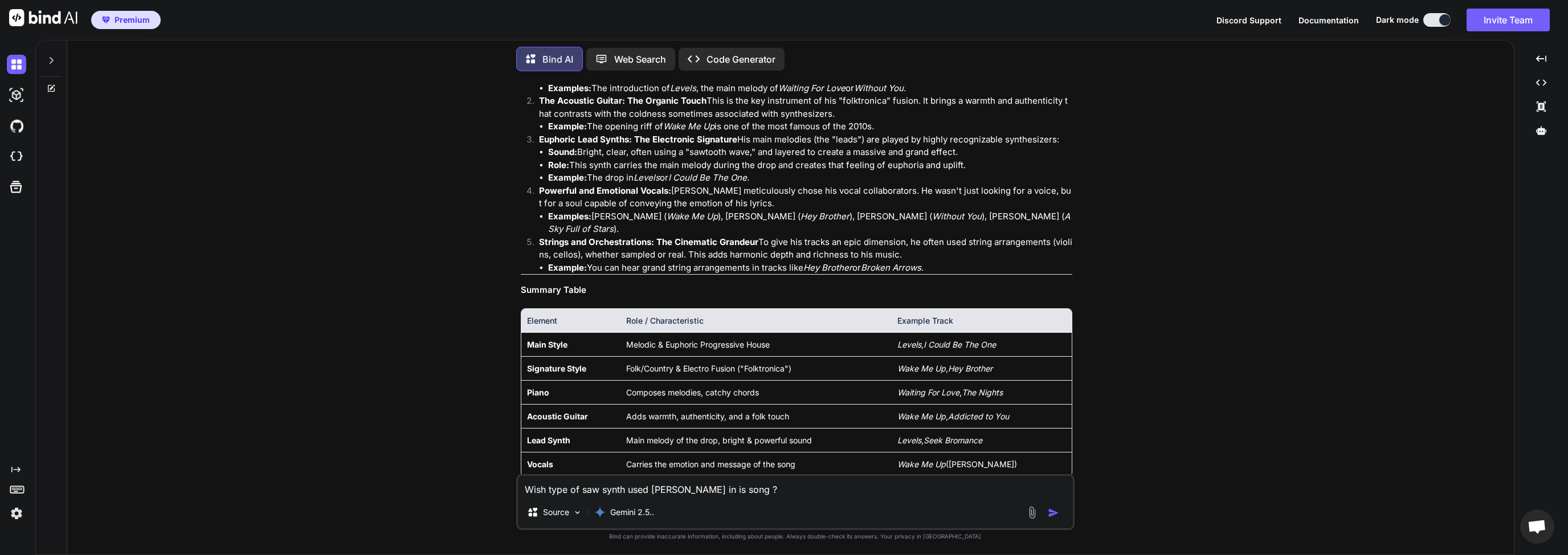
scroll to position [3629, 0]
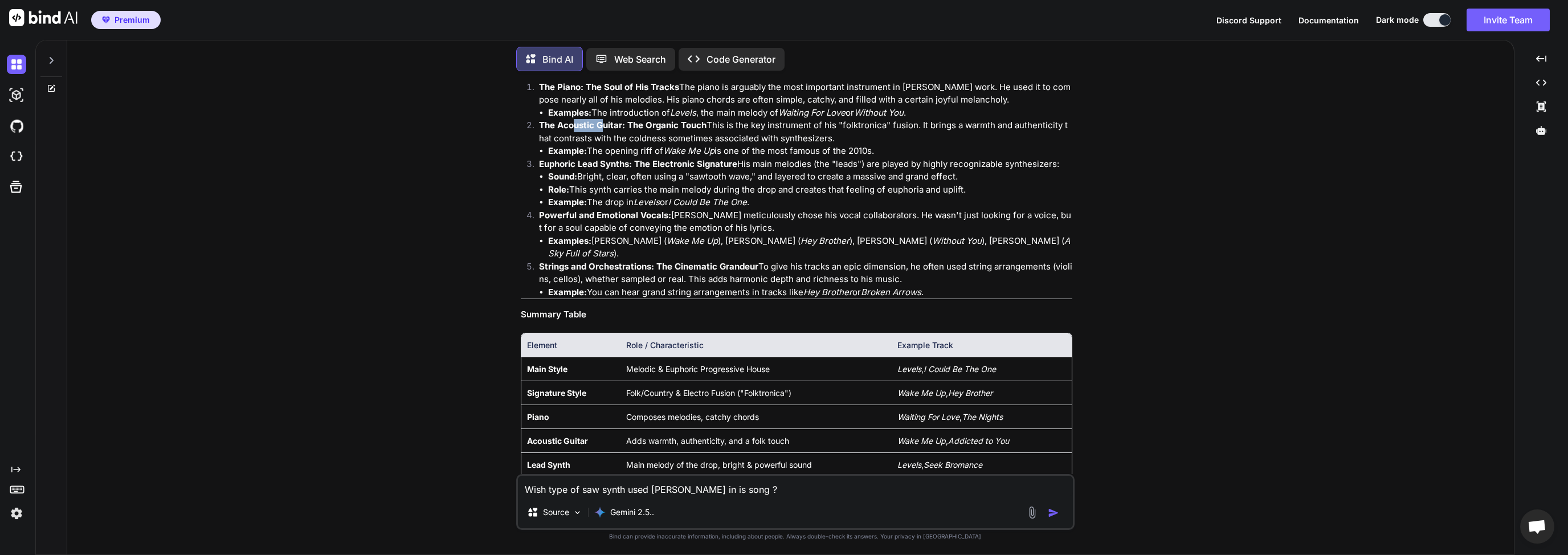
drag, startPoint x: 572, startPoint y: 198, endPoint x: 611, endPoint y: 199, distance: 39.0
click at [610, 131] on strong "The Acoustic Guitar: The Organic Touch" at bounding box center [623, 125] width 167 height 11
click at [641, 131] on strong "The Acoustic Guitar: The Organic Touch" at bounding box center [623, 125] width 167 height 11
drag, startPoint x: 721, startPoint y: 200, endPoint x: 627, endPoint y: 198, distance: 94.0
click at [627, 145] on p "The Acoustic Guitar: The Organic Touch This is the key instrument of his "folkt…" at bounding box center [806, 132] width 533 height 26
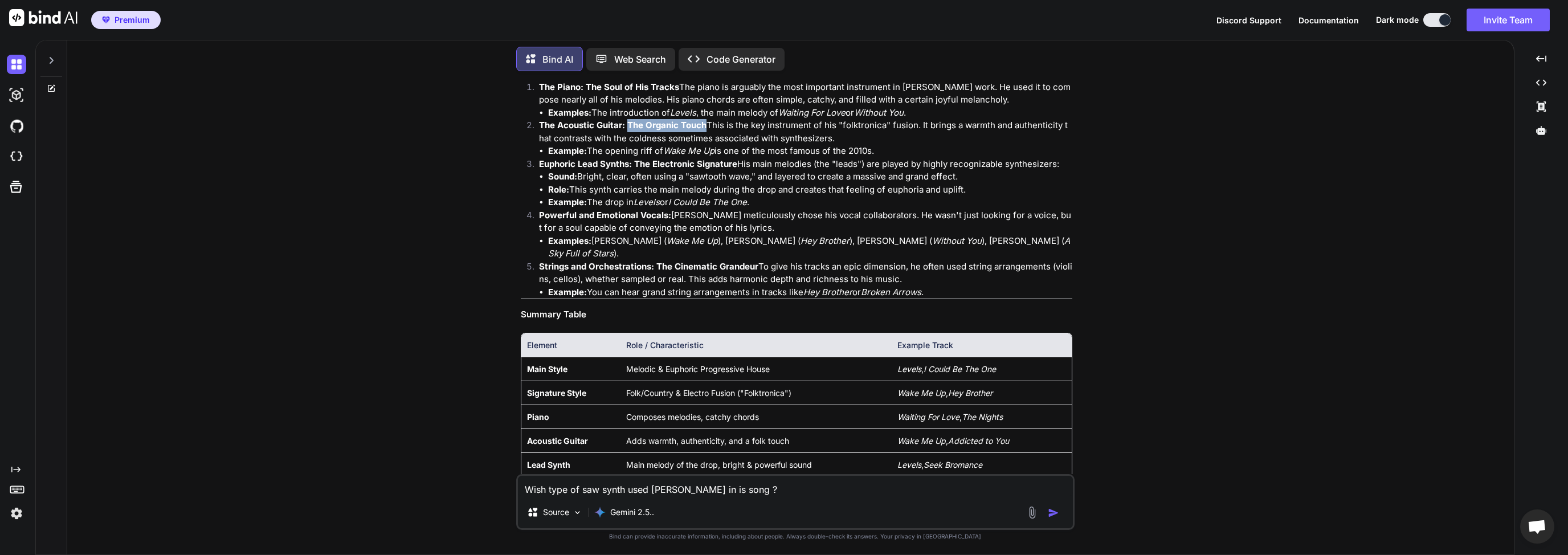
copy strong "The Organic Touch"
click at [693, 157] on li "Example: The opening riff of Wake Me Up is one of the most famous of the 2010s." at bounding box center [810, 151] width 525 height 13
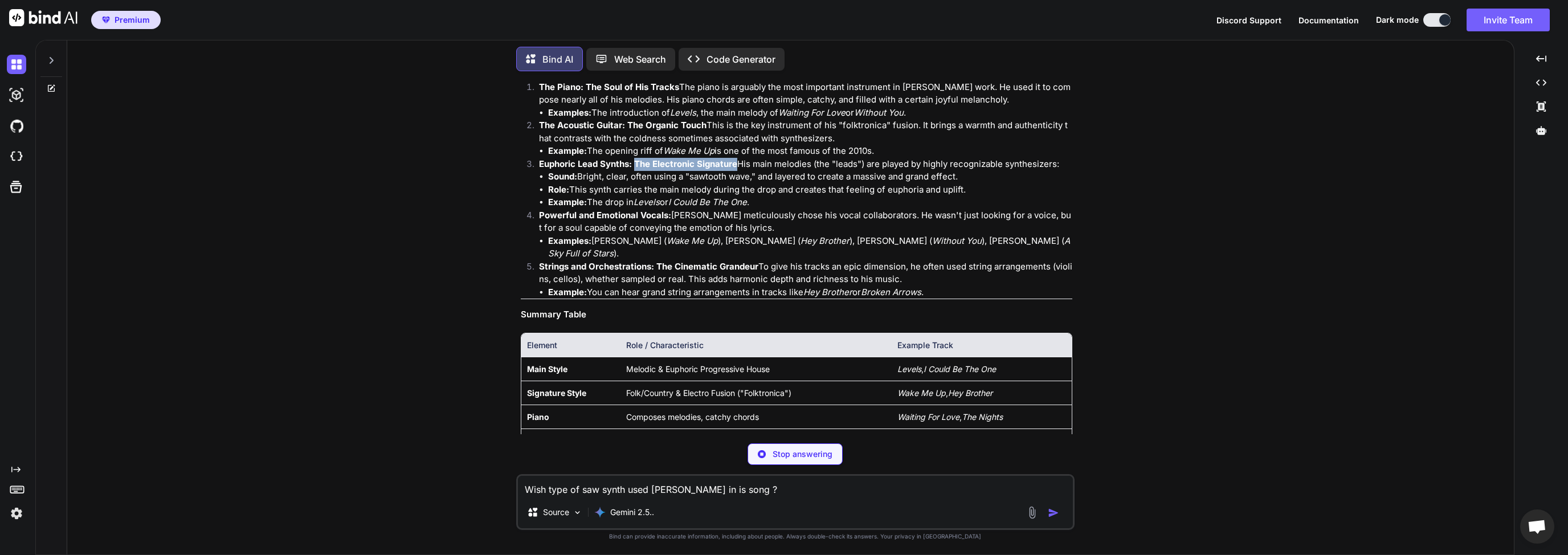
drag, startPoint x: 751, startPoint y: 248, endPoint x: 635, endPoint y: 248, distance: 116.0
click at [635, 171] on p "Euphoric Lead Synths: The Electronic Signature His main melodies (the "leads") …" at bounding box center [806, 163] width 533 height 13
click at [623, 183] on li "Sound: Bright, clear, often using a "sawtooth wave," and layered to create a ma…" at bounding box center [810, 176] width 525 height 13
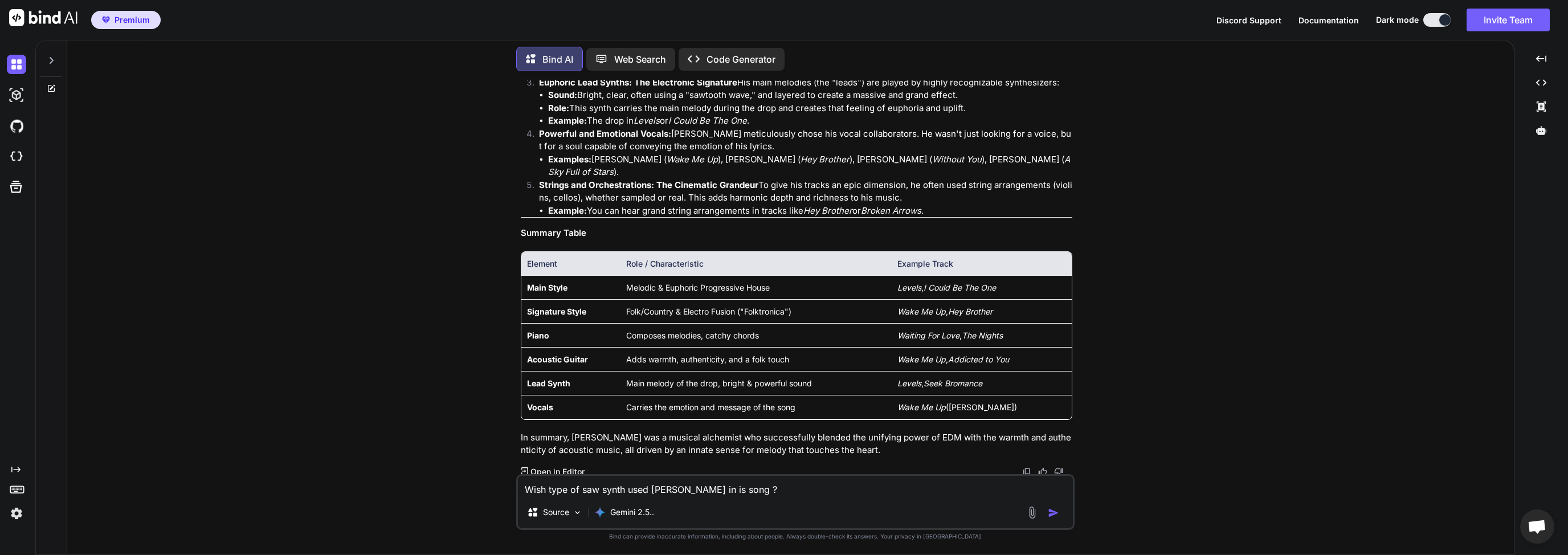
scroll to position [3683, 0]
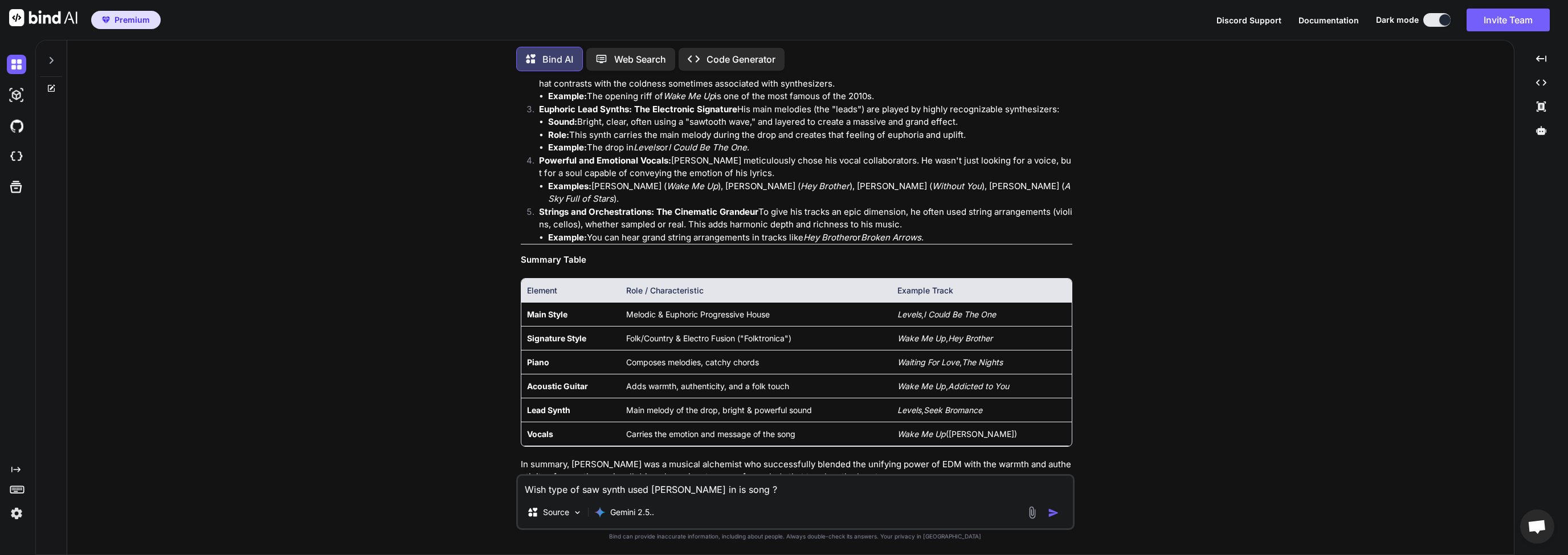
click at [628, 90] on p "The Acoustic Guitar: The Organic Touch This is the key instrument of his "folkt…" at bounding box center [806, 77] width 533 height 26
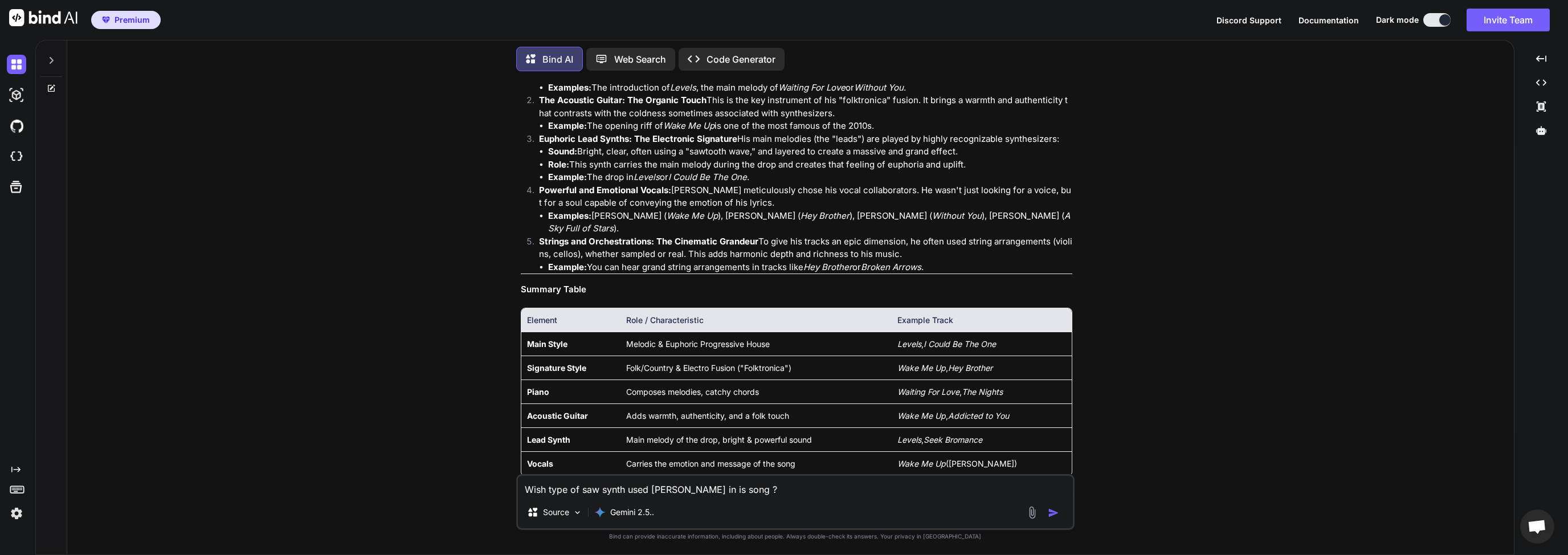
scroll to position [3629, 0]
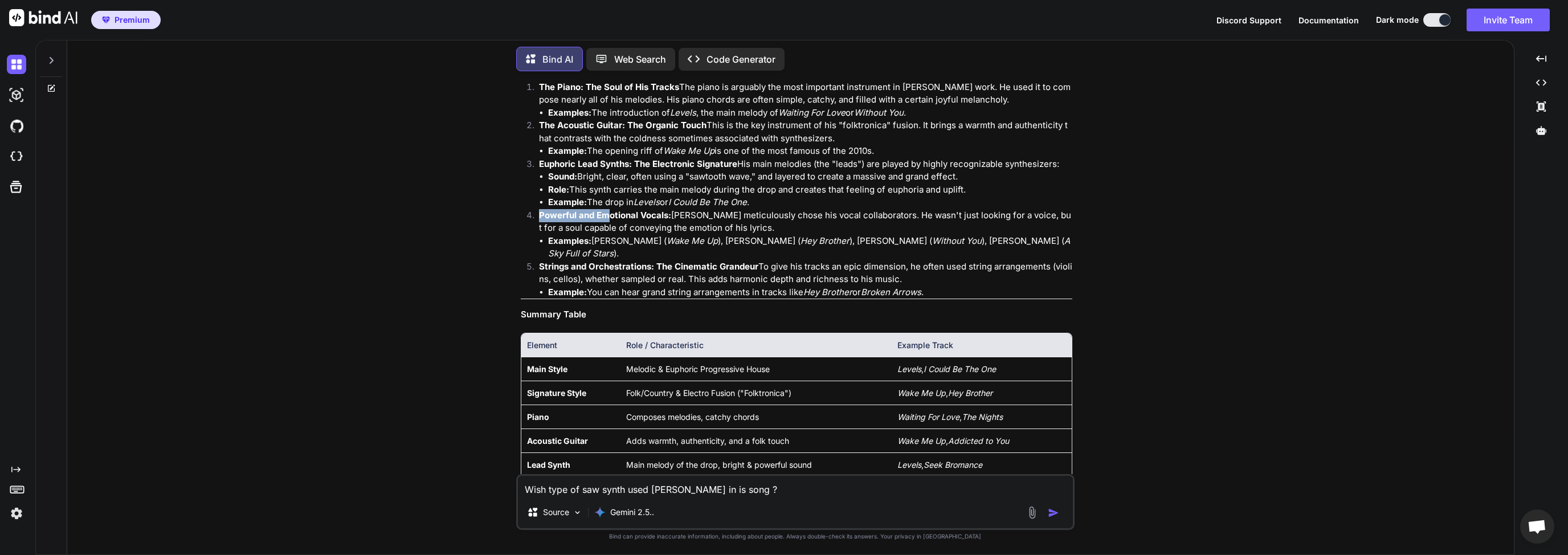
drag, startPoint x: 540, startPoint y: 314, endPoint x: 608, endPoint y: 316, distance: 68.0
click at [608, 220] on strong "Powerful and Emotional Vocals:" at bounding box center [605, 215] width 132 height 11
drag, startPoint x: 641, startPoint y: 314, endPoint x: 650, endPoint y: 315, distance: 9.1
click at [642, 220] on strong "Powerful and Emotional Vocals:" at bounding box center [605, 215] width 132 height 11
drag, startPoint x: 665, startPoint y: 313, endPoint x: 540, endPoint y: 315, distance: 125.0
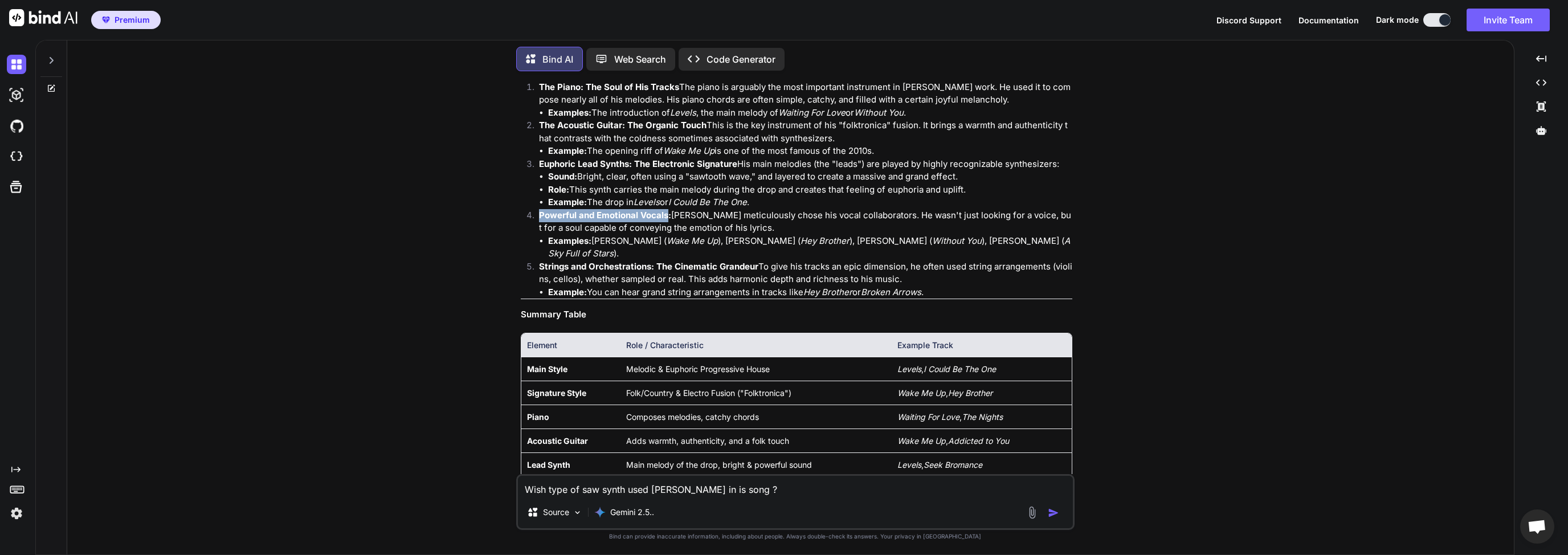
click at [540, 220] on strong "Powerful and Emotional Vocals:" at bounding box center [605, 215] width 132 height 11
copy strong "Powerful and Emotional Vocals"
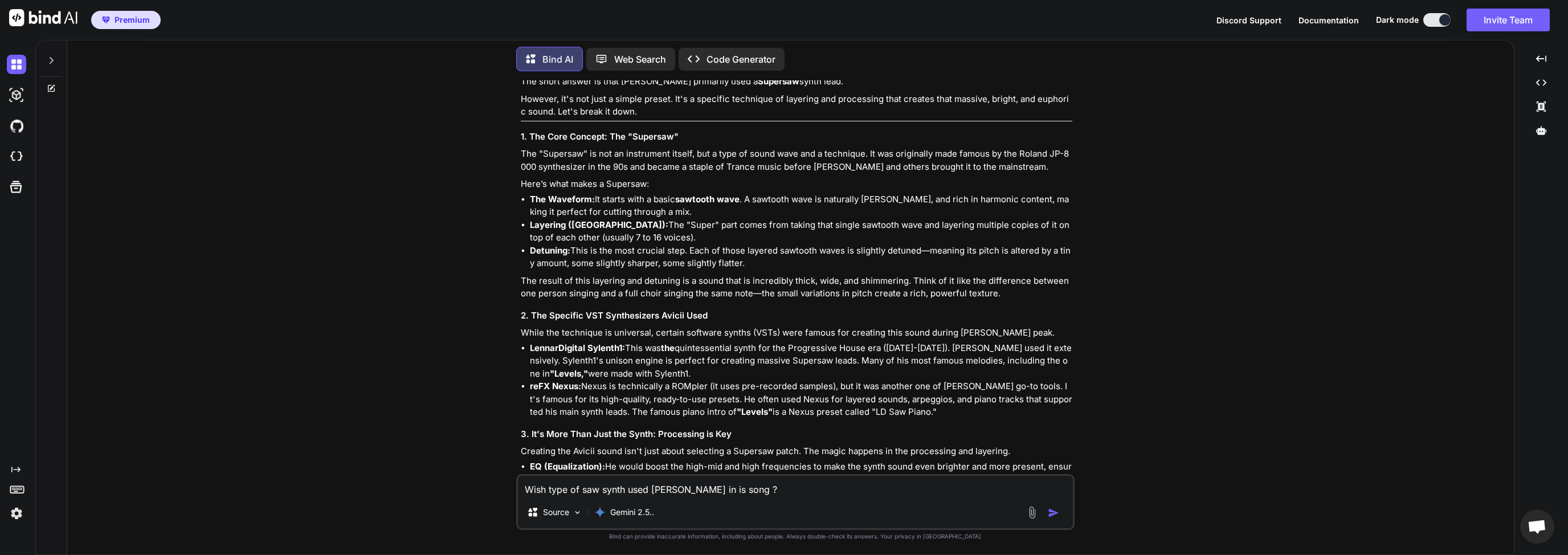
scroll to position [4230, 0]
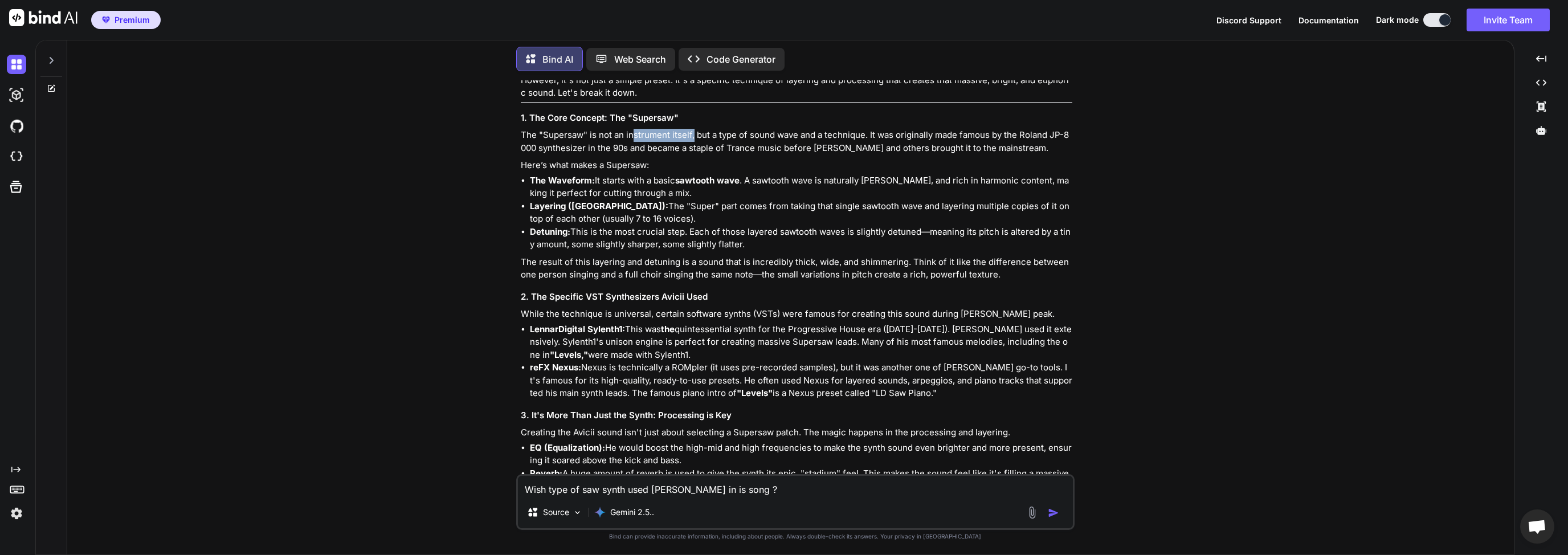
drag, startPoint x: 633, startPoint y: 258, endPoint x: 701, endPoint y: 258, distance: 68.0
click at [698, 154] on p "The "Supersaw" is not an instrument itself, but a type of sound wave and a tech…" at bounding box center [796, 142] width 551 height 26
click at [731, 154] on p "The "Supersaw" is not an instrument itself, but a type of sound wave and a tech…" at bounding box center [796, 142] width 551 height 26
drag, startPoint x: 762, startPoint y: 261, endPoint x: 848, endPoint y: 260, distance: 86.0
click at [848, 154] on p "The "Supersaw" is not an instrument itself, but a type of sound wave and a tech…" at bounding box center [796, 142] width 551 height 26
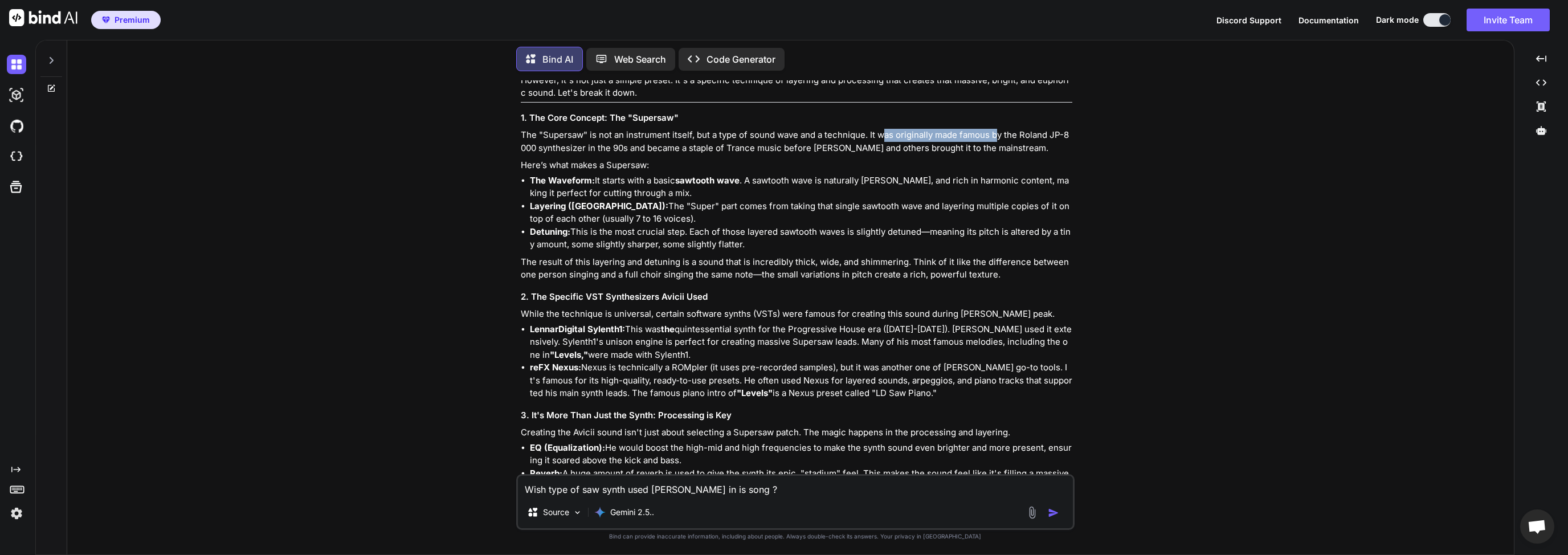
drag, startPoint x: 882, startPoint y: 260, endPoint x: 996, endPoint y: 261, distance: 114.0
click at [996, 154] on p "The "Supersaw" is not an instrument itself, but a type of sound wave and a tech…" at bounding box center [796, 142] width 551 height 26
click at [1044, 154] on p "The "Supersaw" is not an instrument itself, but a type of sound wave and a tech…" at bounding box center [796, 142] width 551 height 26
drag, startPoint x: 1023, startPoint y: 258, endPoint x: 680, endPoint y: 272, distance: 343.3
click at [680, 154] on p "The "Supersaw" is not an instrument itself, but a type of sound wave and a tech…" at bounding box center [796, 142] width 551 height 26
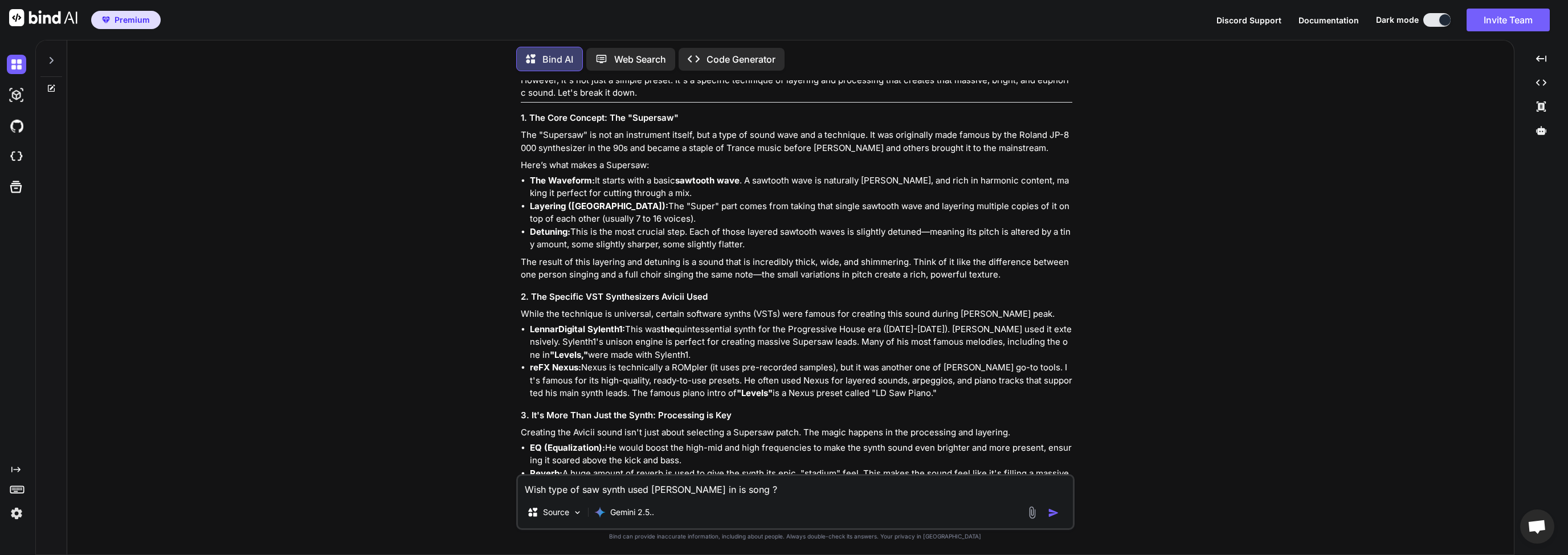
click at [616, 200] on li "The Waveform: It starts with a basic sawtooth wave . A sawtooth wave is natural…" at bounding box center [800, 187] width 542 height 26
drag, startPoint x: 535, startPoint y: 305, endPoint x: 575, endPoint y: 309, distance: 40.2
click at [574, 186] on strong "The Waveform:" at bounding box center [562, 180] width 65 height 11
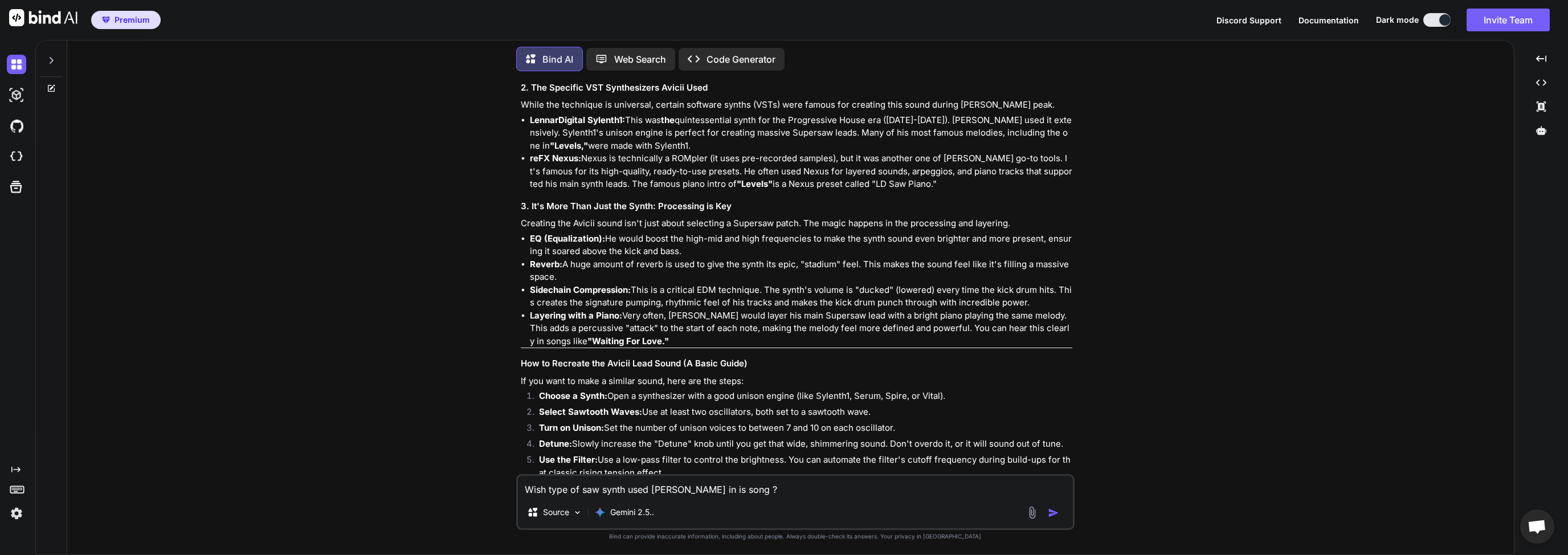
scroll to position [4450, 0]
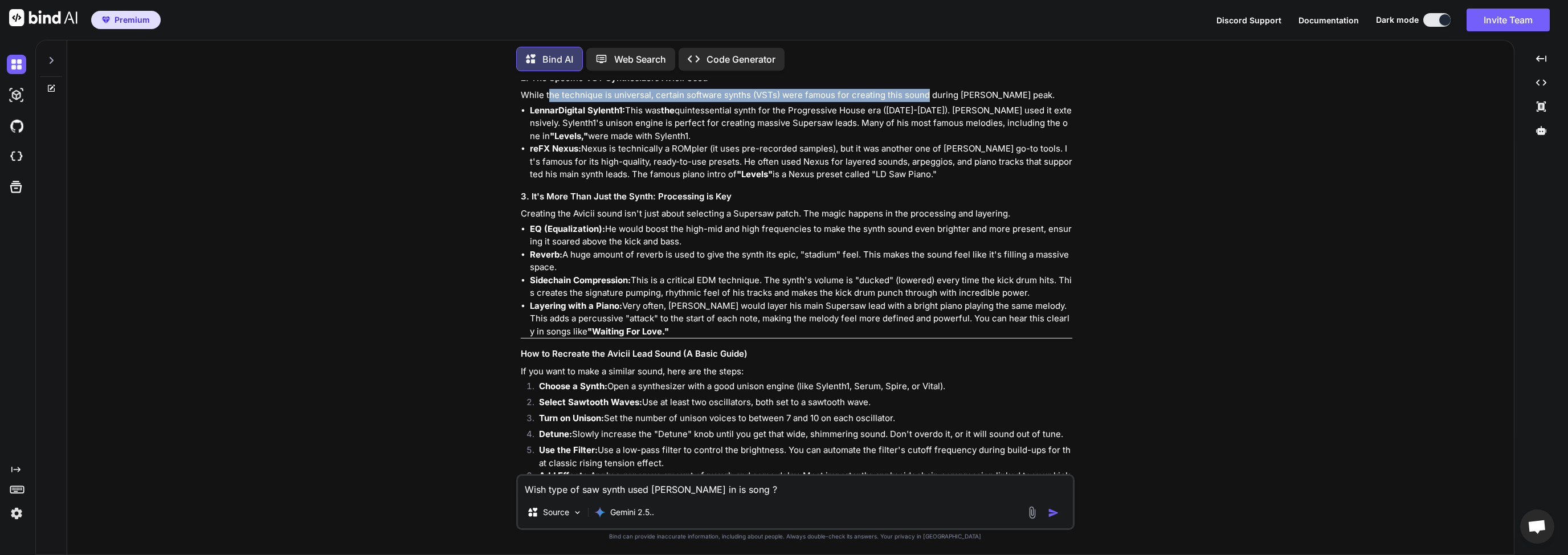
drag, startPoint x: 555, startPoint y: 218, endPoint x: 925, endPoint y: 218, distance: 370.0
click at [925, 102] on p "While the technique is universal, certain software synths (VSTs) were famous fo…" at bounding box center [796, 94] width 551 height 13
click at [936, 143] on li "LennarDigital Sylenth1: This was the quintessential synth for the Progressive H…" at bounding box center [800, 123] width 542 height 38
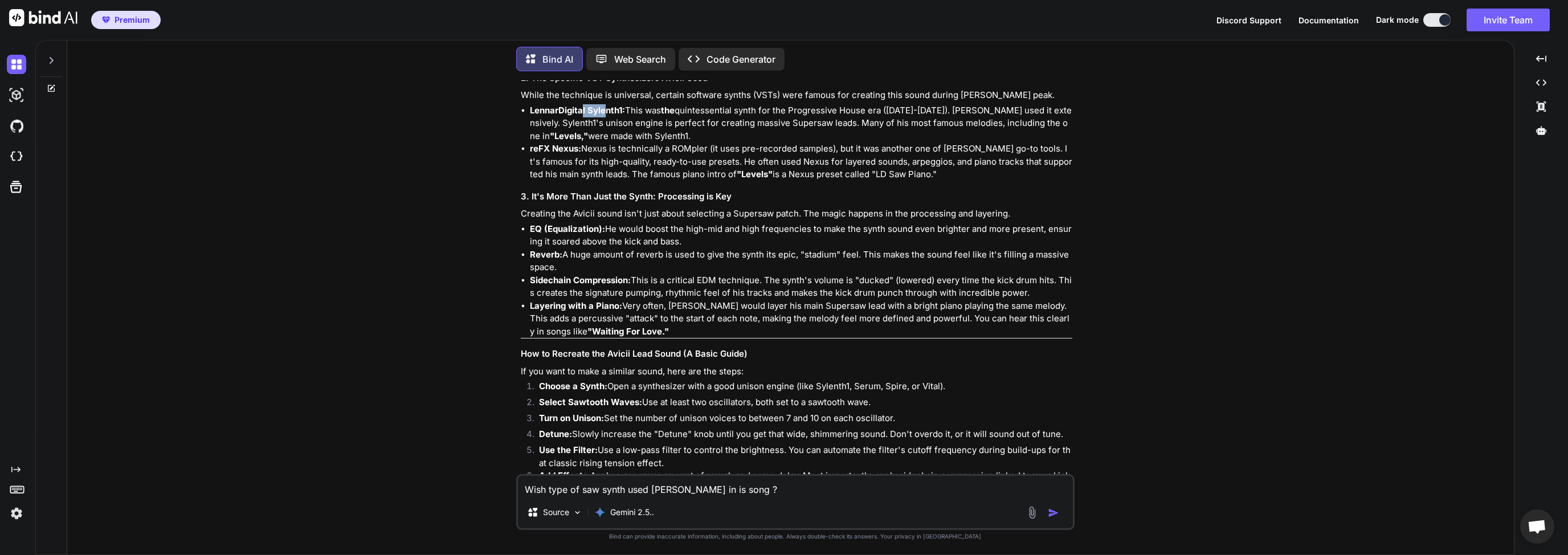
drag, startPoint x: 584, startPoint y: 235, endPoint x: 604, endPoint y: 235, distance: 20.0
click at [604, 116] on strong "LennarDigital Sylenth1:" at bounding box center [577, 110] width 95 height 11
click at [640, 143] on li "LennarDigital Sylenth1: This was the quintessential synth for the Progressive H…" at bounding box center [800, 123] width 542 height 38
drag, startPoint x: 529, startPoint y: 233, endPoint x: 623, endPoint y: 231, distance: 94.0
click at [623, 116] on strong "LennarDigital Sylenth1:" at bounding box center [577, 110] width 95 height 11
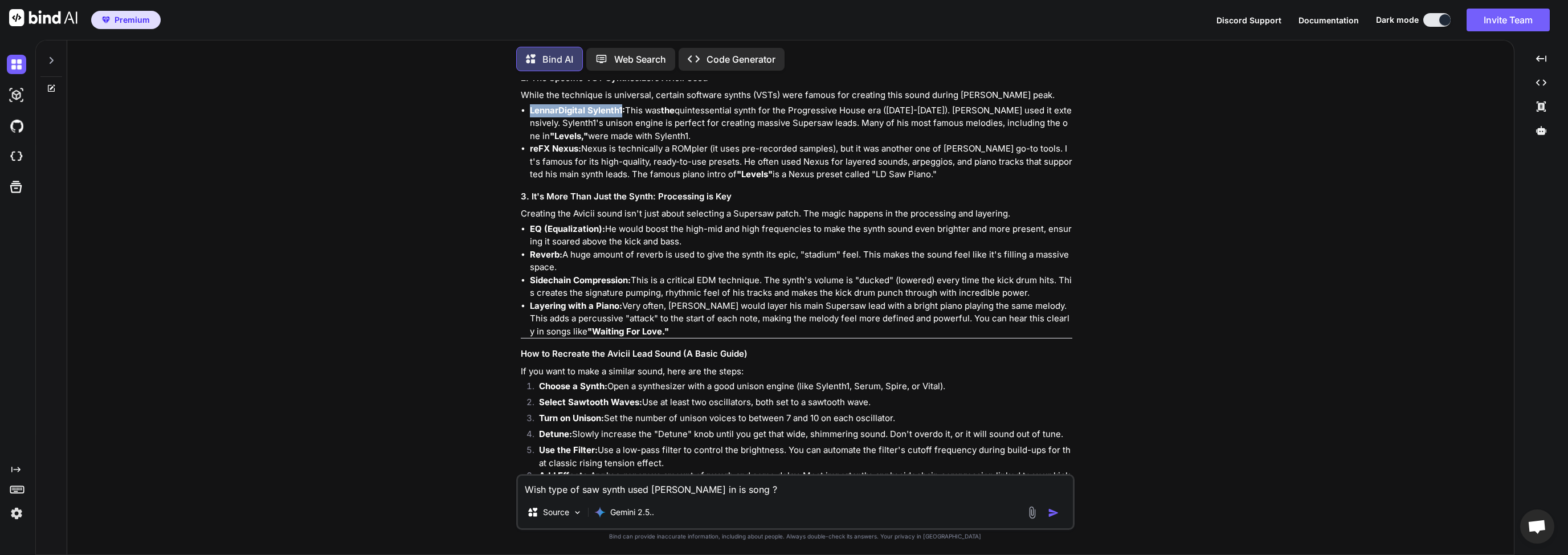
copy strong "LennarDigital Sylenth1"
click at [560, 154] on strong "reFX Nexus:" at bounding box center [555, 148] width 51 height 11
drag, startPoint x: 532, startPoint y: 274, endPoint x: 577, endPoint y: 271, distance: 45.1
click at [577, 154] on strong "reFX Nexus:" at bounding box center [555, 148] width 51 height 11
copy strong "eFX Nexus"
